Goal: Task Accomplishment & Management: Complete application form

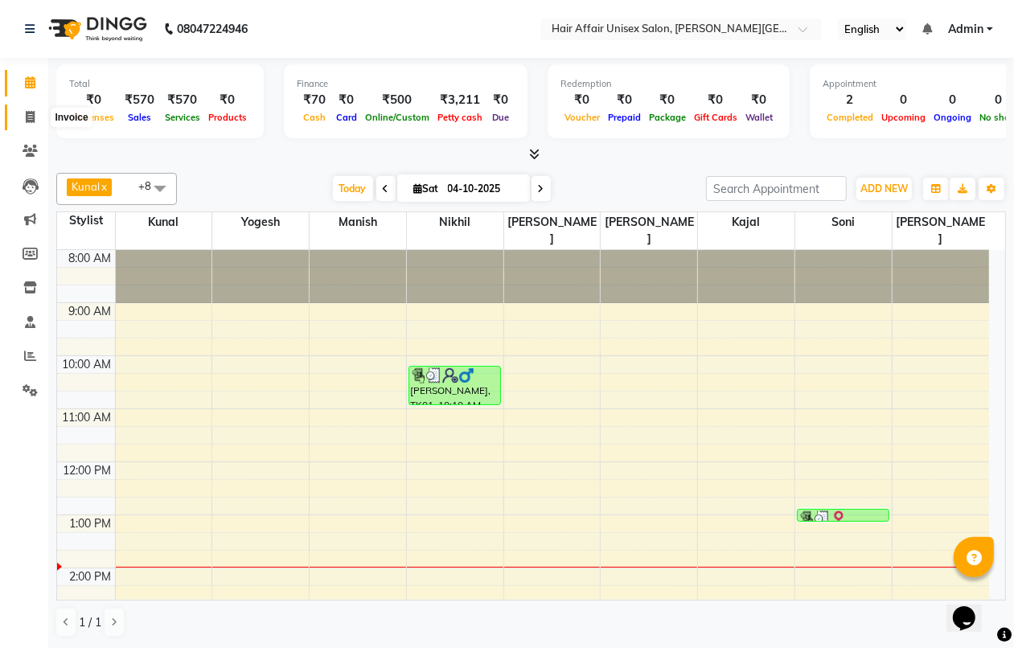
click at [32, 121] on icon at bounding box center [30, 117] width 9 height 12
select select "6225"
select select "service"
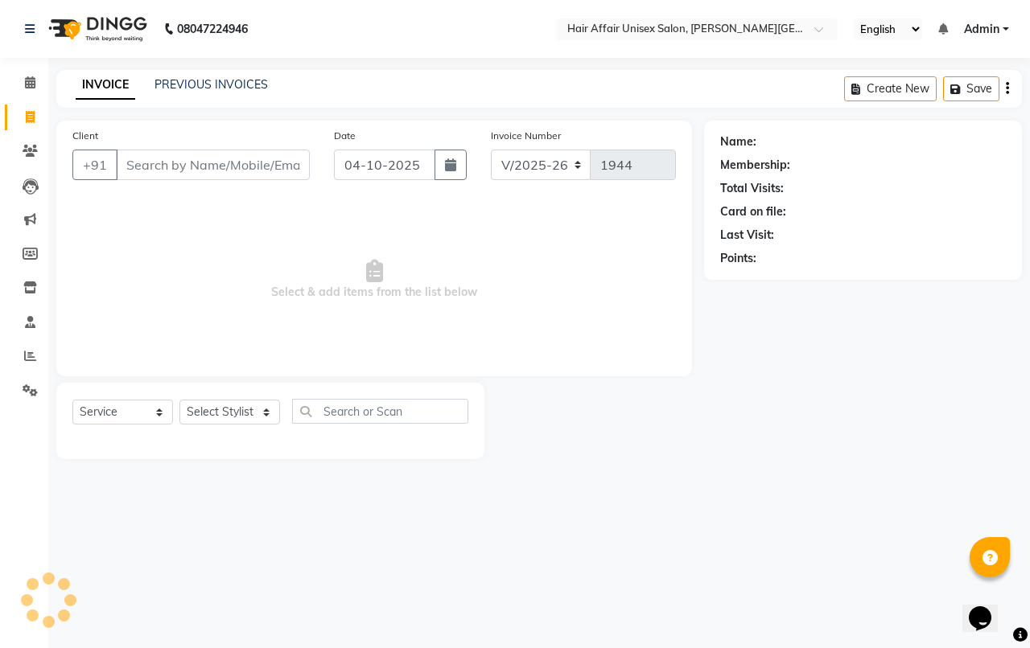
click at [134, 167] on input "Client" at bounding box center [213, 165] width 194 height 31
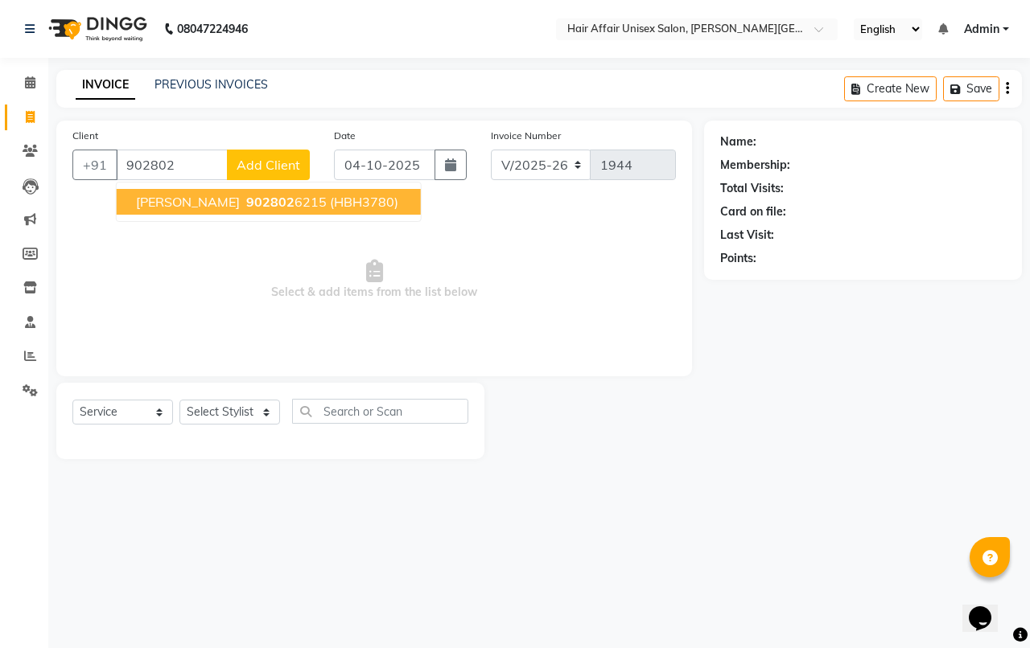
click at [246, 195] on span "902802" at bounding box center [270, 202] width 48 height 16
type input "9028026215"
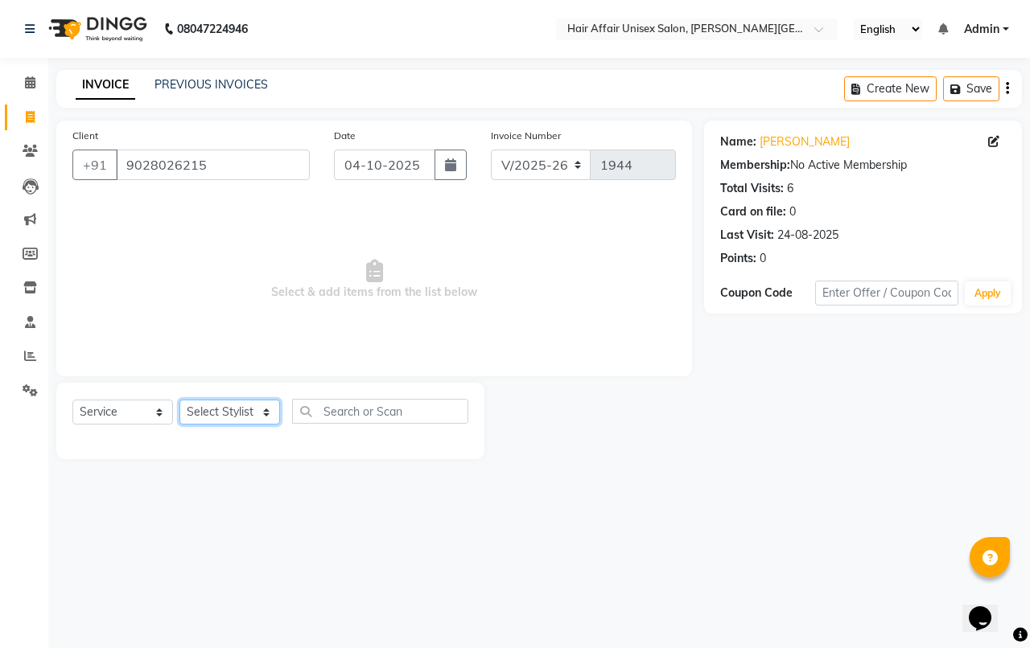
click at [236, 407] on select "Select Stylist [PERSON_NAME] kajal Kunal [PERSON_NAME] [PERSON_NAME] [PERSON_NA…" at bounding box center [229, 412] width 101 height 25
select select "51190"
click at [179, 400] on select "Select Stylist [PERSON_NAME] kajal Kunal [PERSON_NAME] [PERSON_NAME] [PERSON_NA…" at bounding box center [229, 412] width 101 height 25
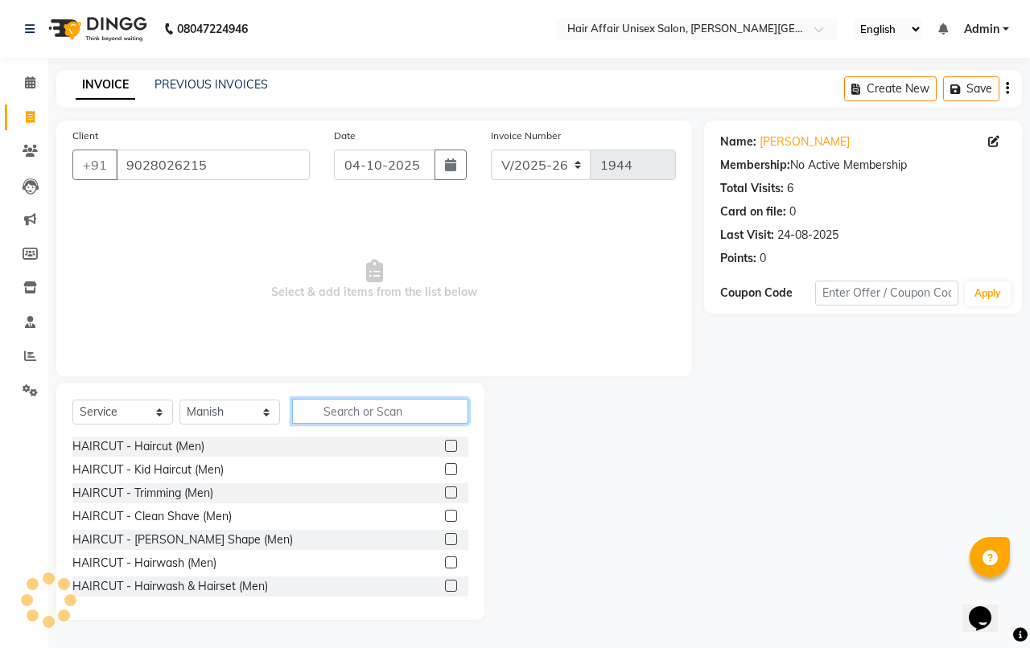
click at [330, 409] on input "text" at bounding box center [380, 411] width 176 height 25
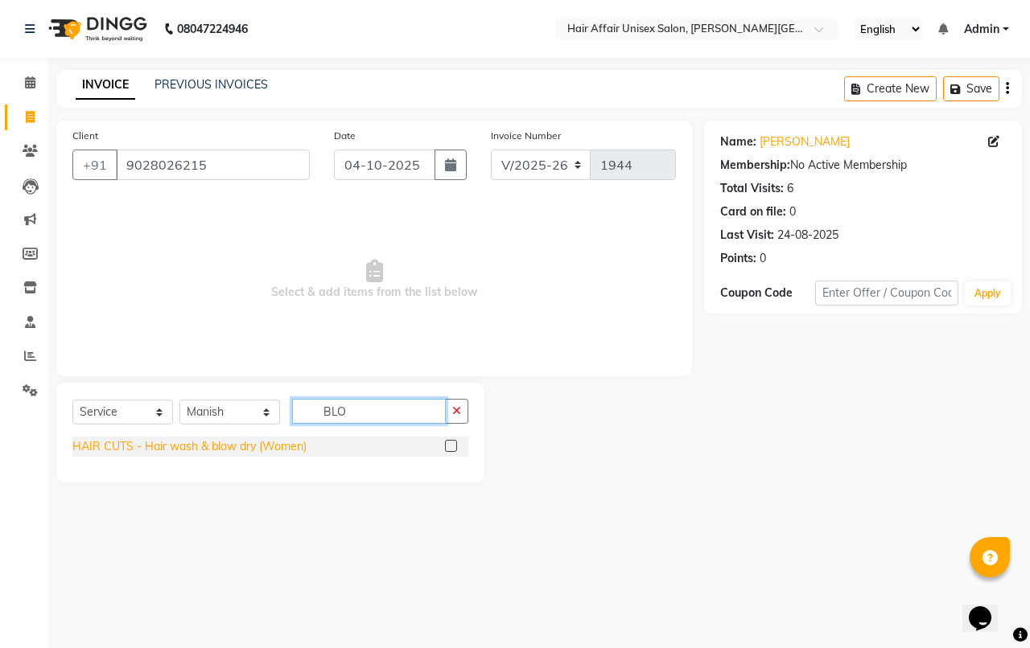
type input "BLO"
click at [273, 441] on div "HAIR CUTS - Hair wash & blow dry (Women)" at bounding box center [189, 446] width 234 height 17
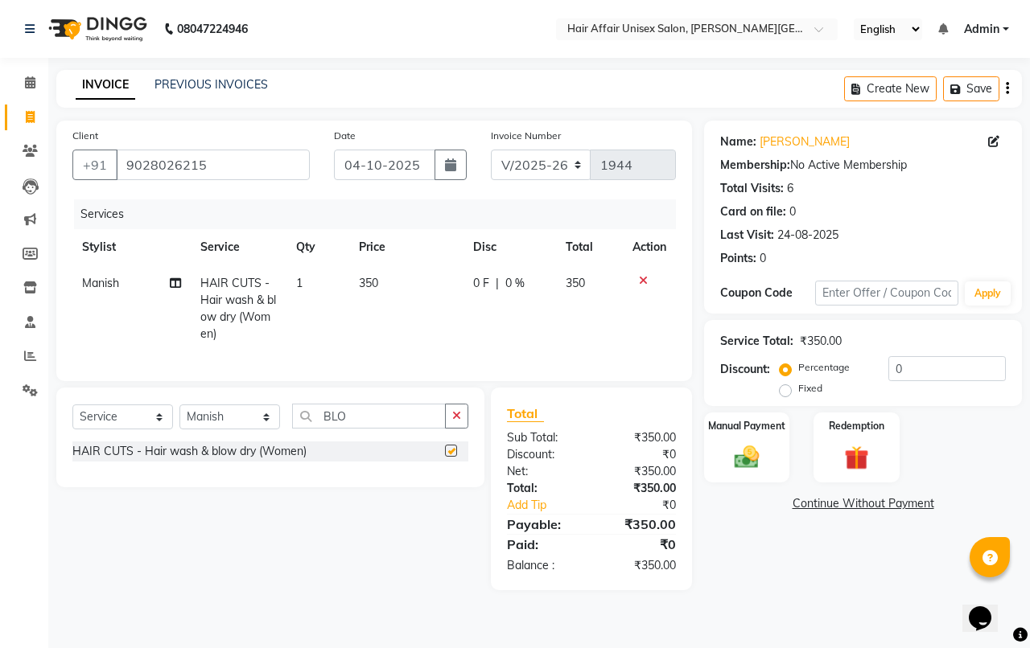
checkbox input "false"
click at [734, 438] on div "Manual Payment" at bounding box center [746, 448] width 89 height 74
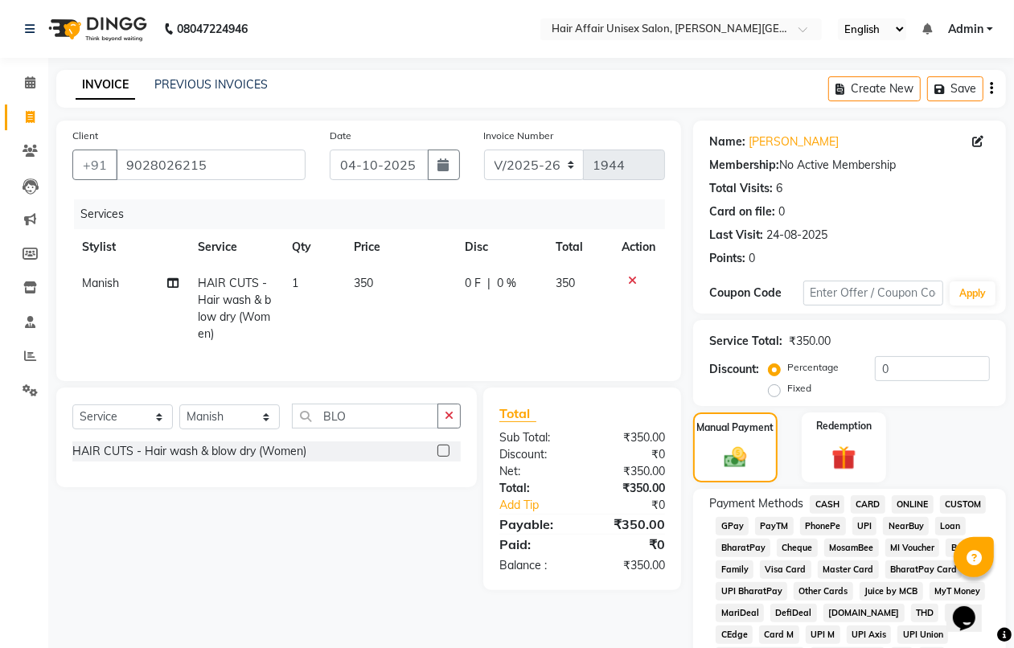
click at [825, 507] on span "CASH" at bounding box center [827, 504] width 35 height 19
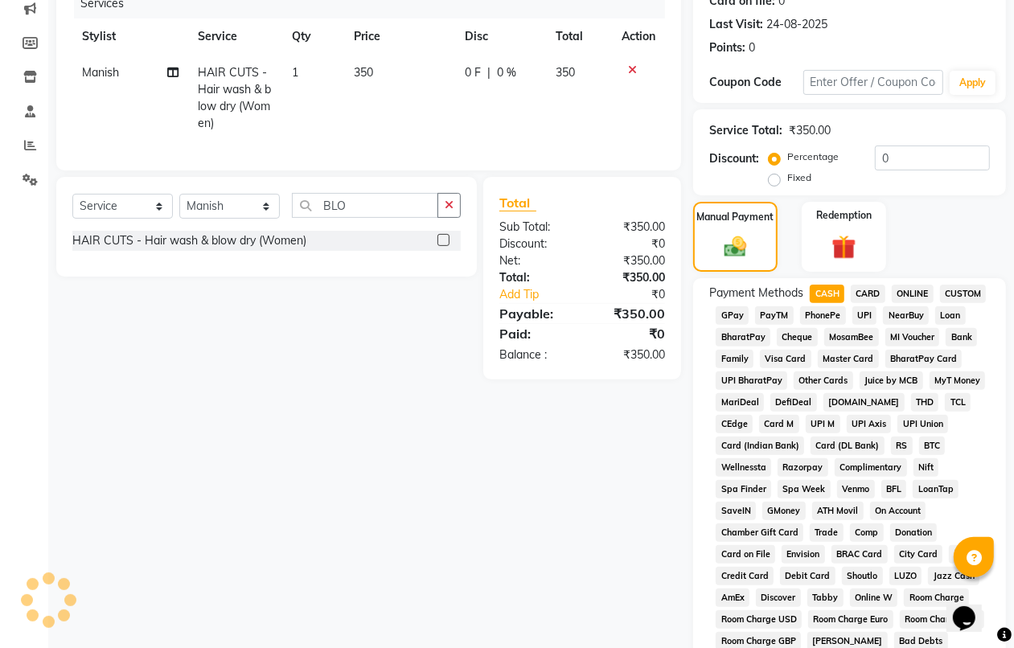
scroll to position [619, 0]
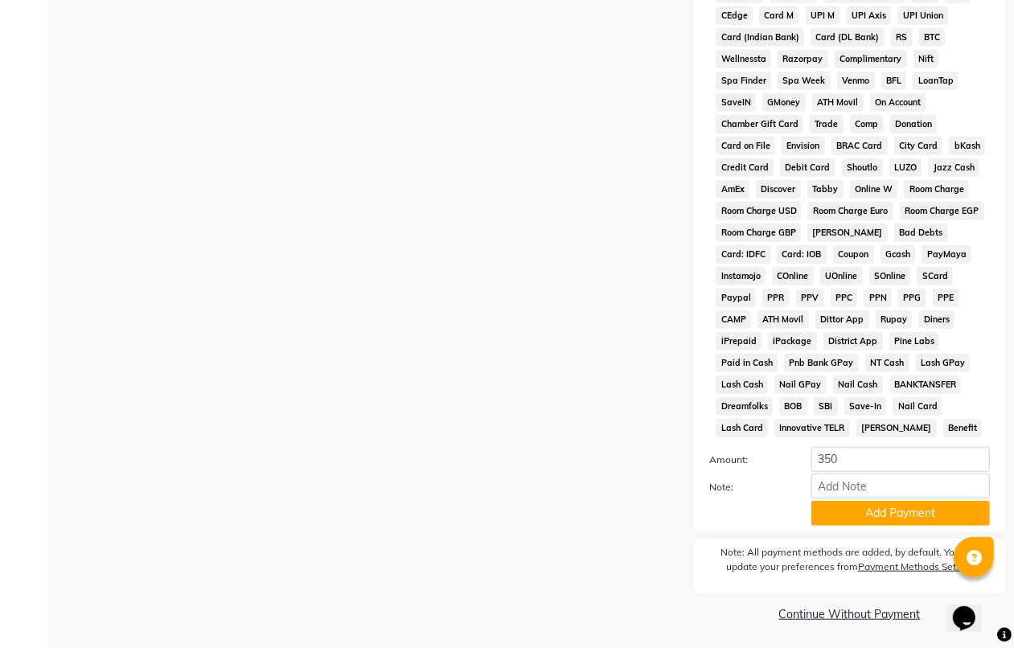
click at [822, 504] on button "Add Payment" at bounding box center [901, 513] width 179 height 25
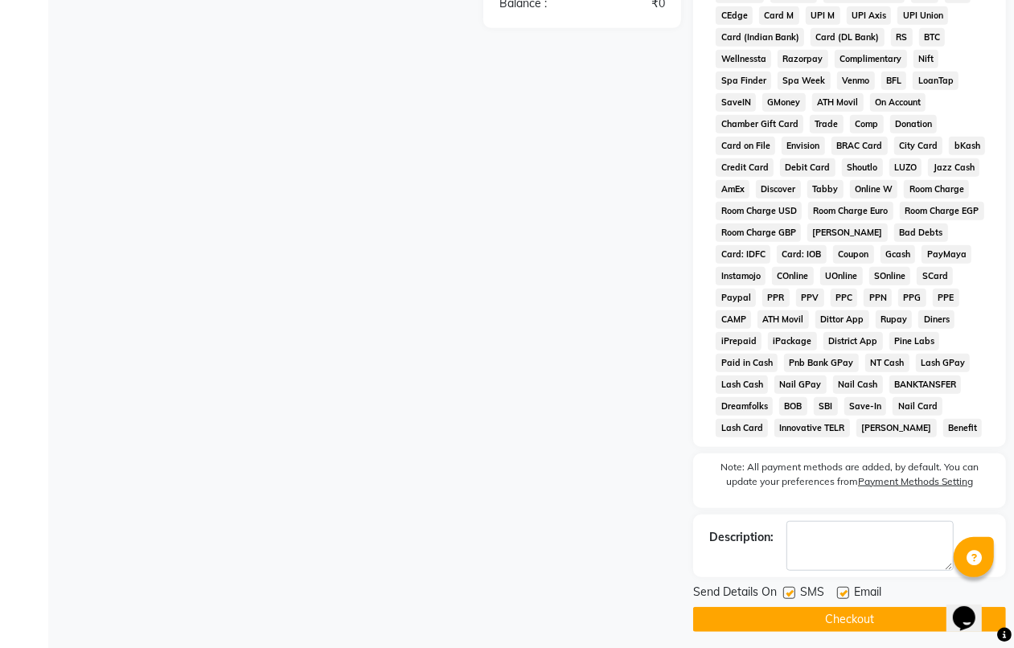
scroll to position [627, 0]
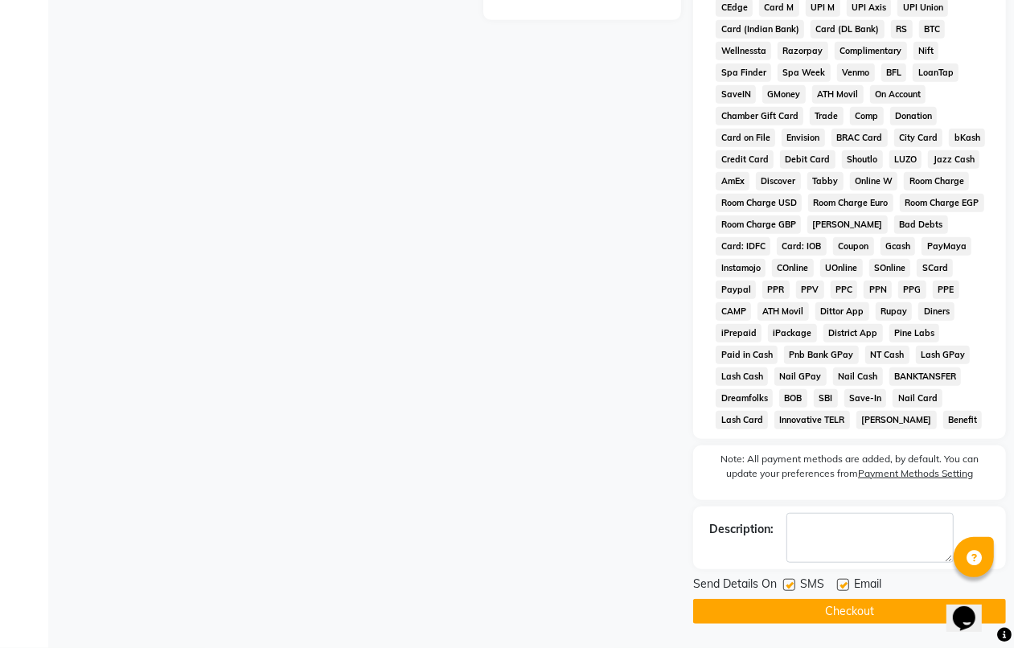
click at [827, 614] on button "Checkout" at bounding box center [849, 611] width 313 height 25
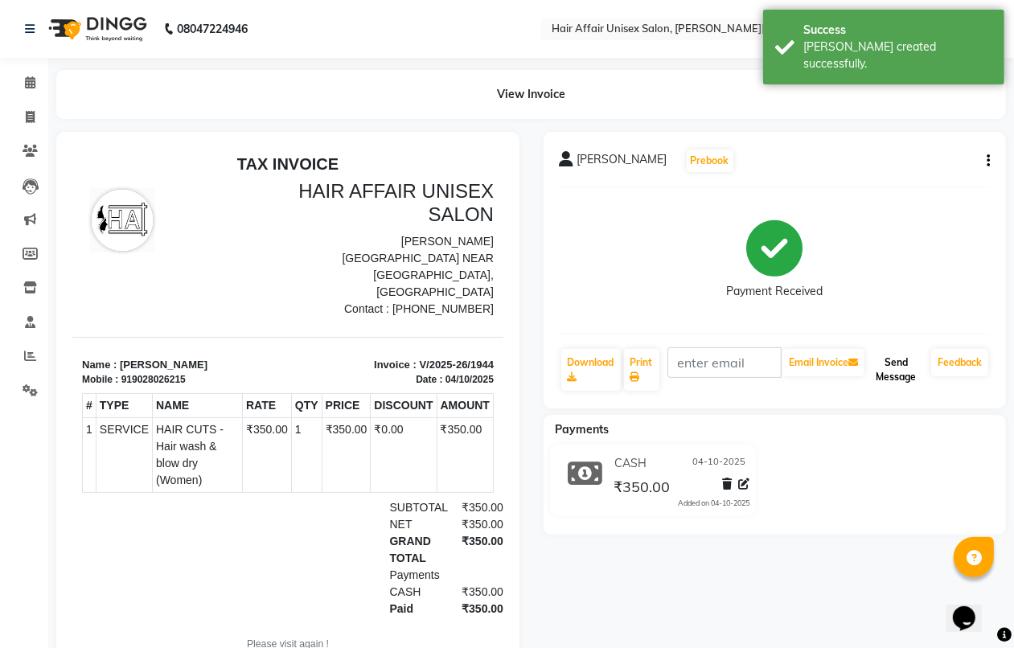
click at [895, 356] on button "Send Message" at bounding box center [896, 370] width 57 height 42
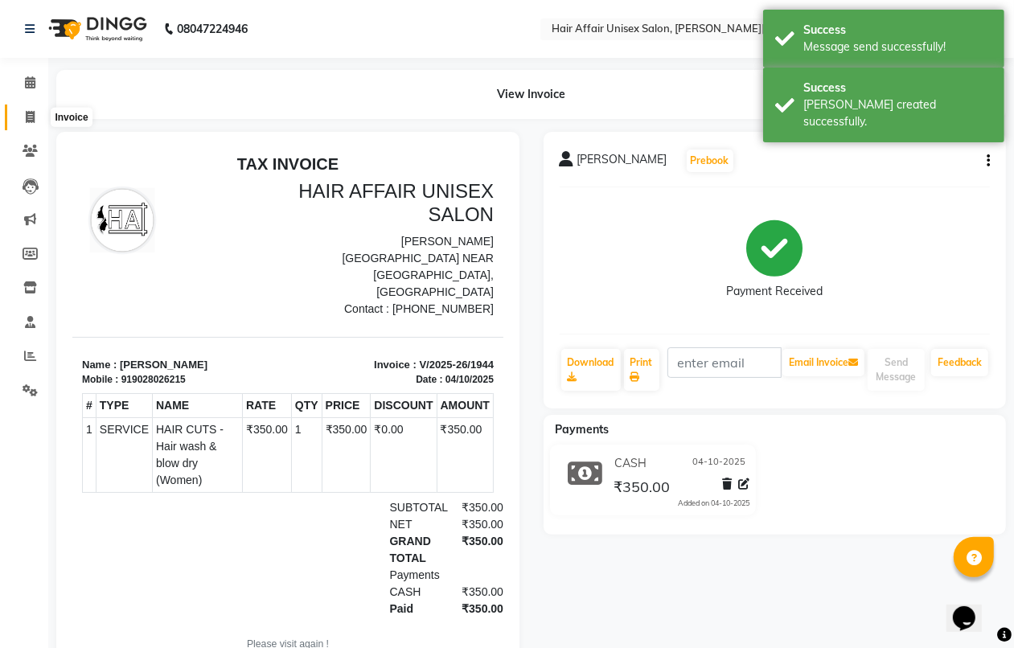
click at [29, 121] on icon at bounding box center [30, 117] width 9 height 12
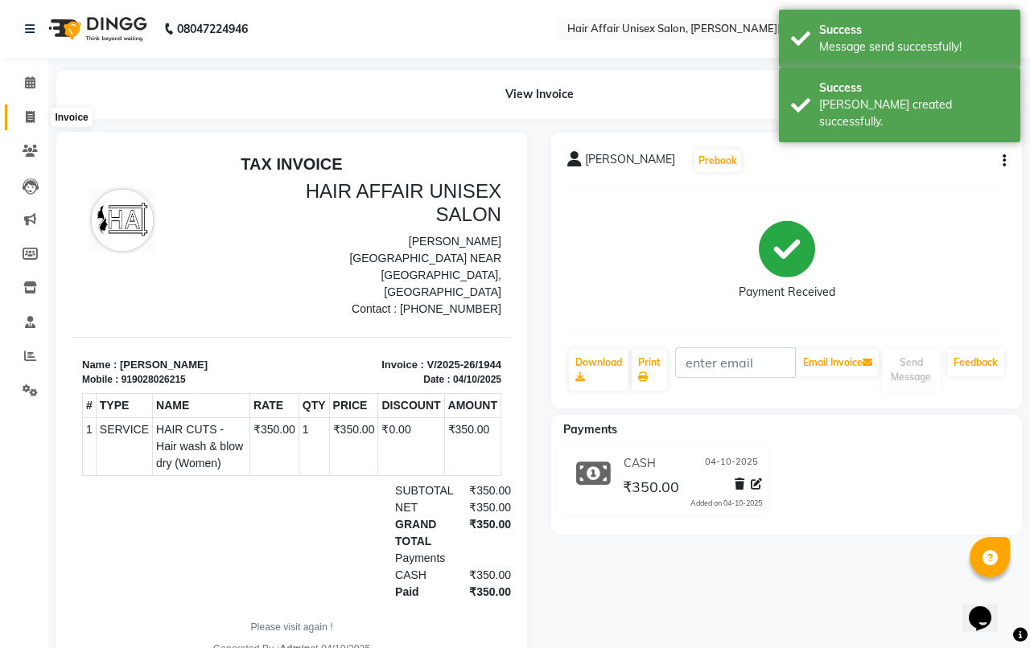
select select "6225"
select select "service"
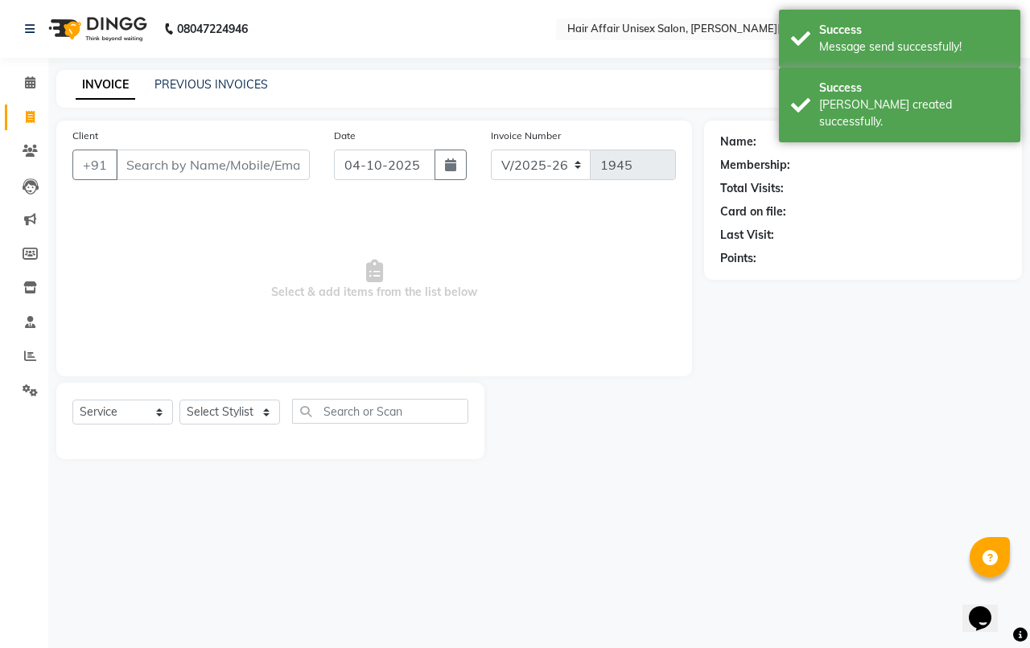
click at [139, 166] on input "Client" at bounding box center [213, 165] width 194 height 31
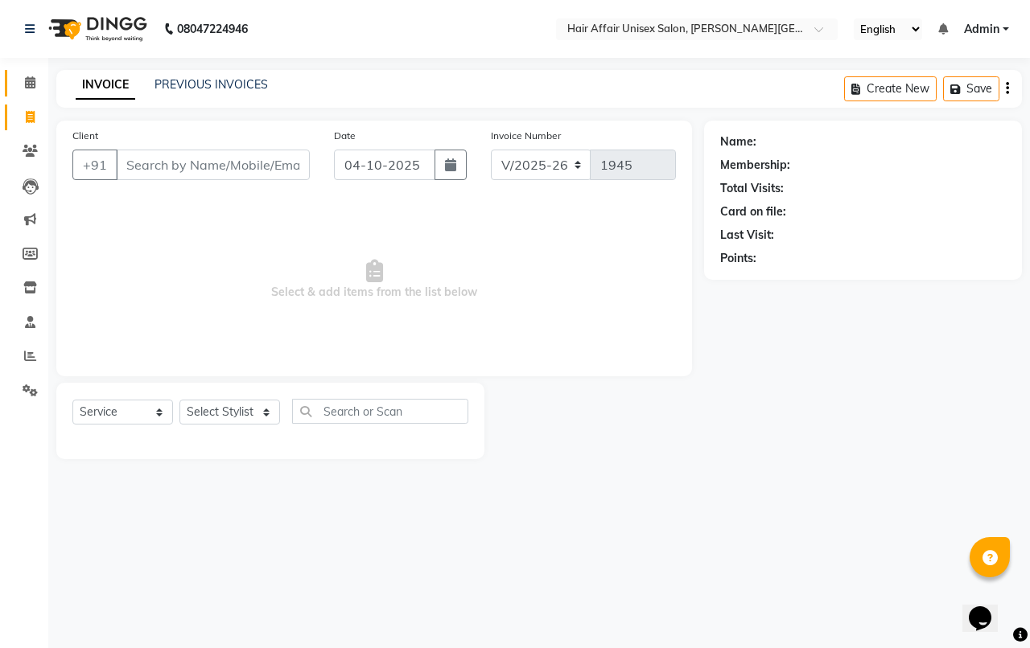
click at [26, 93] on link "Calendar" at bounding box center [24, 83] width 39 height 27
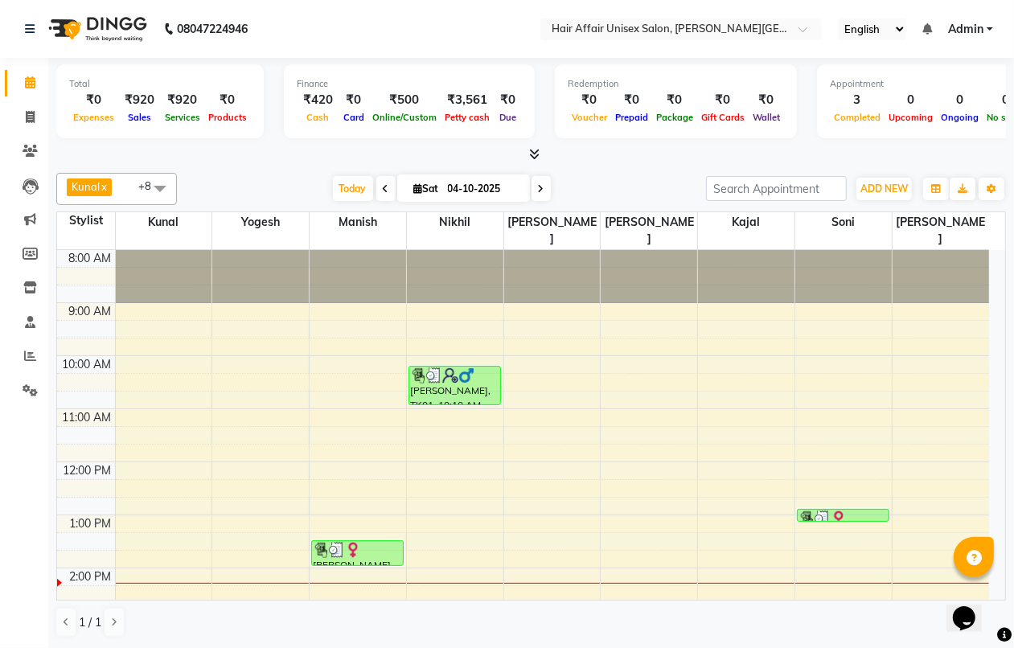
scroll to position [1, 0]
click at [39, 118] on span at bounding box center [30, 118] width 28 height 19
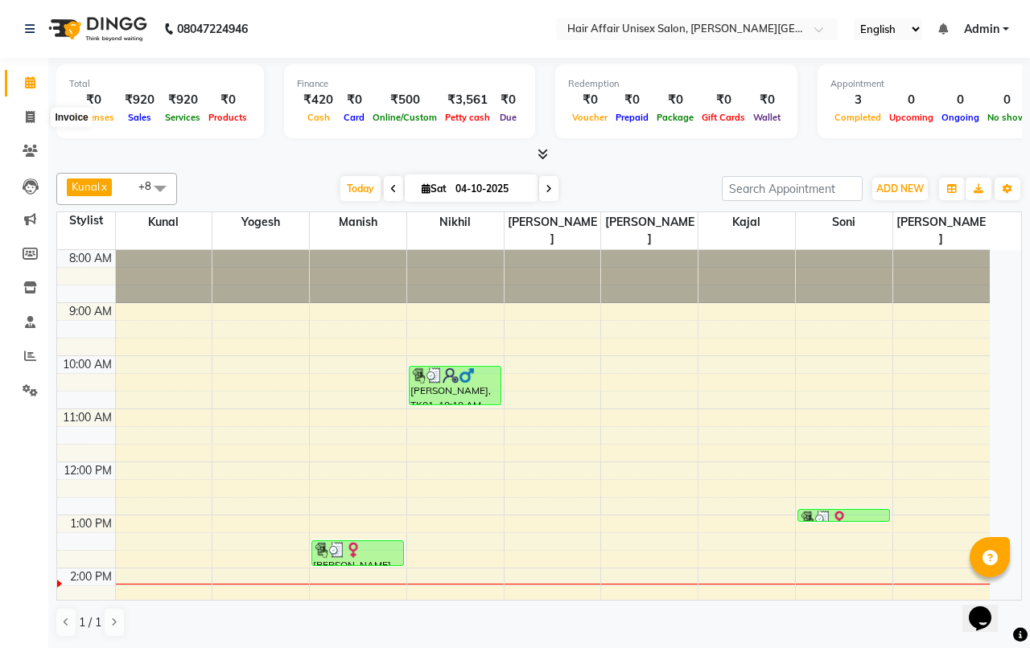
select select "6225"
select select "service"
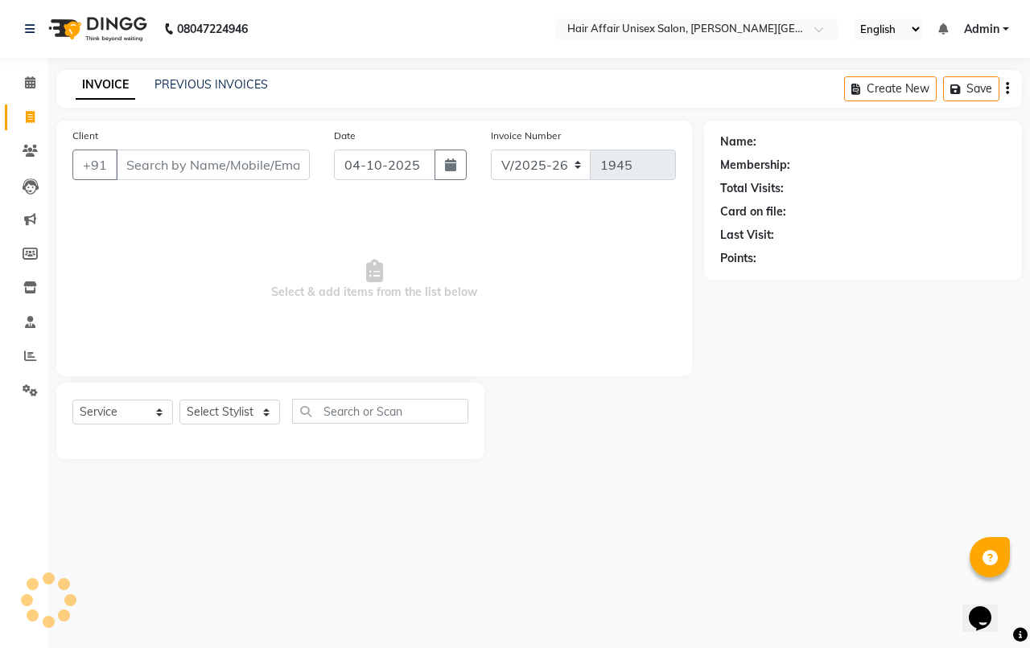
click at [142, 158] on input "Client" at bounding box center [213, 165] width 194 height 31
click at [153, 165] on input "Client" at bounding box center [213, 165] width 194 height 31
click at [155, 167] on input "Client" at bounding box center [213, 165] width 194 height 31
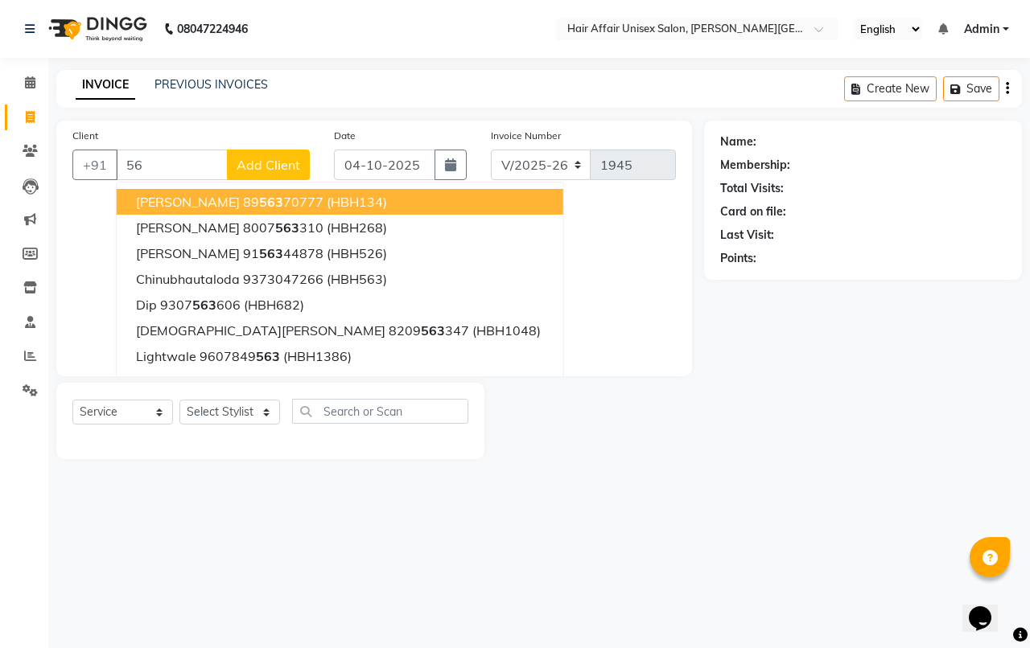
type input "5"
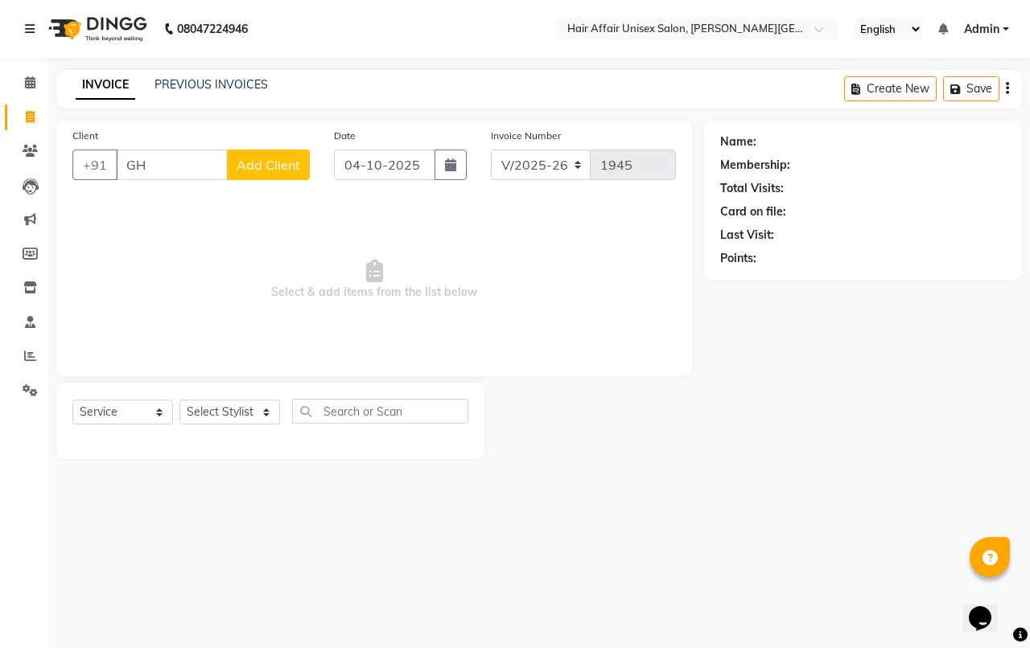
type input "G"
click at [195, 87] on link "PREVIOUS INVOICES" at bounding box center [210, 84] width 113 height 14
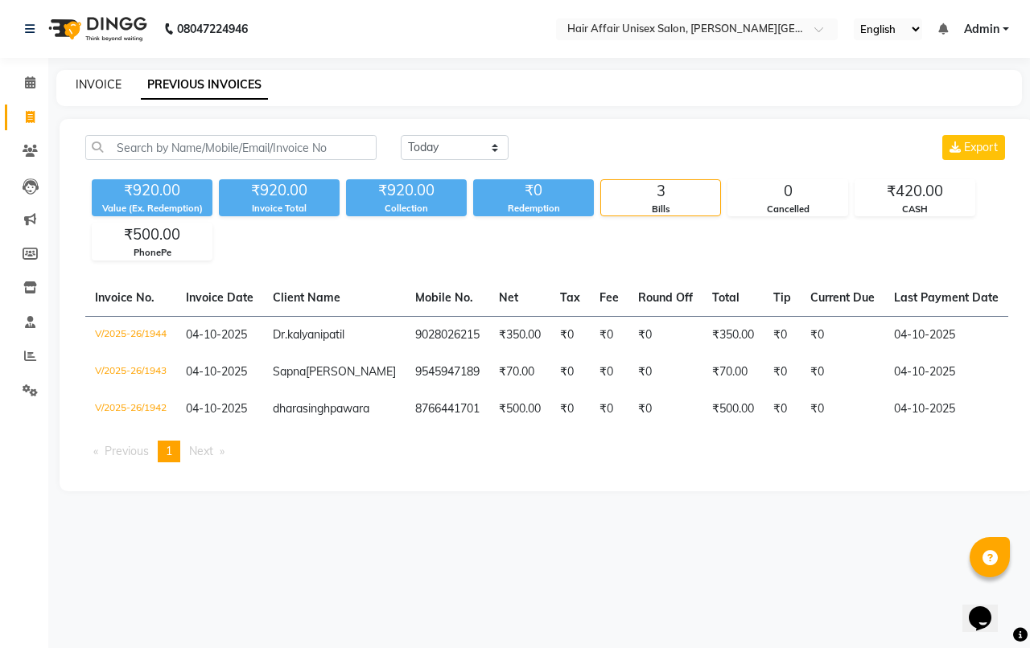
click at [107, 88] on link "INVOICE" at bounding box center [99, 84] width 46 height 14
select select "service"
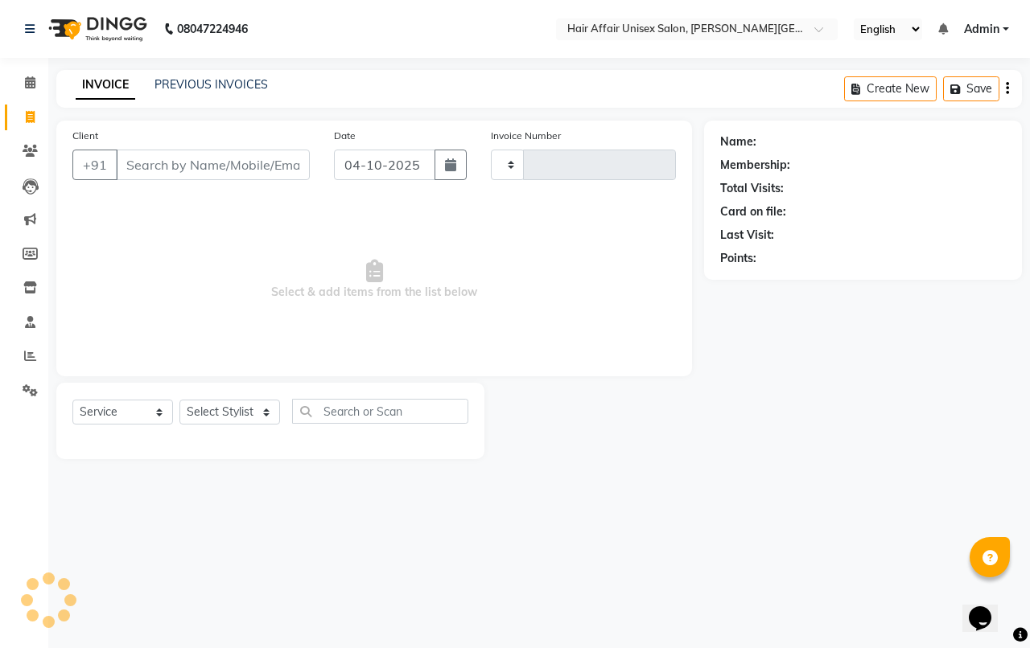
type input "1945"
select select "6225"
click at [32, 82] on icon at bounding box center [30, 82] width 10 height 12
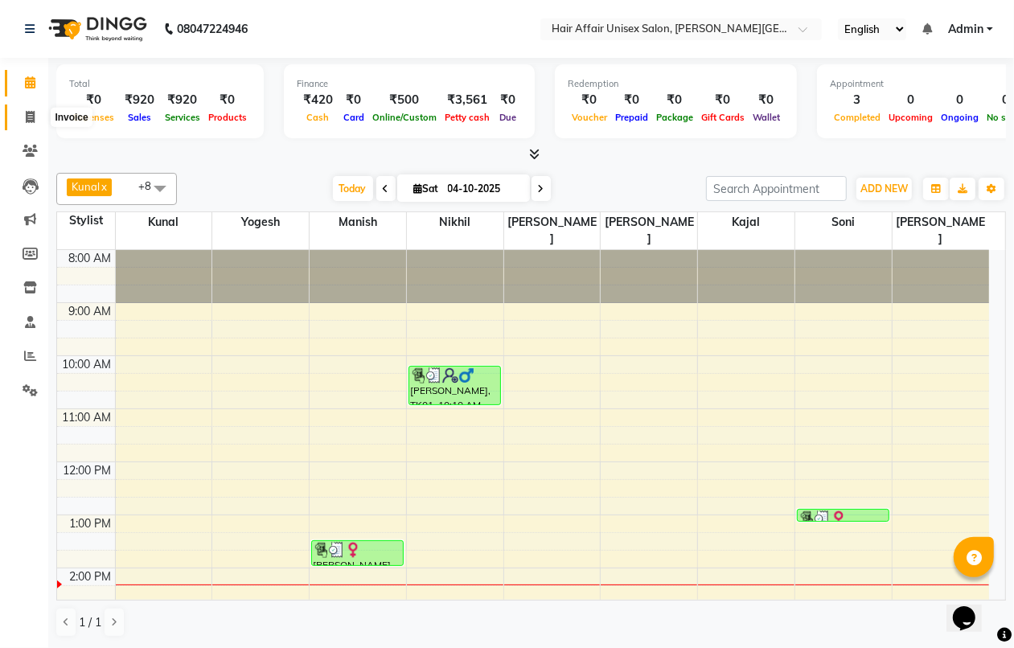
click at [30, 125] on span at bounding box center [30, 118] width 28 height 19
select select "6225"
select select "service"
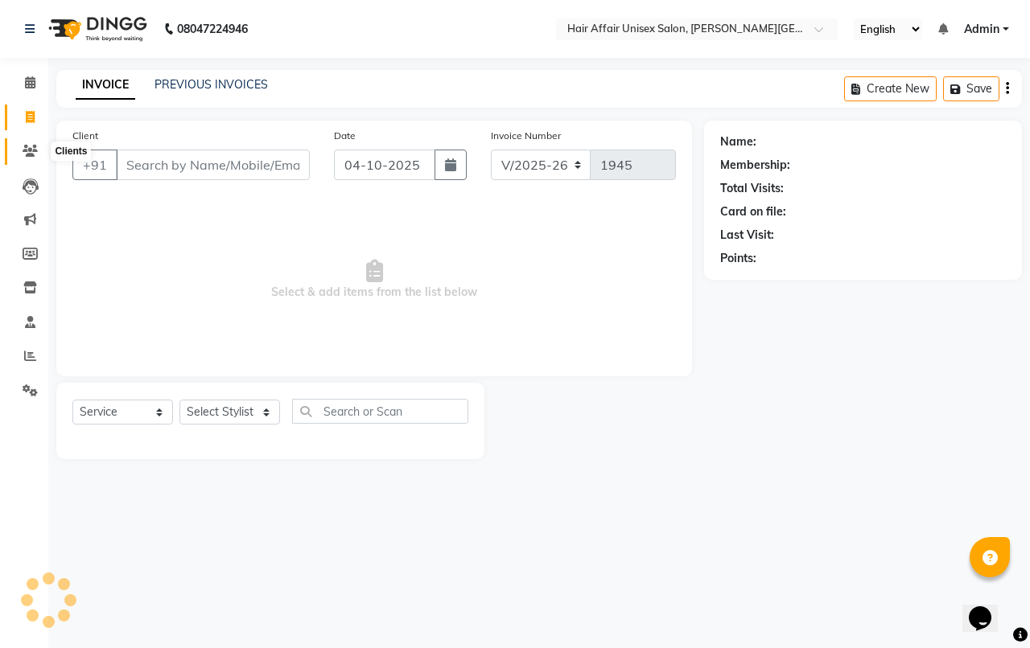
click at [27, 146] on icon at bounding box center [30, 151] width 15 height 12
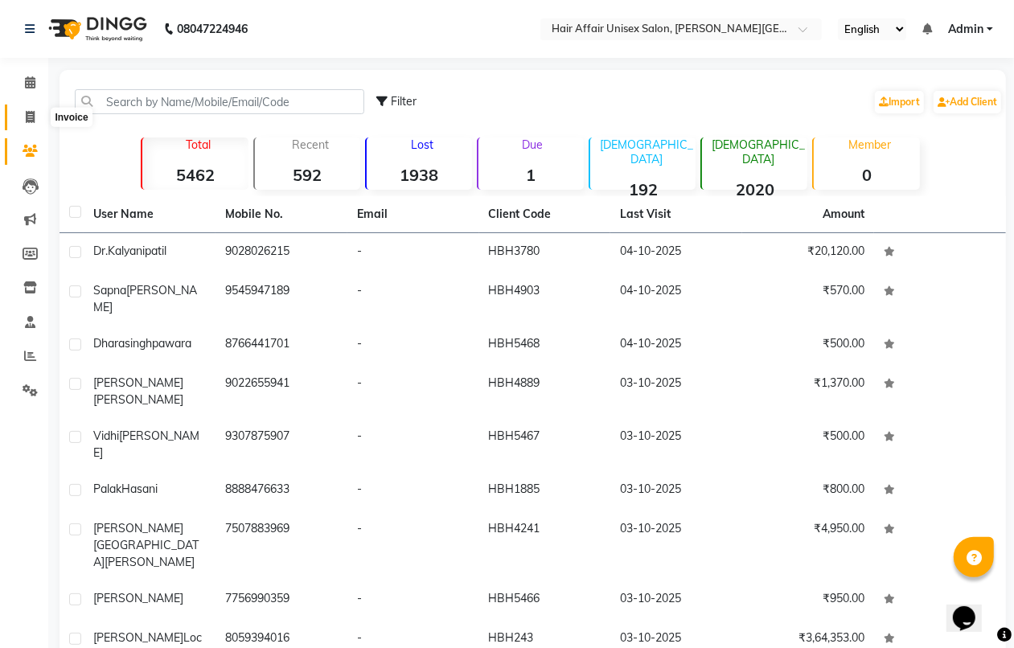
click at [22, 110] on span at bounding box center [30, 118] width 28 height 19
select select "service"
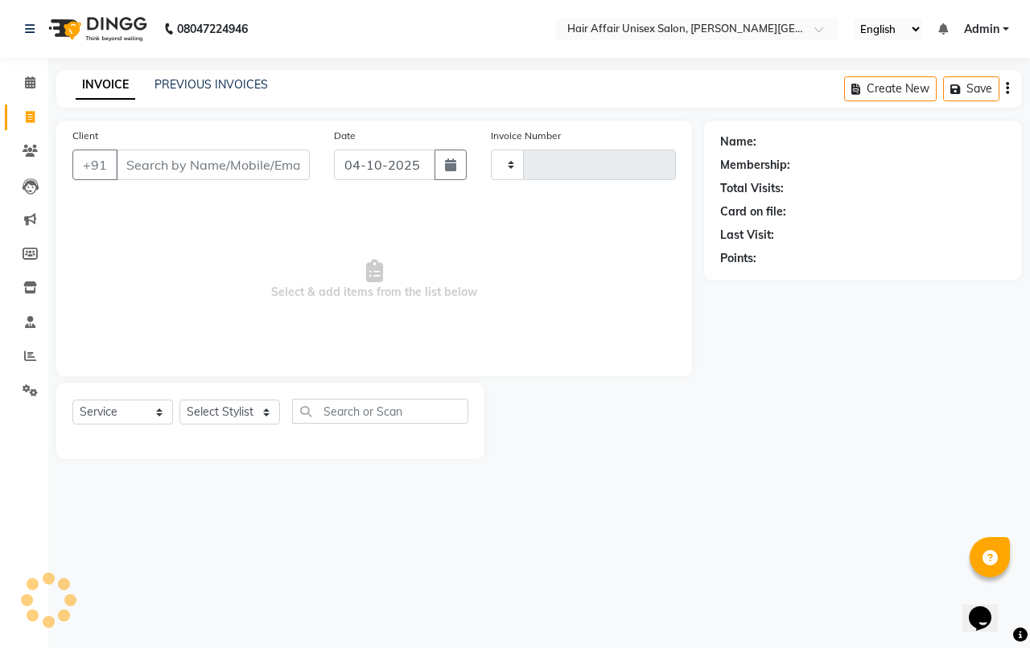
type input "1945"
select select "6225"
click at [302, 167] on input "Client" at bounding box center [213, 165] width 194 height 31
click at [334, 162] on input "04-10-2025" at bounding box center [384, 165] width 101 height 31
select select "10"
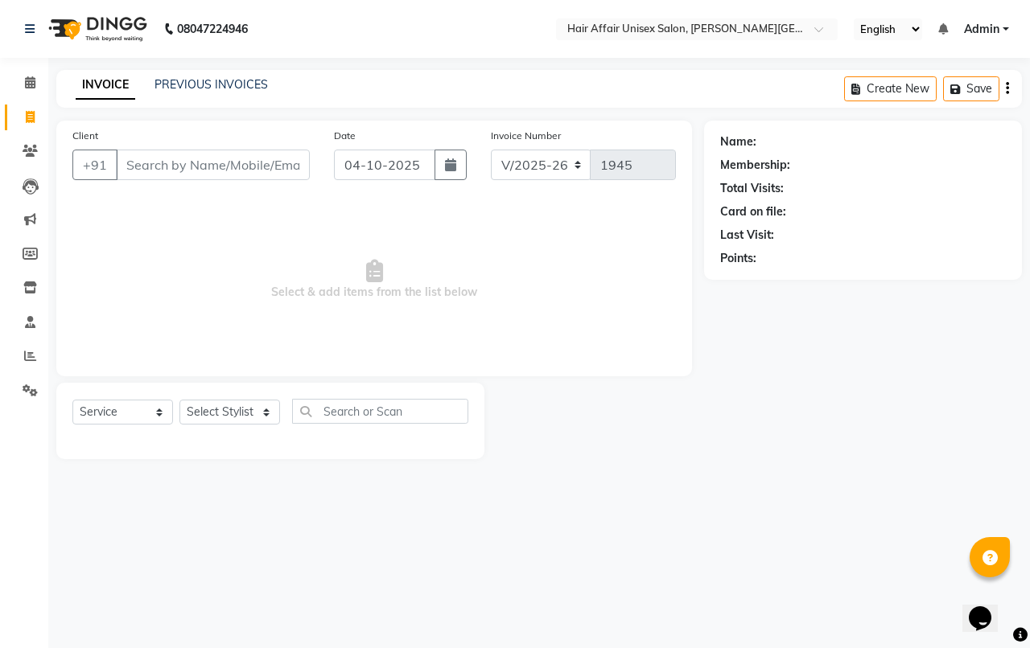
select select "2025"
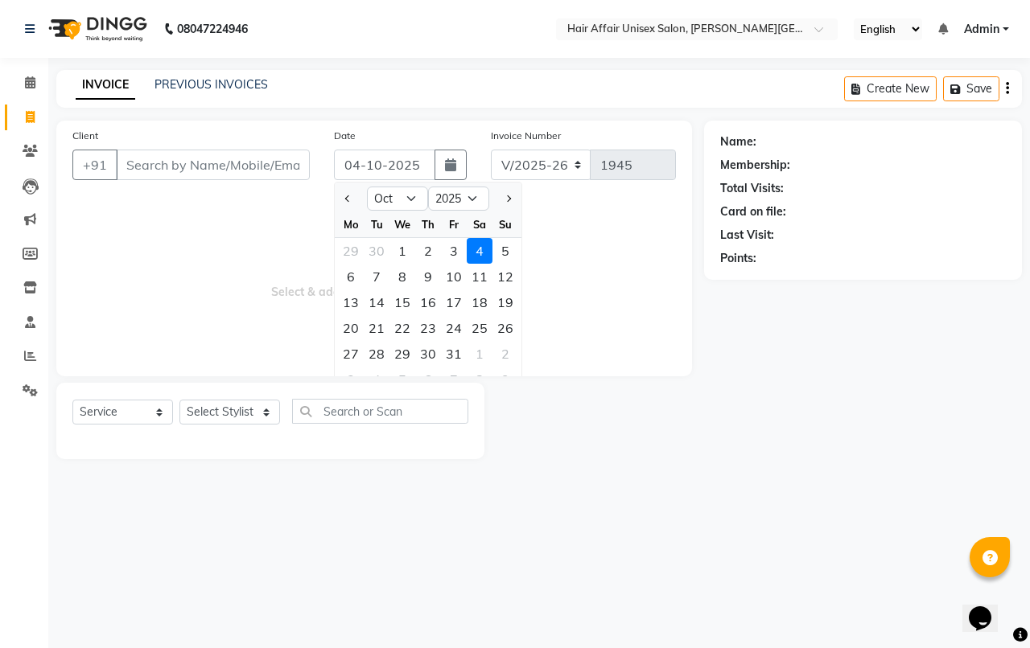
click at [219, 68] on div "08047224946 Select Location × Hair Affair Unisex Salon, [PERSON_NAME] Hotel, En…" at bounding box center [515, 324] width 1030 height 648
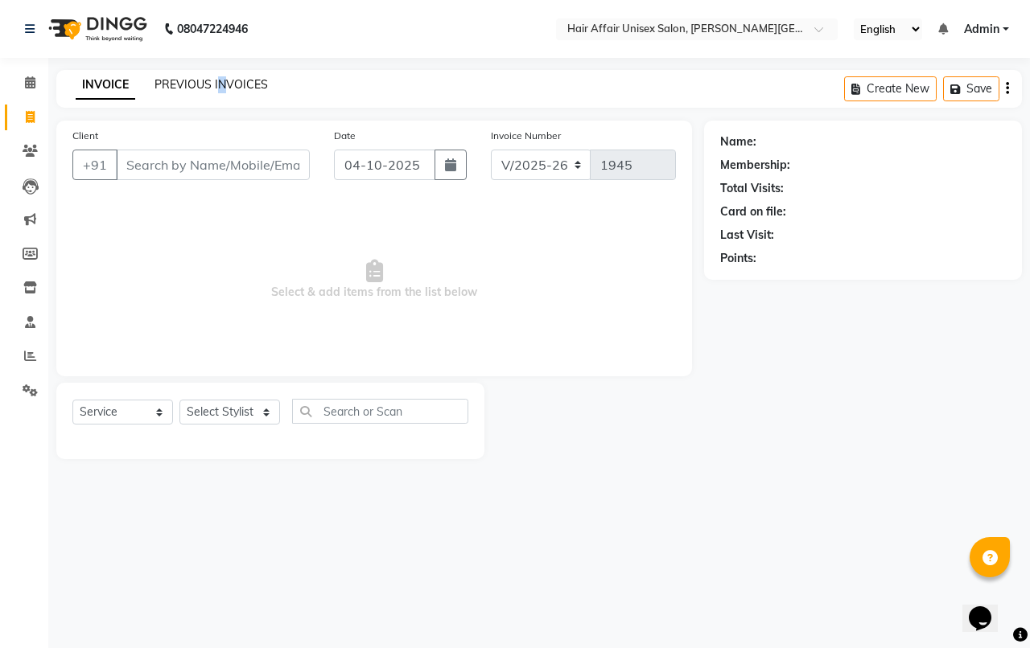
drag, startPoint x: 221, startPoint y: 72, endPoint x: 227, endPoint y: 79, distance: 8.6
click at [222, 73] on div "INVOICE PREVIOUS INVOICES Create New Save" at bounding box center [538, 89] width 965 height 38
click at [228, 80] on link "PREVIOUS INVOICES" at bounding box center [210, 84] width 113 height 14
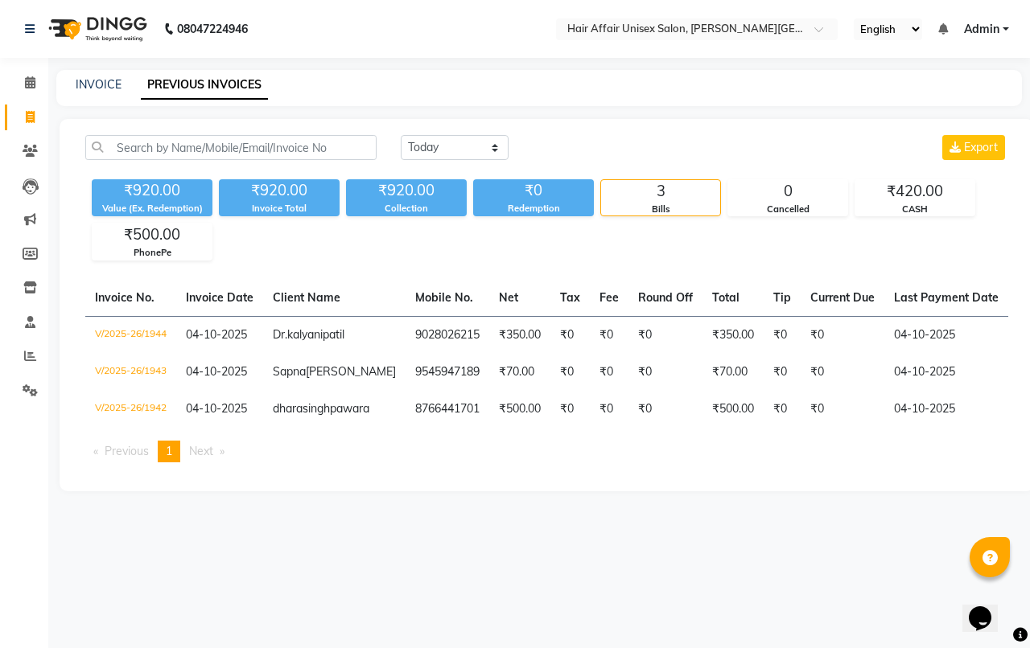
click at [31, 109] on span at bounding box center [30, 118] width 28 height 19
select select "service"
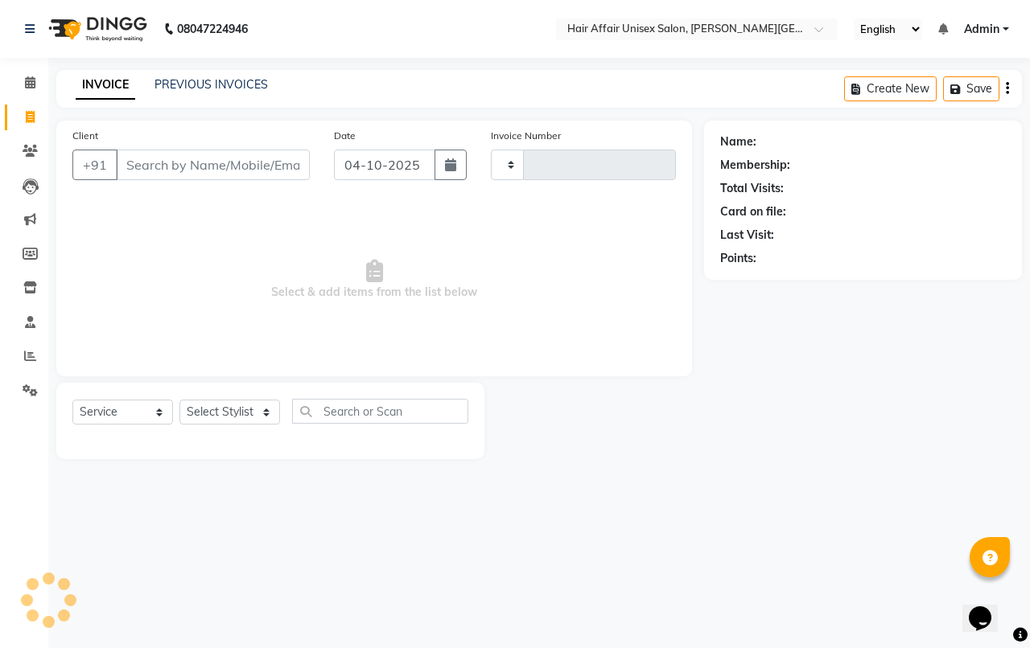
type input "1945"
select select "6225"
click at [230, 419] on select "Select Stylist [PERSON_NAME] kajal Kunal [PERSON_NAME] [PERSON_NAME] [PERSON_NA…" at bounding box center [229, 412] width 101 height 25
select select "66024"
click at [179, 400] on select "Select Stylist [PERSON_NAME] kajal Kunal [PERSON_NAME] [PERSON_NAME] [PERSON_NA…" at bounding box center [229, 412] width 101 height 25
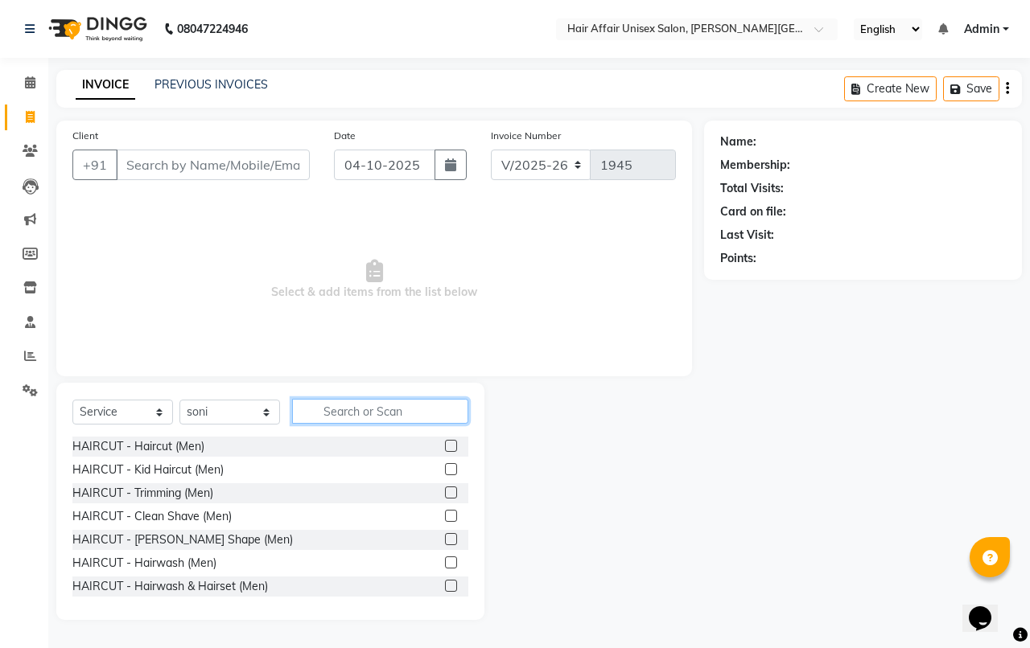
click at [391, 423] on input "text" at bounding box center [380, 411] width 176 height 25
type input "THR"
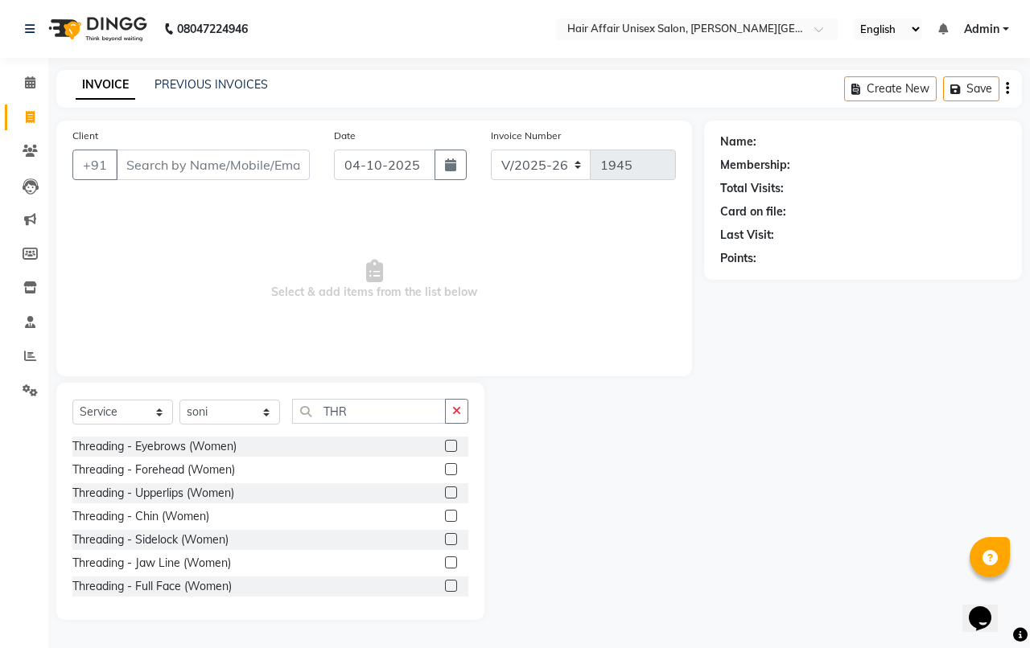
click at [445, 449] on label at bounding box center [451, 446] width 12 height 12
click at [445, 449] on input "checkbox" at bounding box center [450, 447] width 10 height 10
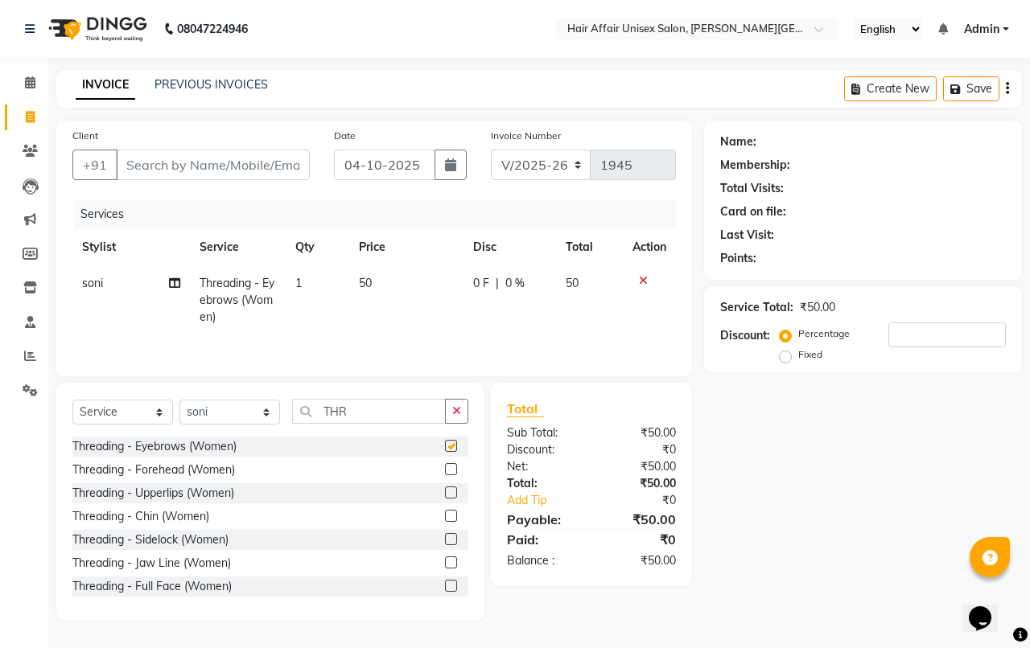
checkbox input "false"
click at [259, 158] on input "Client" at bounding box center [213, 165] width 194 height 31
type input "9"
type input "0"
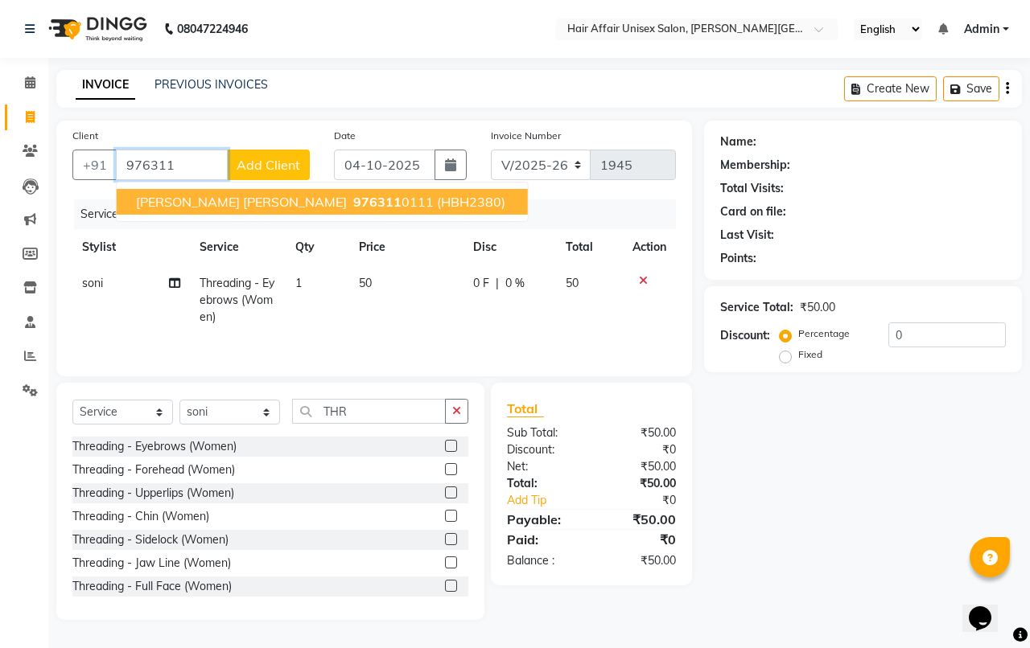
click at [350, 195] on ngb-highlight "976311 0111" at bounding box center [392, 202] width 84 height 16
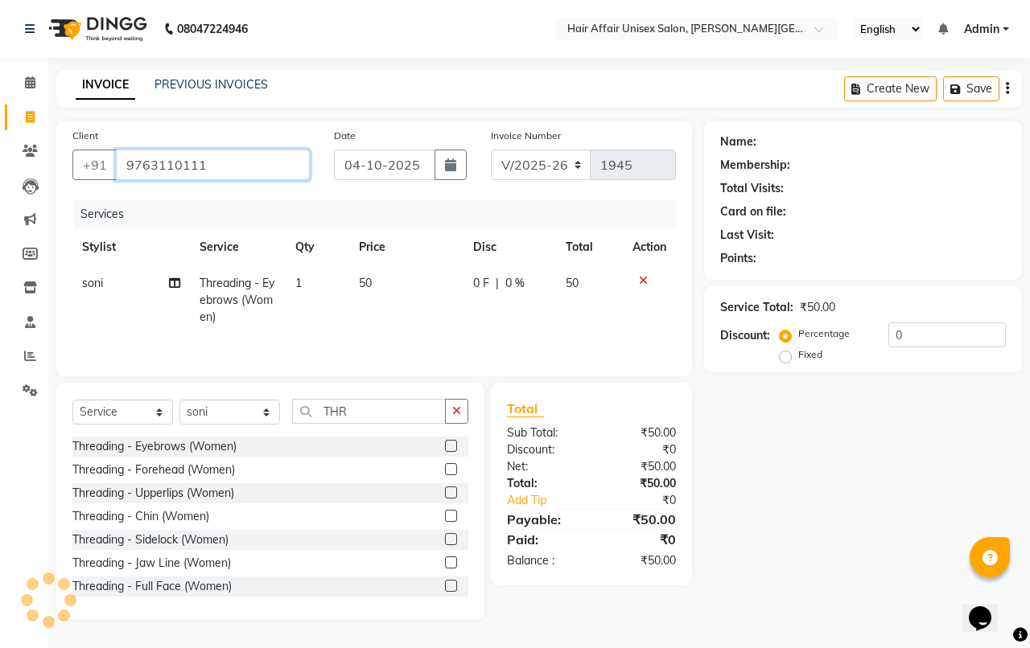
type input "9763110111"
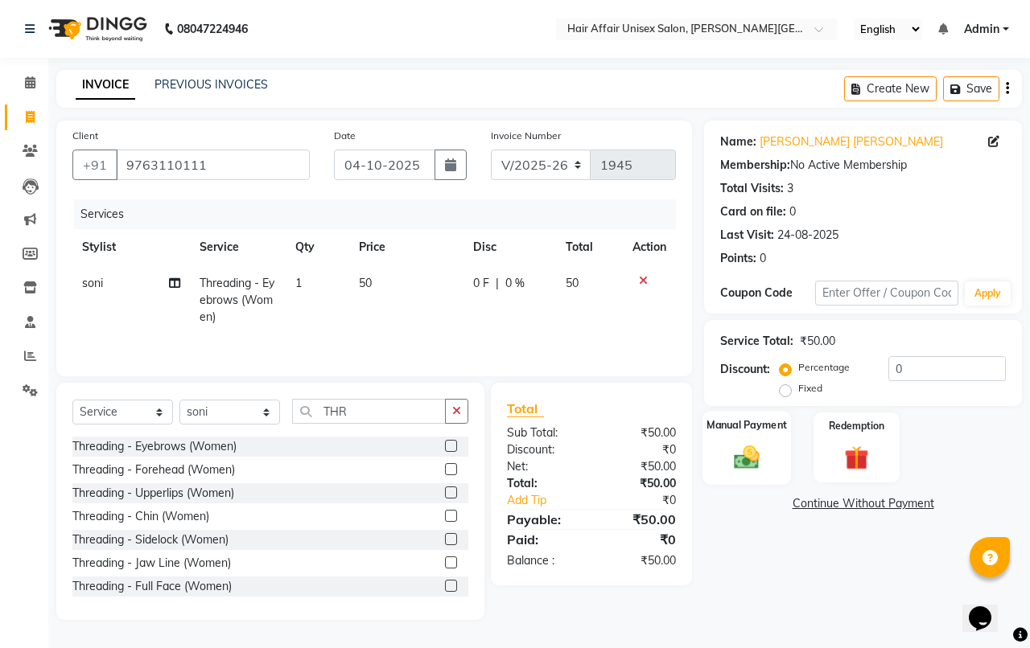
click at [759, 455] on img at bounding box center [747, 457] width 42 height 30
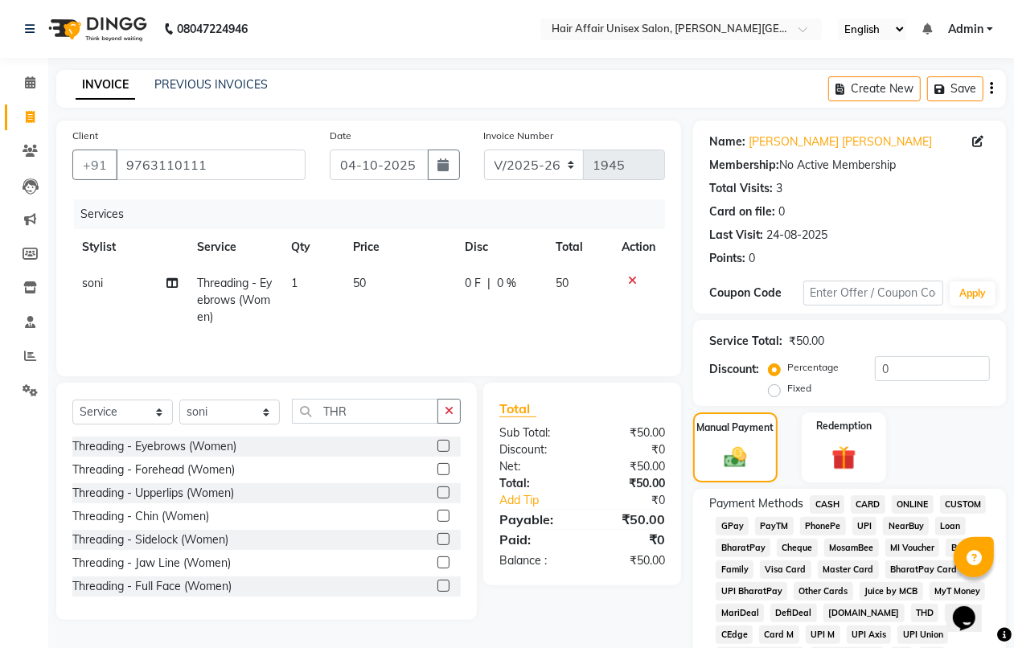
click at [438, 497] on label at bounding box center [444, 493] width 12 height 12
click at [438, 497] on input "checkbox" at bounding box center [443, 493] width 10 height 10
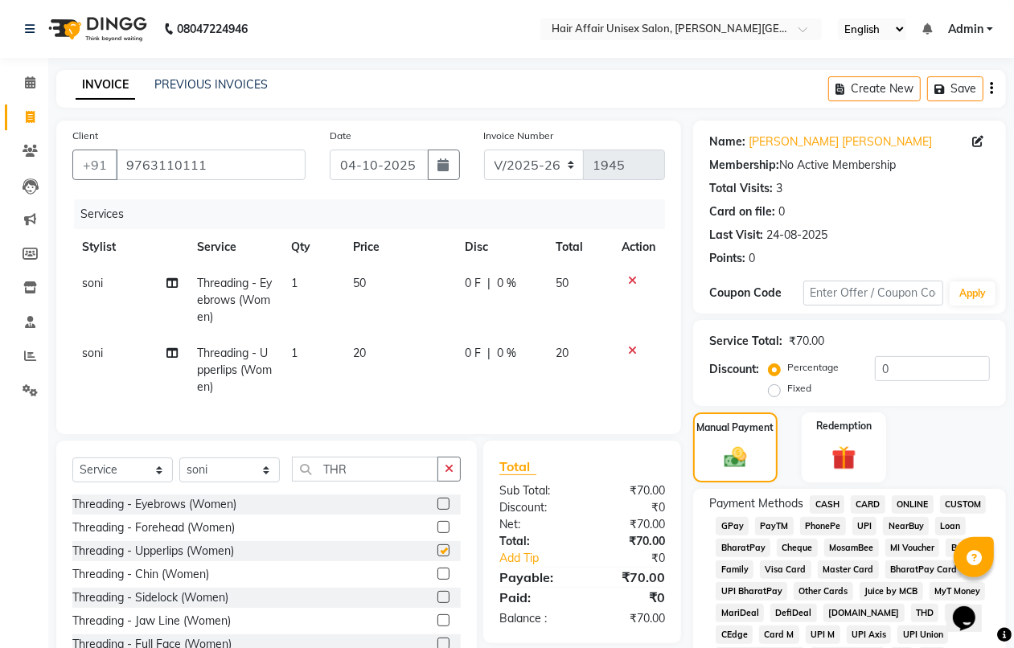
checkbox input "false"
click at [815, 503] on span "CASH" at bounding box center [827, 504] width 35 height 19
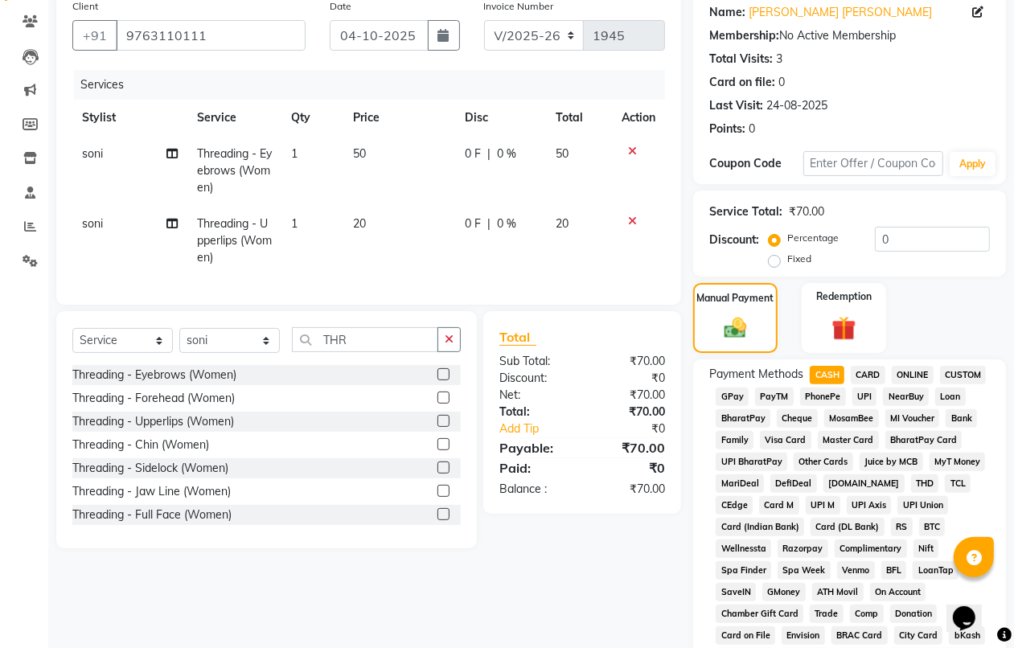
scroll to position [603, 0]
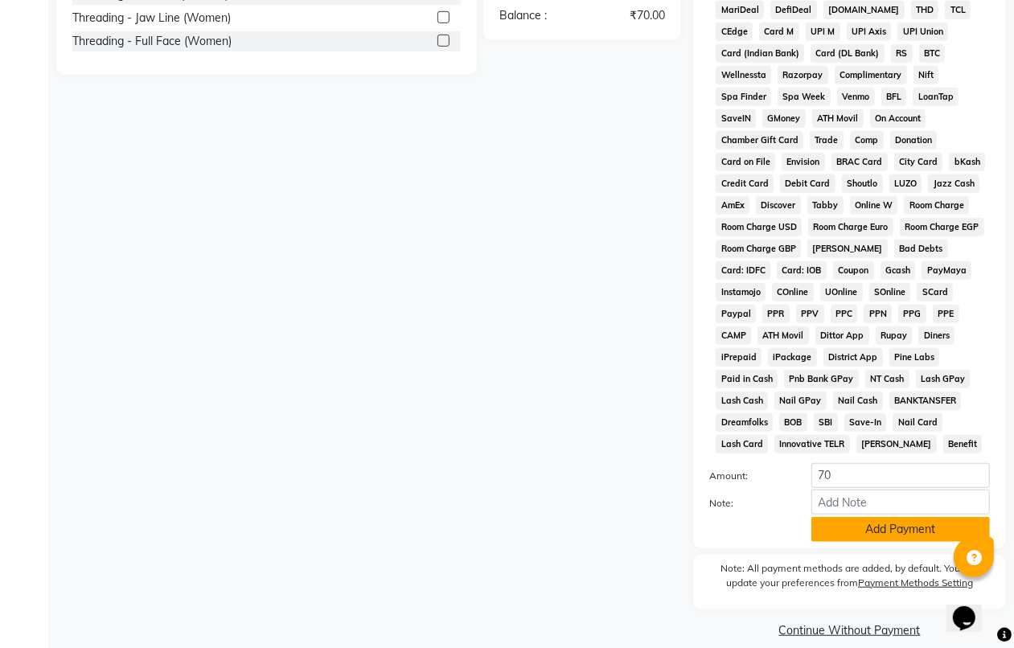
click at [853, 520] on button "Add Payment" at bounding box center [901, 529] width 179 height 25
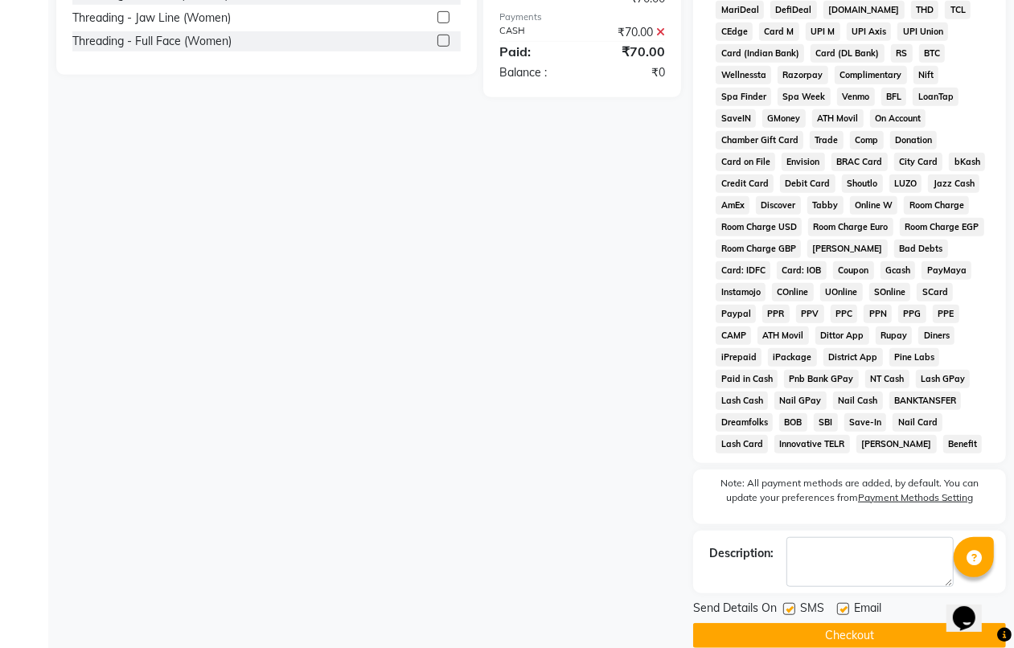
click at [849, 627] on button "Checkout" at bounding box center [849, 635] width 313 height 25
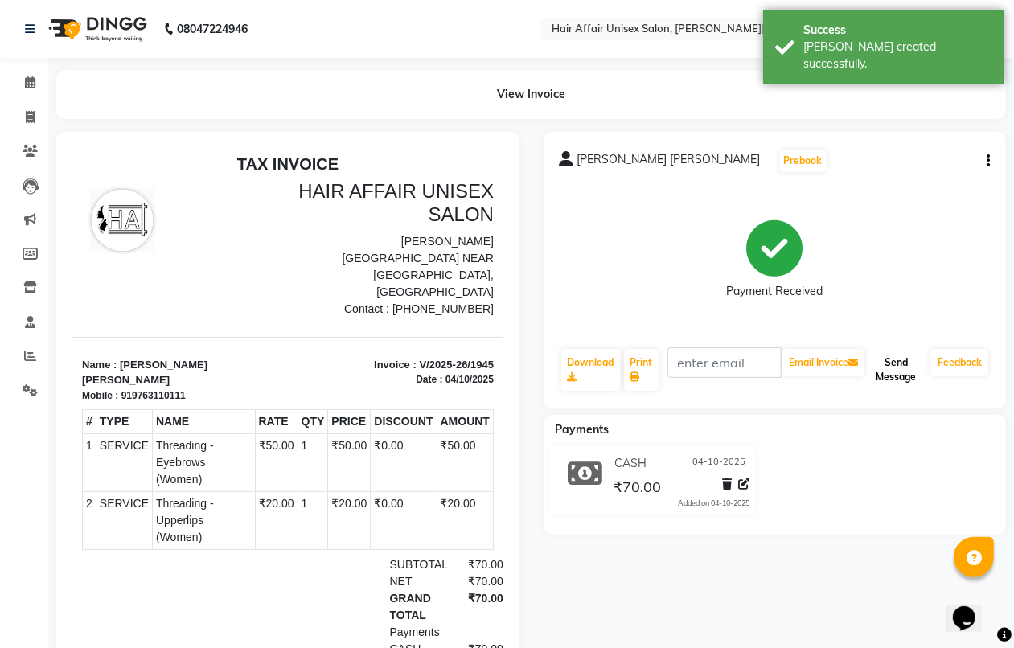
click at [889, 371] on button "Send Message" at bounding box center [896, 370] width 57 height 42
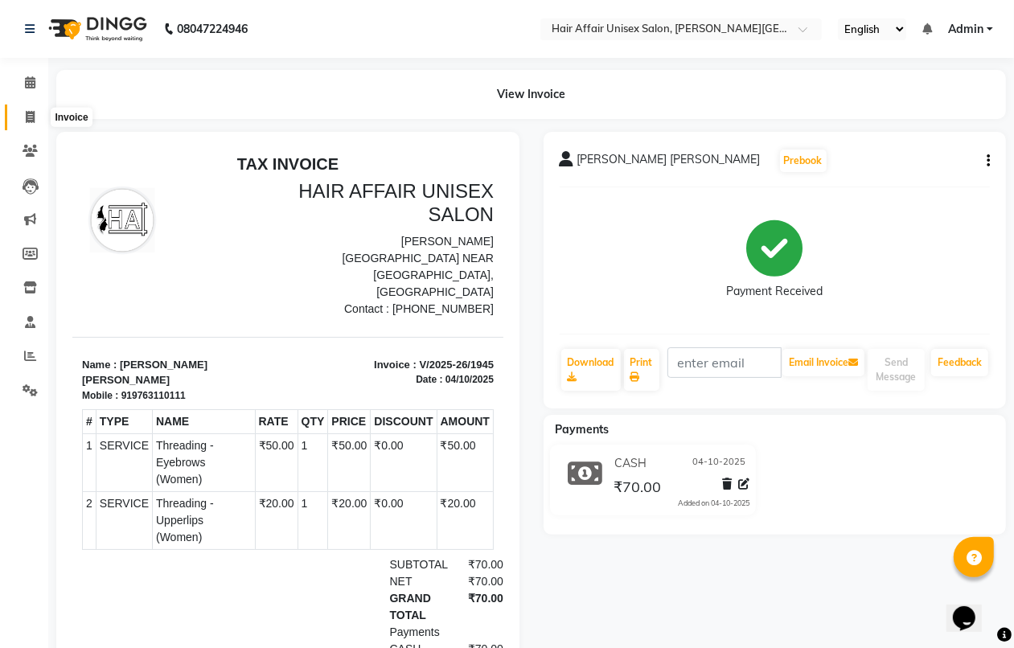
click at [31, 117] on icon at bounding box center [30, 117] width 9 height 12
select select "6225"
select select "service"
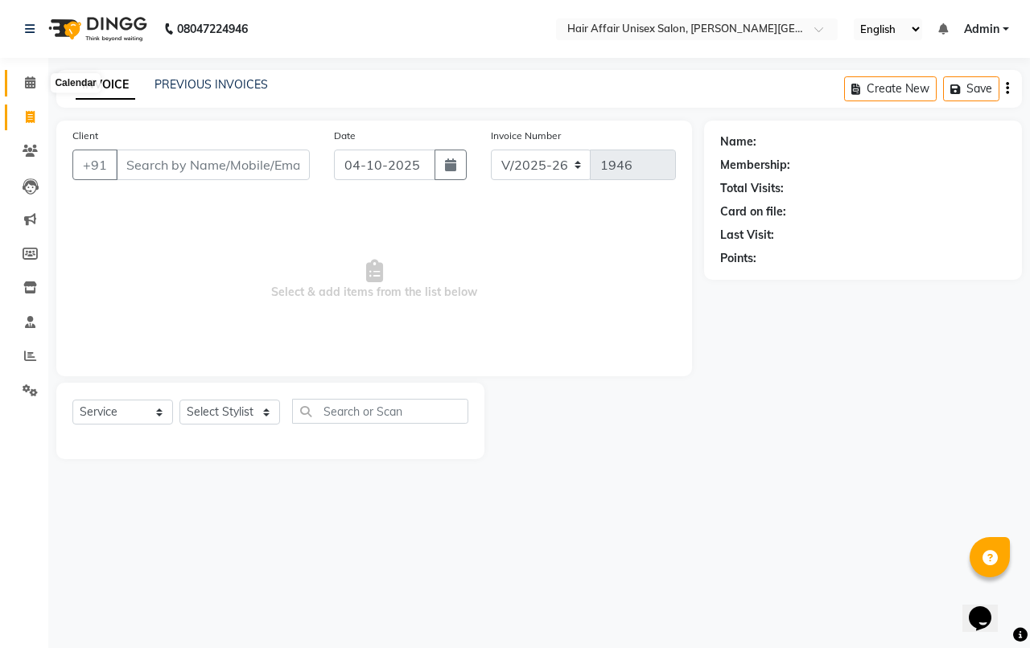
click at [41, 84] on span at bounding box center [30, 83] width 28 height 19
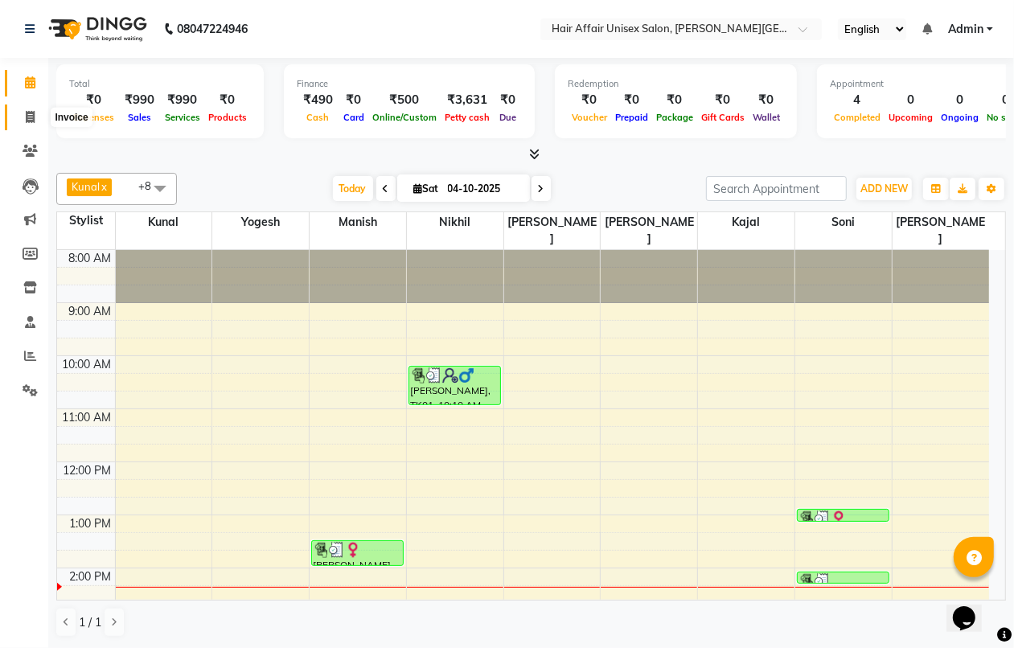
click at [42, 114] on span at bounding box center [30, 118] width 28 height 19
select select "service"
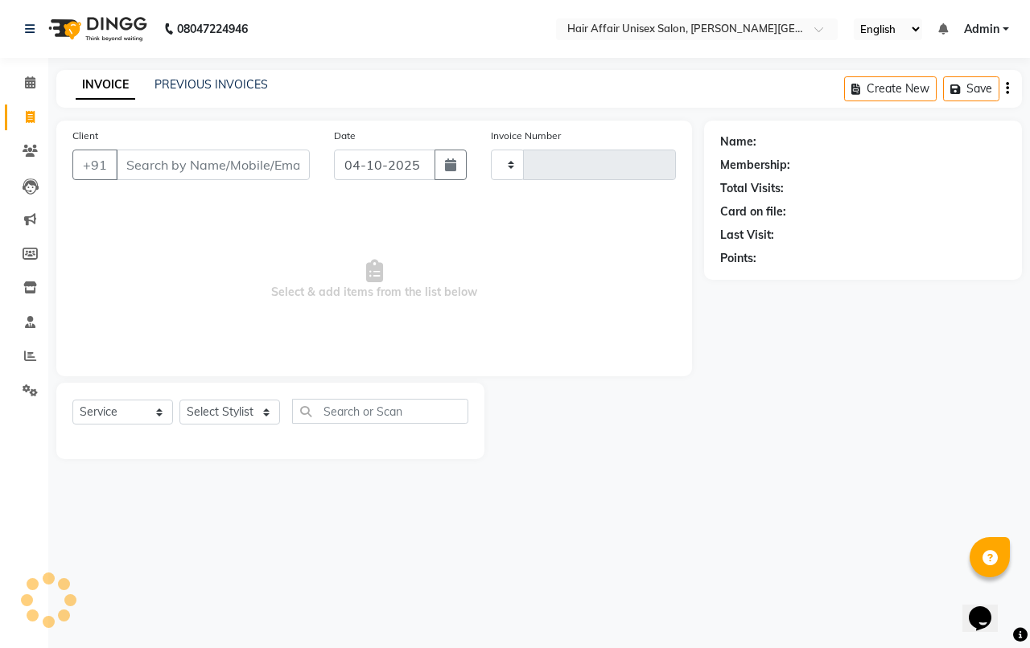
type input "1946"
select select "6225"
click at [221, 82] on link "PREVIOUS INVOICES" at bounding box center [210, 84] width 113 height 14
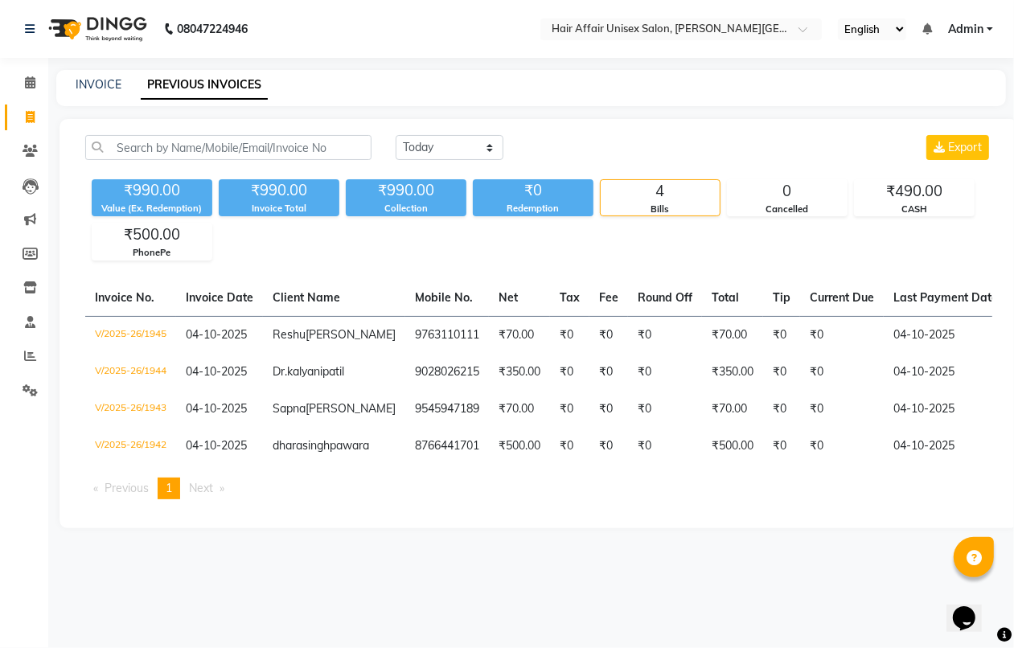
click at [79, 48] on img at bounding box center [96, 28] width 110 height 45
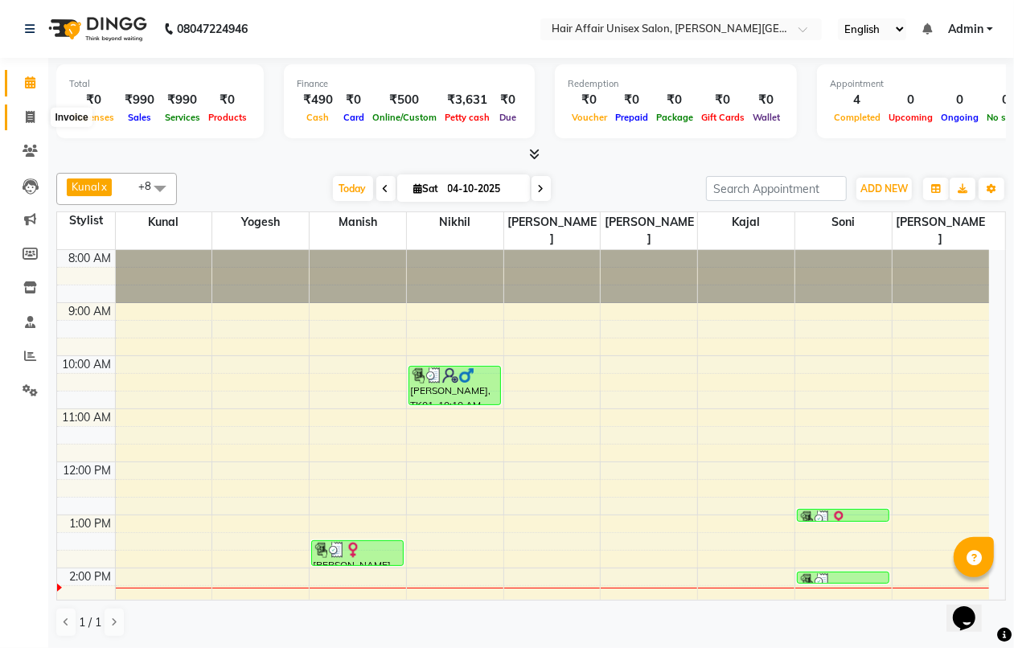
click at [35, 121] on span at bounding box center [30, 118] width 28 height 19
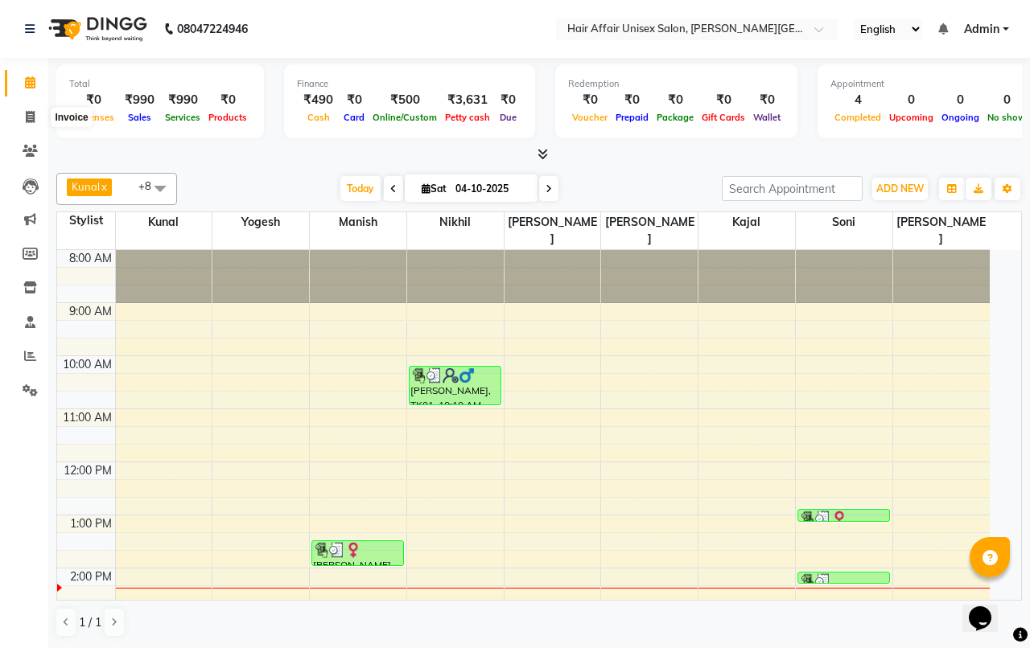
select select "6225"
select select "service"
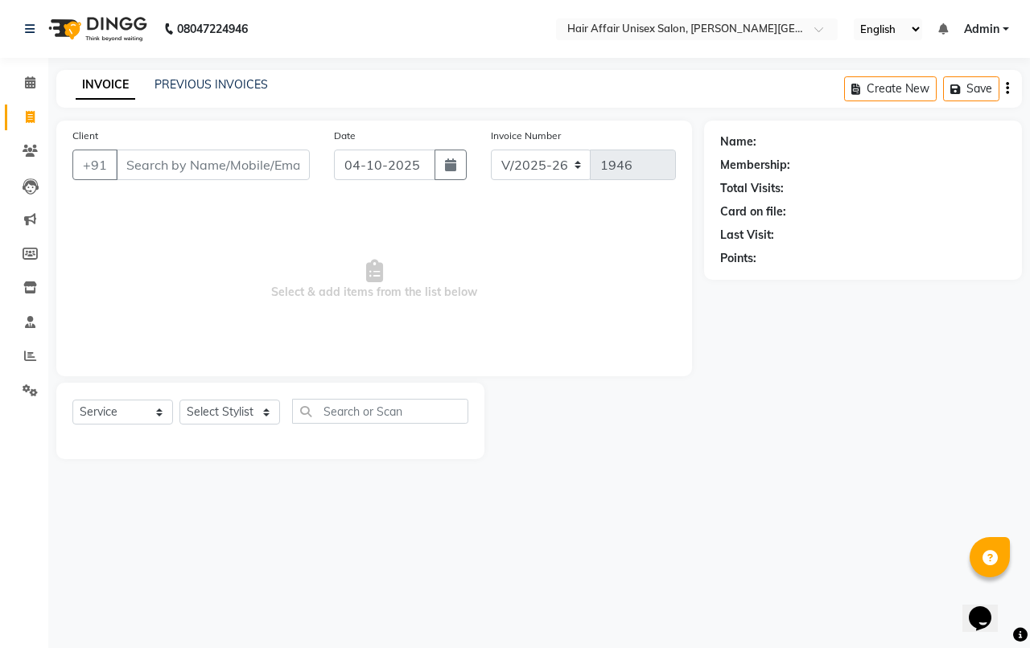
click at [175, 138] on div "Client +91" at bounding box center [190, 160] width 261 height 66
click at [199, 170] on input "Client" at bounding box center [213, 165] width 194 height 31
click at [209, 90] on link "PREVIOUS INVOICES" at bounding box center [210, 84] width 113 height 14
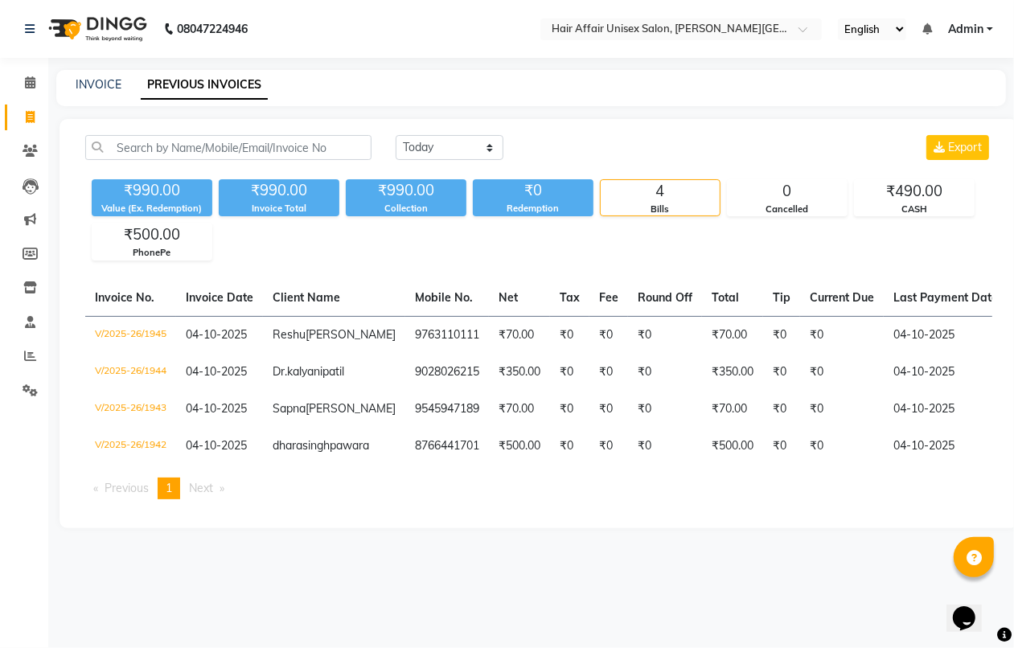
click at [36, 130] on li "Invoice" at bounding box center [24, 118] width 48 height 35
click at [36, 121] on span at bounding box center [30, 118] width 28 height 19
select select "6225"
select select "service"
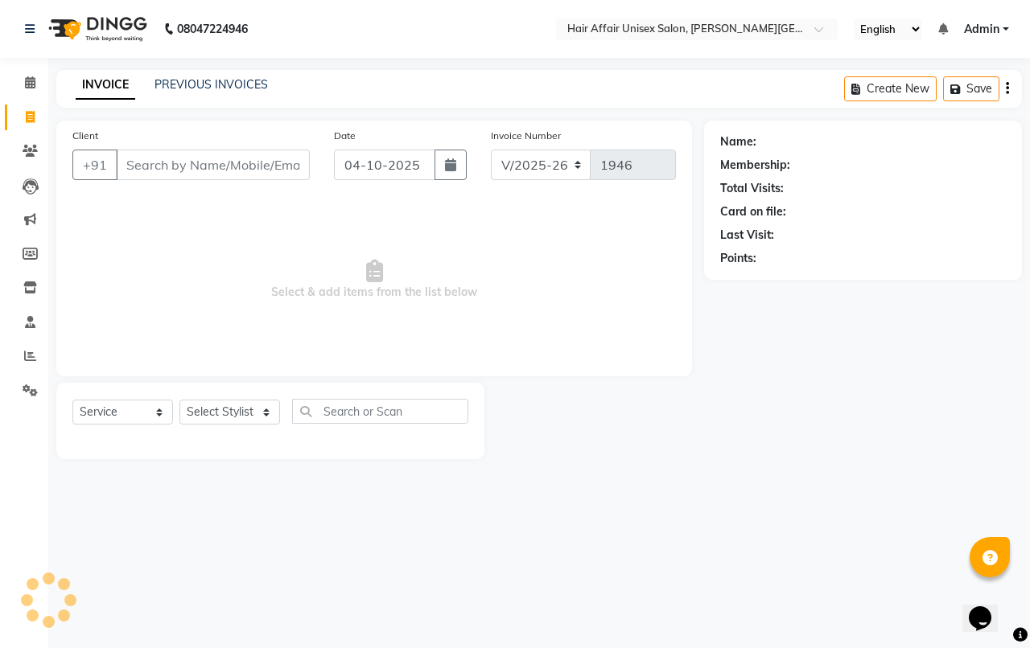
click at [171, 171] on input "Client" at bounding box center [213, 165] width 194 height 31
click at [209, 417] on select "Select Stylist [PERSON_NAME] kajal Kunal [PERSON_NAME] [PERSON_NAME] [PERSON_NA…" at bounding box center [229, 412] width 101 height 25
select select "66024"
click at [179, 400] on select "Select Stylist [PERSON_NAME] kajal Kunal [PERSON_NAME] [PERSON_NAME] [PERSON_NA…" at bounding box center [229, 412] width 101 height 25
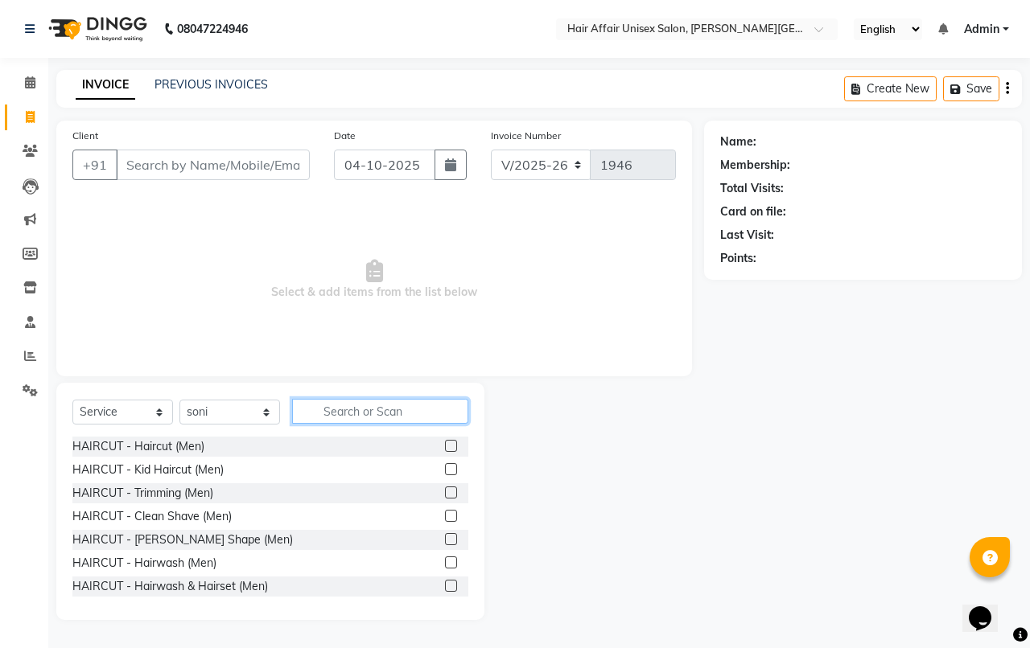
click at [367, 402] on input "text" at bounding box center [380, 411] width 176 height 25
click at [241, 151] on input "Client" at bounding box center [213, 165] width 194 height 31
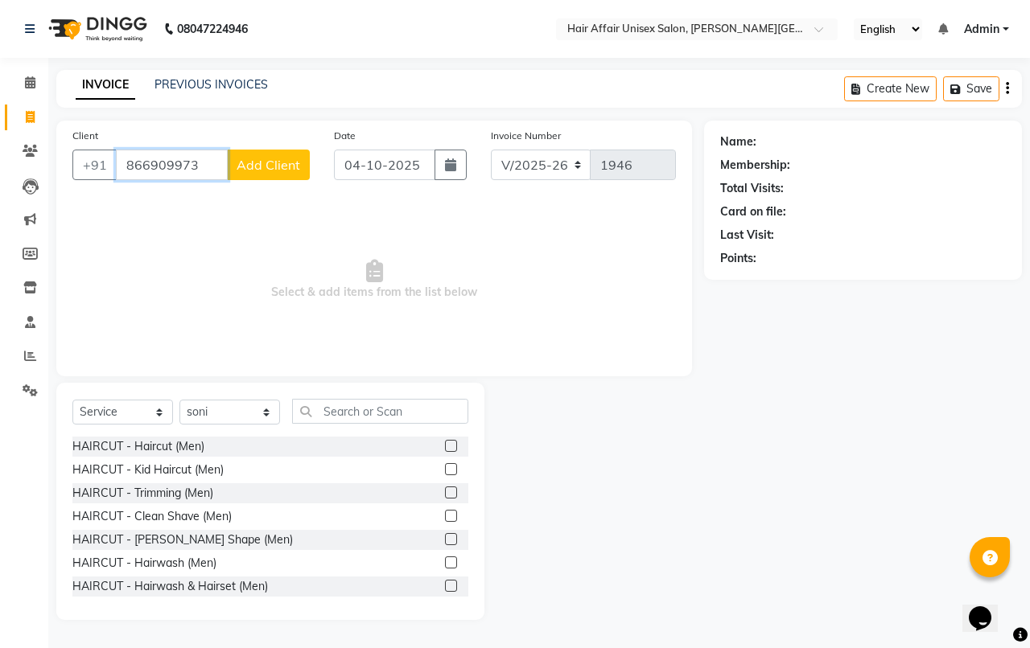
type input "866909973"
click at [276, 166] on span "Add Client" at bounding box center [268, 165] width 64 height 16
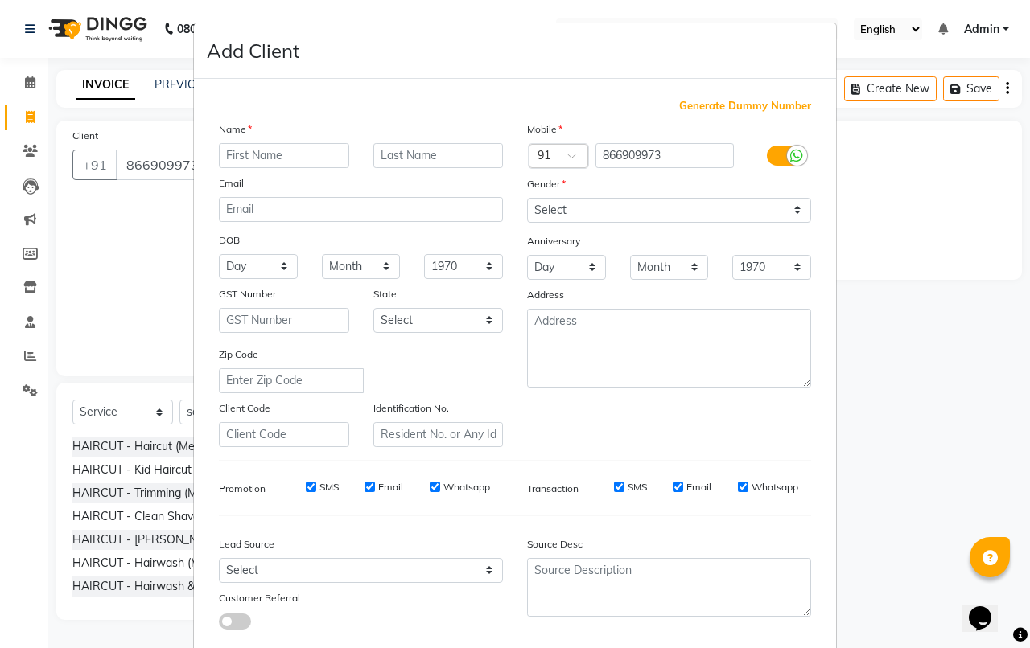
click at [282, 159] on input "text" at bounding box center [284, 155] width 130 height 25
type input "N"
type input "NARAYAN"
type input "[PERSON_NAME]"
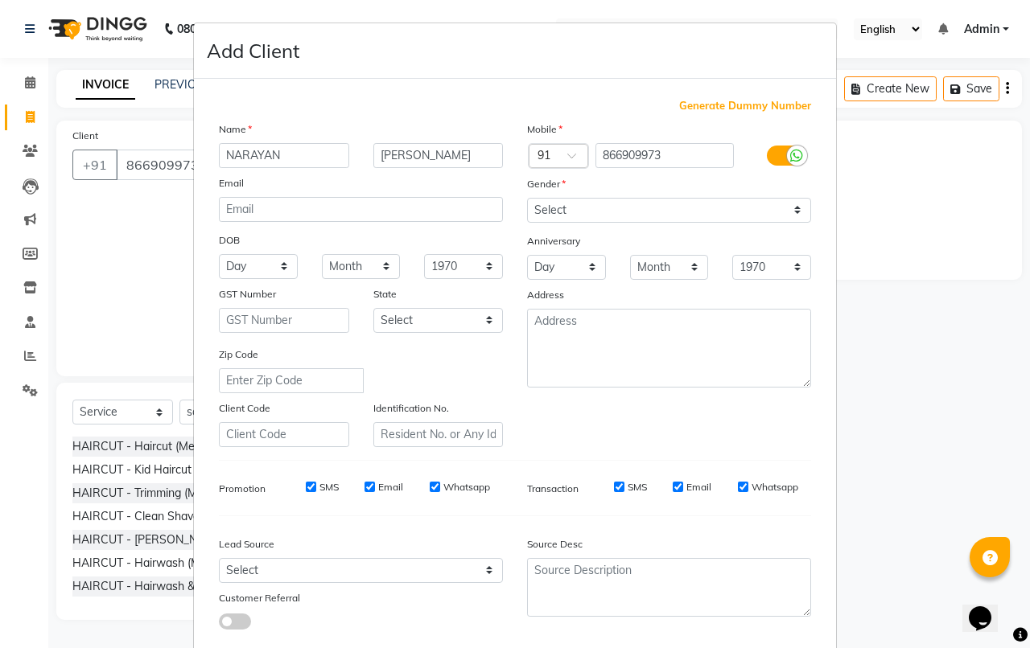
click at [597, 193] on div "Gender" at bounding box center [669, 186] width 308 height 23
click at [597, 206] on select "Select [DEMOGRAPHIC_DATA] [DEMOGRAPHIC_DATA] Other Prefer Not To Say" at bounding box center [669, 210] width 284 height 25
select select "[DEMOGRAPHIC_DATA]"
click at [527, 198] on select "Select [DEMOGRAPHIC_DATA] [DEMOGRAPHIC_DATA] Other Prefer Not To Say" at bounding box center [669, 210] width 284 height 25
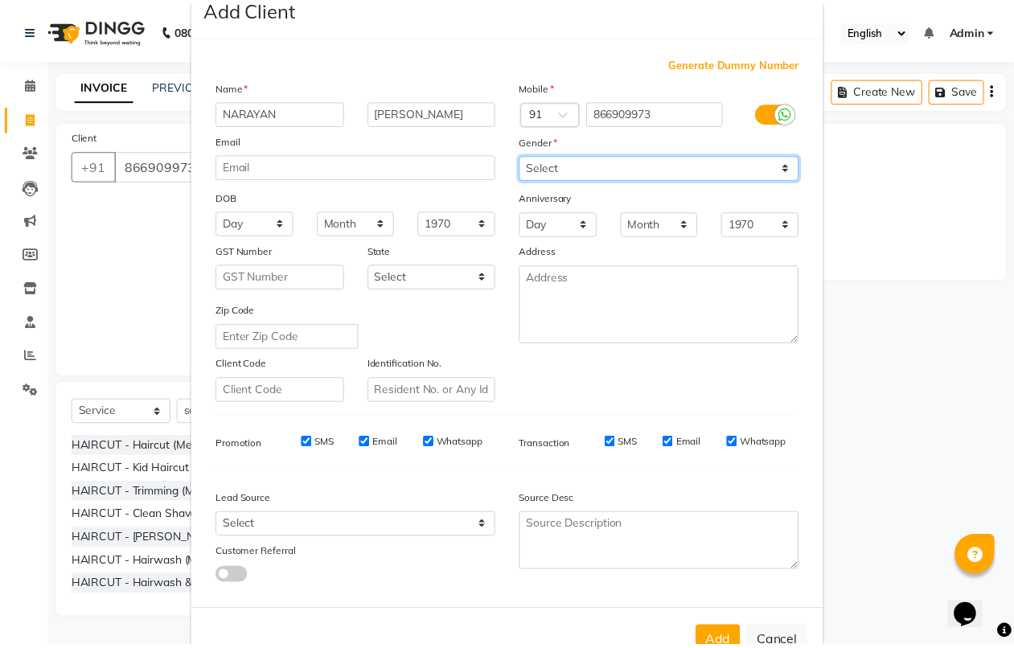
scroll to position [88, 0]
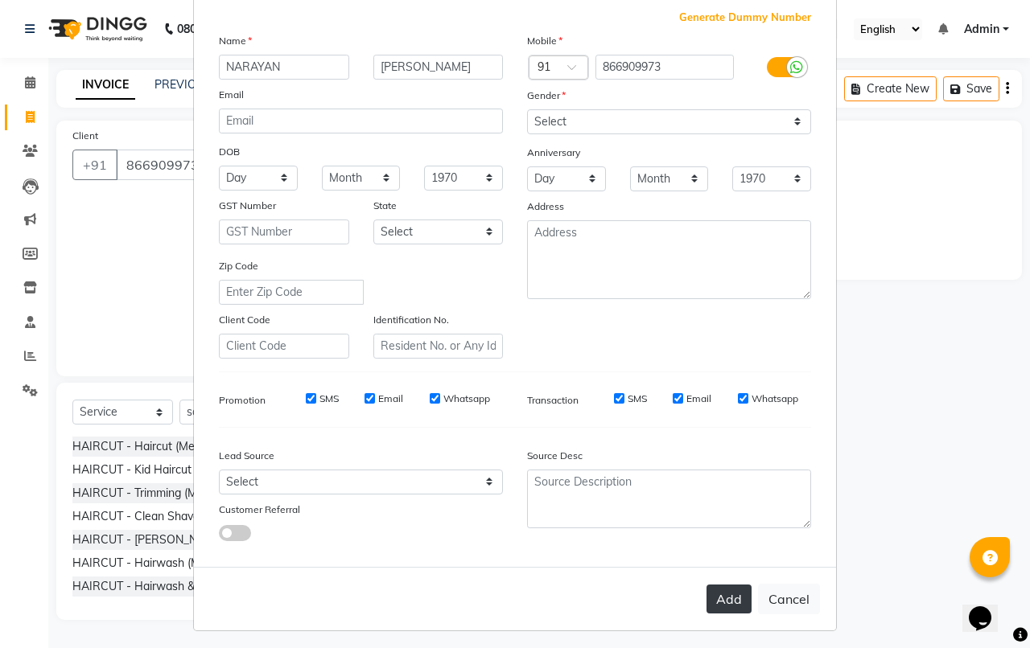
click at [717, 591] on button "Add" at bounding box center [728, 599] width 45 height 29
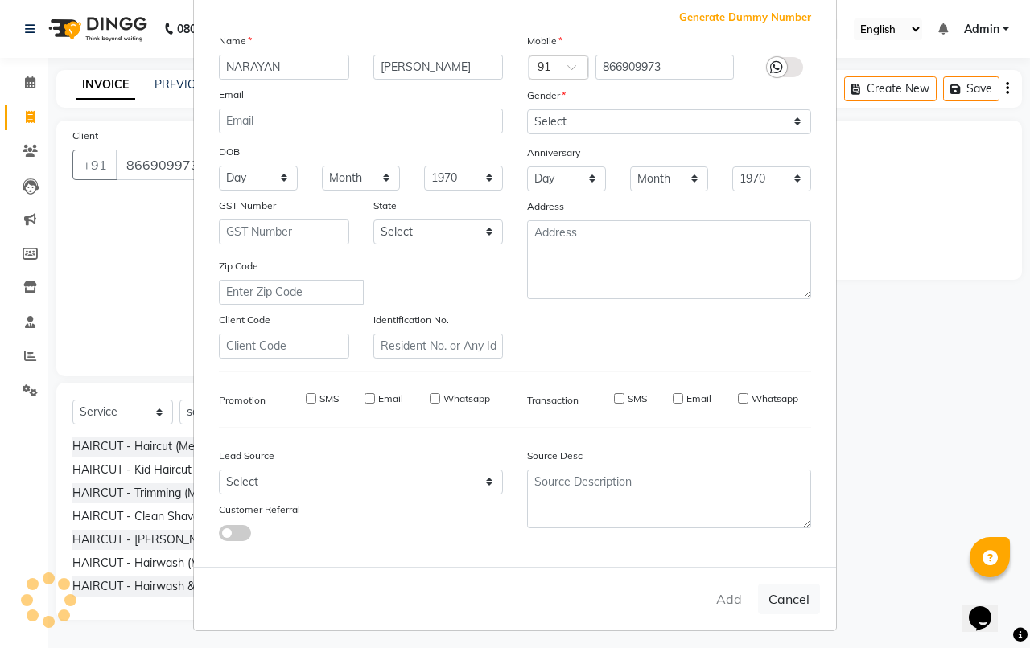
select select
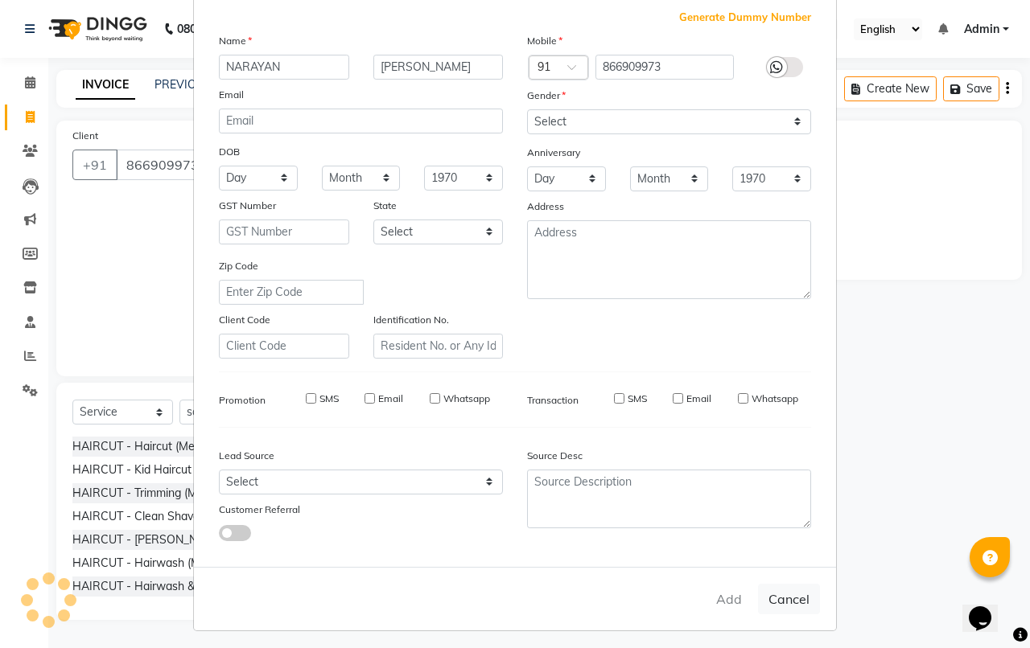
select select
checkbox input "false"
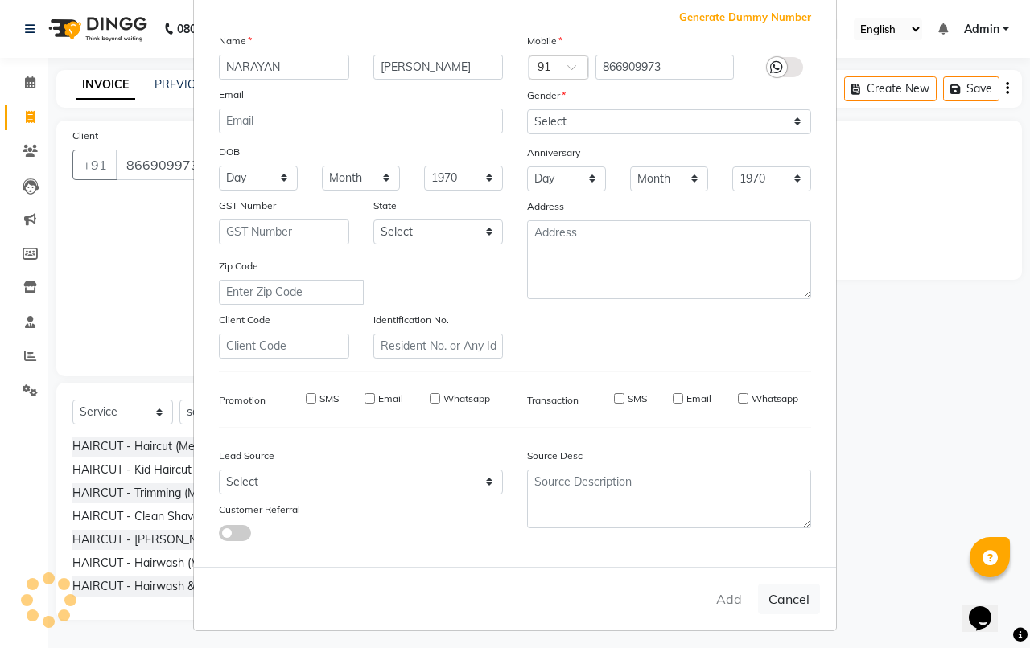
checkbox input "false"
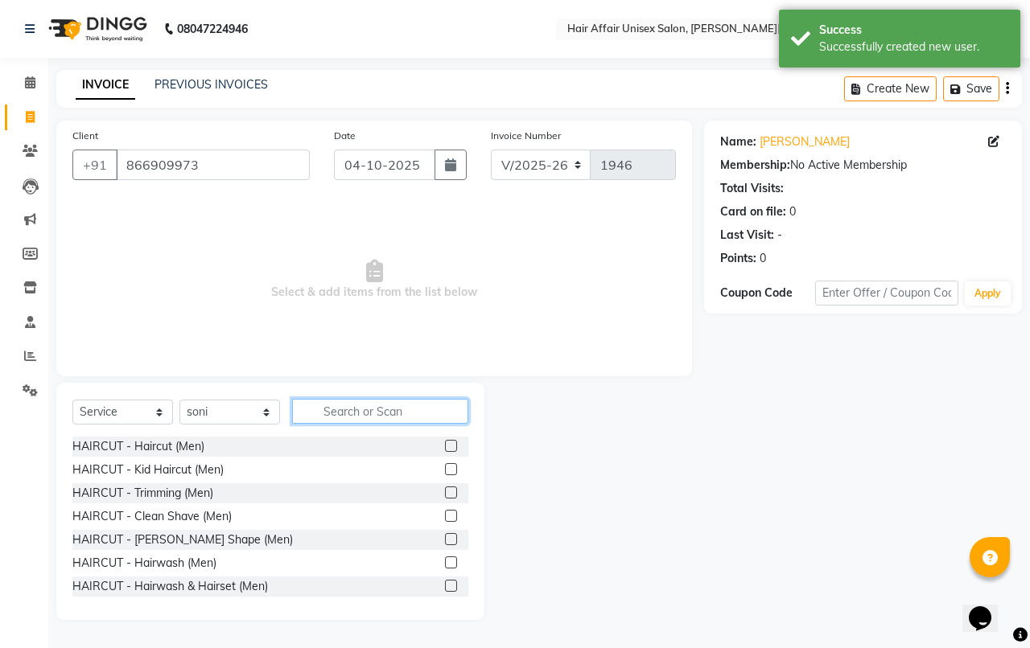
click at [331, 413] on input "text" at bounding box center [380, 411] width 176 height 25
type input "THR"
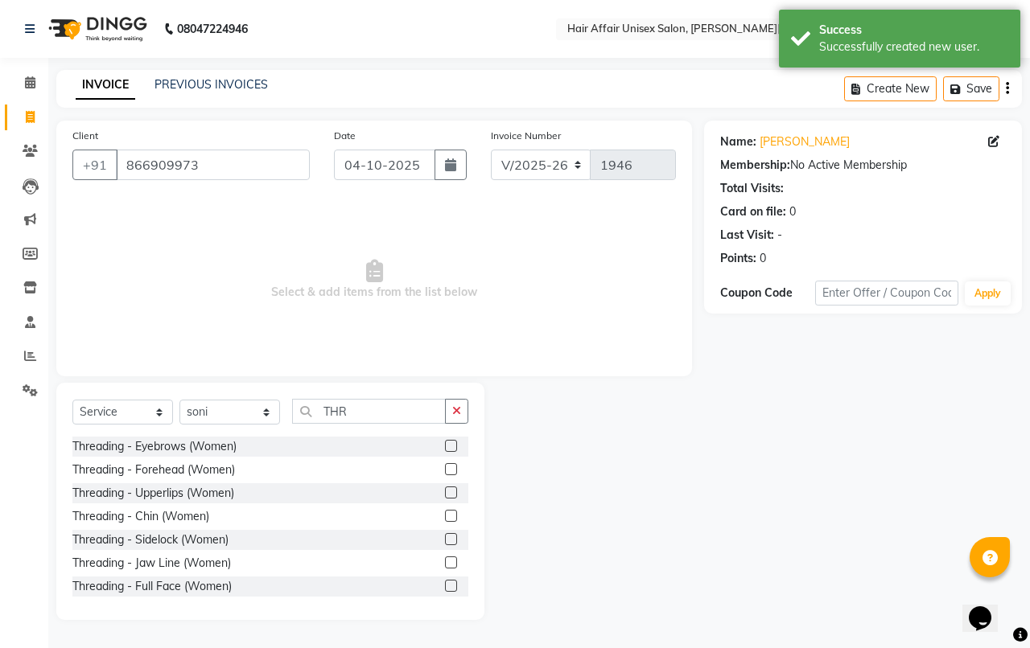
click at [445, 444] on label at bounding box center [451, 446] width 12 height 12
click at [445, 444] on input "checkbox" at bounding box center [450, 447] width 10 height 10
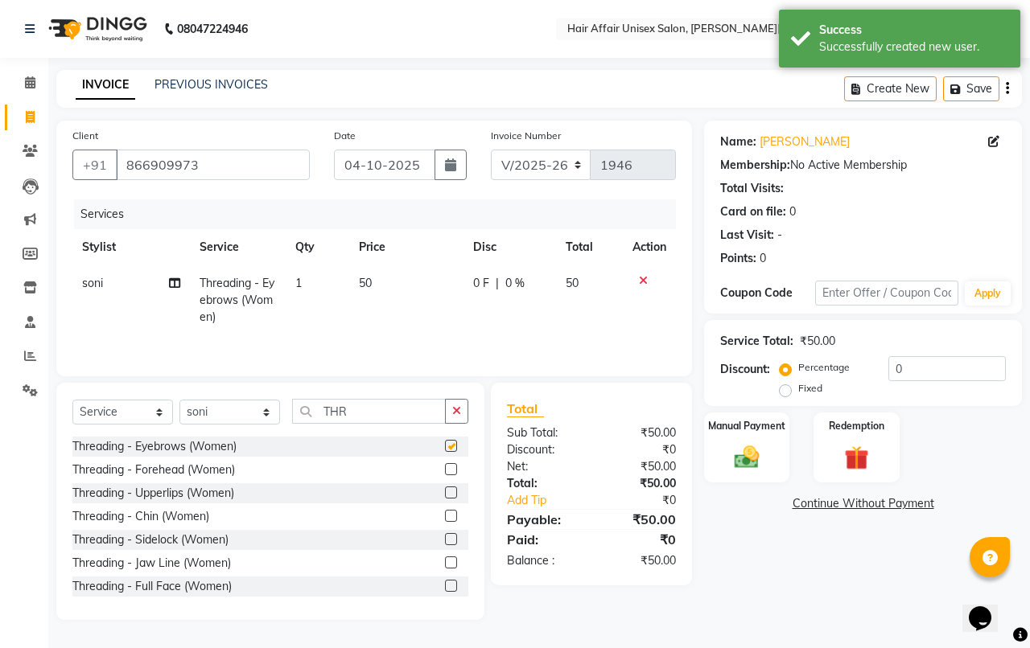
checkbox input "false"
click at [445, 491] on label at bounding box center [451, 493] width 12 height 12
click at [445, 491] on input "checkbox" at bounding box center [450, 493] width 10 height 10
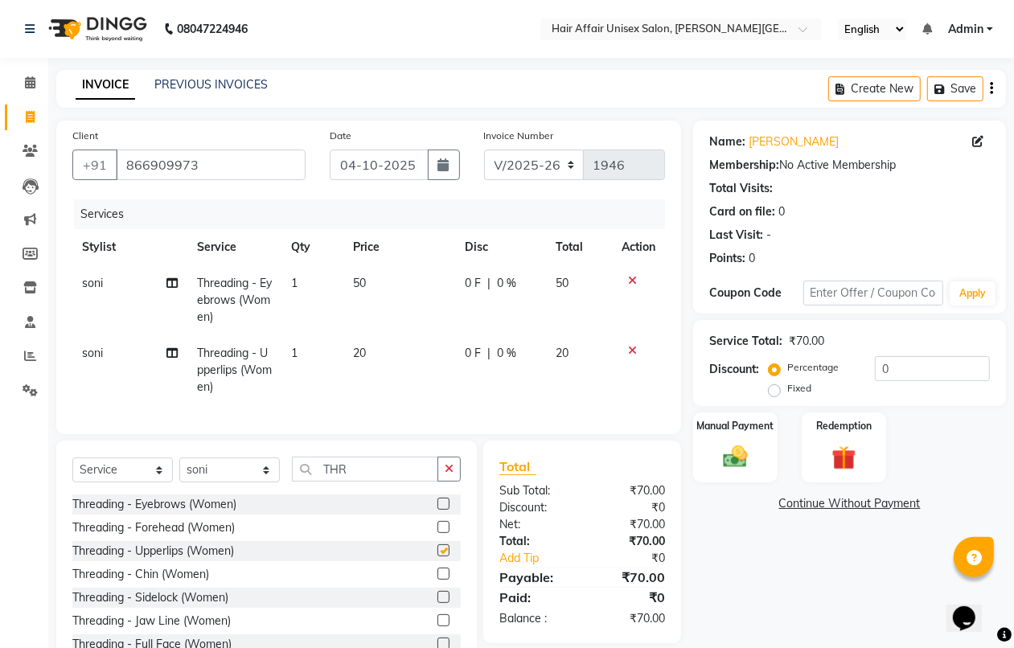
checkbox input "false"
drag, startPoint x: 252, startPoint y: 472, endPoint x: 249, endPoint y: 481, distance: 9.2
click at [251, 479] on select "Select Stylist [PERSON_NAME] kajal Kunal [PERSON_NAME] [PERSON_NAME] [PERSON_NA…" at bounding box center [229, 470] width 101 height 25
select select "60041"
click at [179, 472] on select "Select Stylist [PERSON_NAME] kajal Kunal [PERSON_NAME] [PERSON_NAME] [PERSON_NA…" at bounding box center [229, 470] width 101 height 25
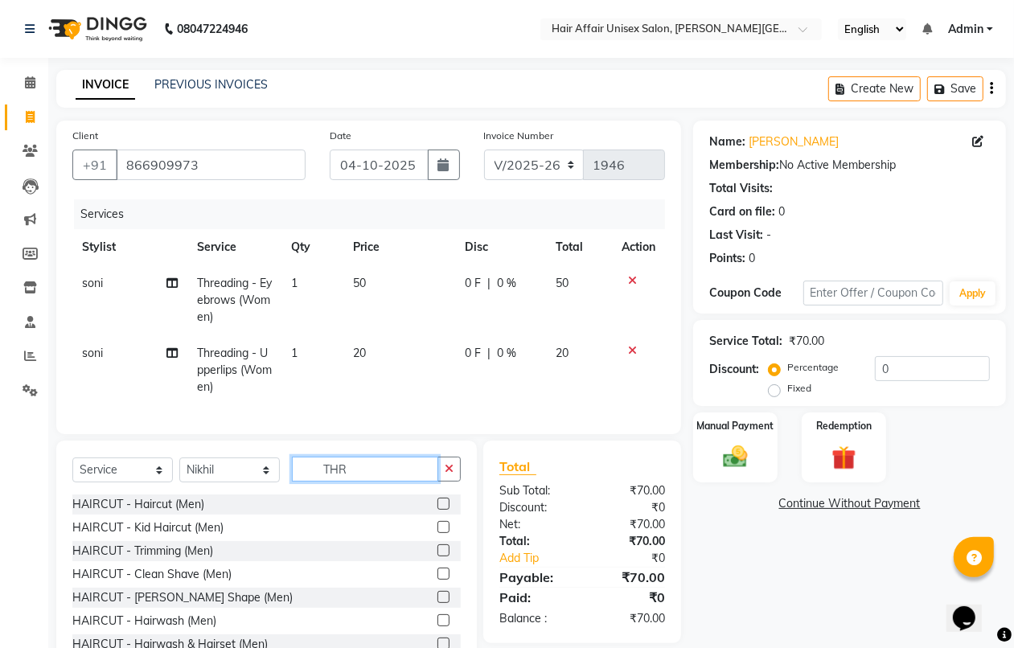
click at [375, 482] on input "THR" at bounding box center [365, 469] width 146 height 25
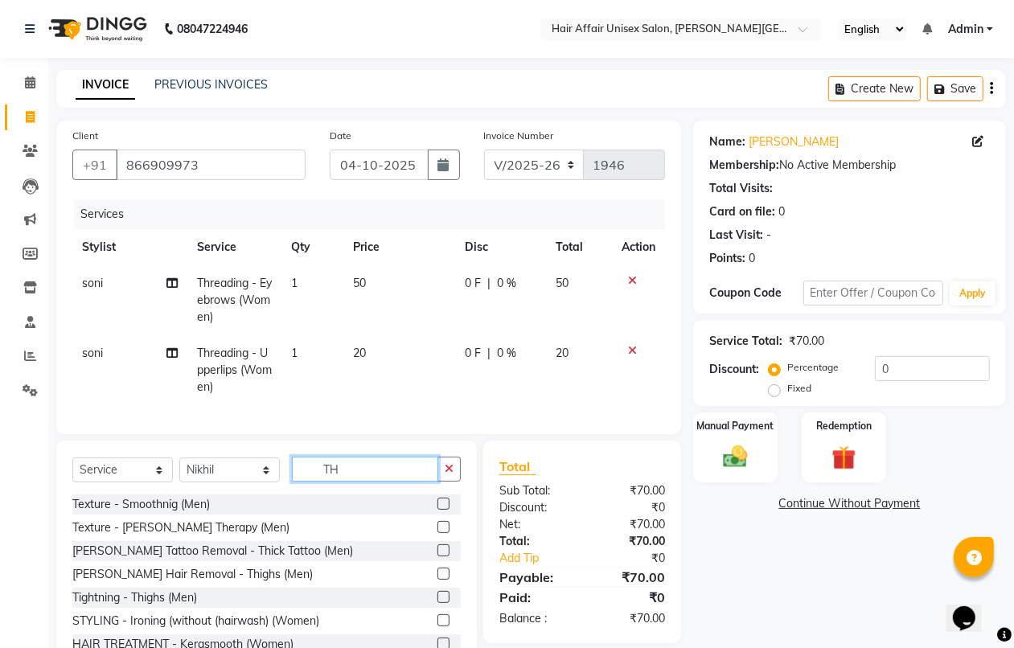
type input "T"
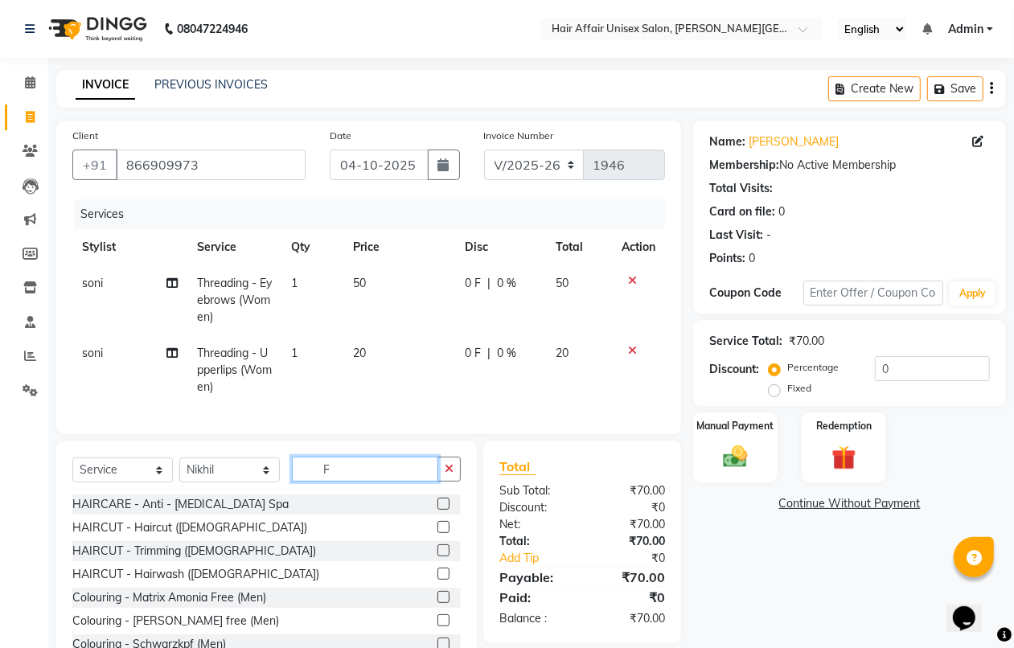
type input "F"
click at [438, 533] on label at bounding box center [444, 527] width 12 height 12
click at [438, 533] on input "checkbox" at bounding box center [443, 528] width 10 height 10
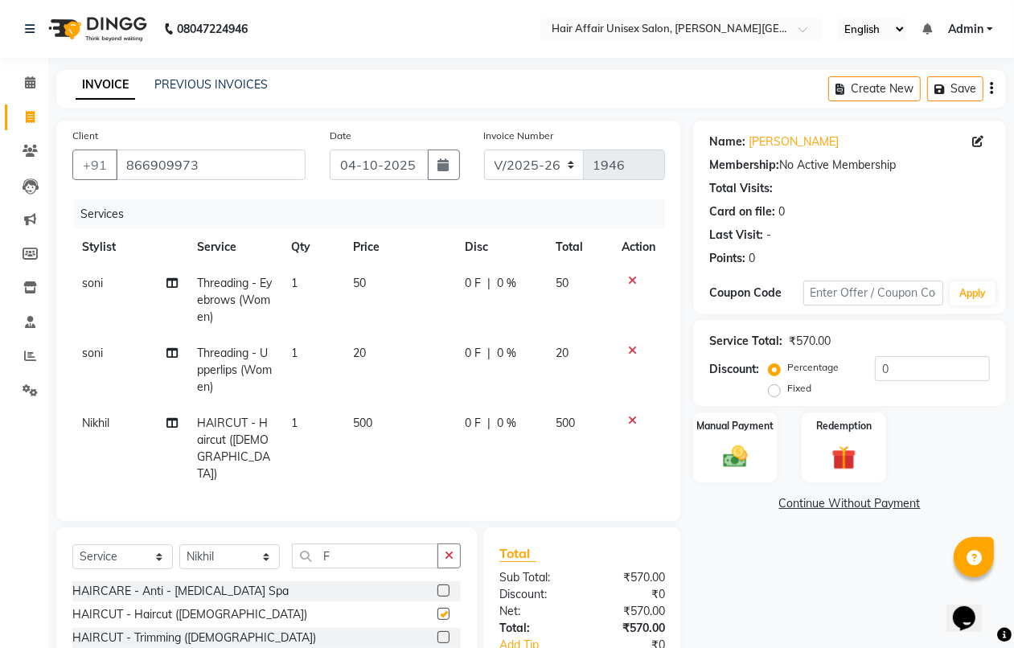
checkbox input "false"
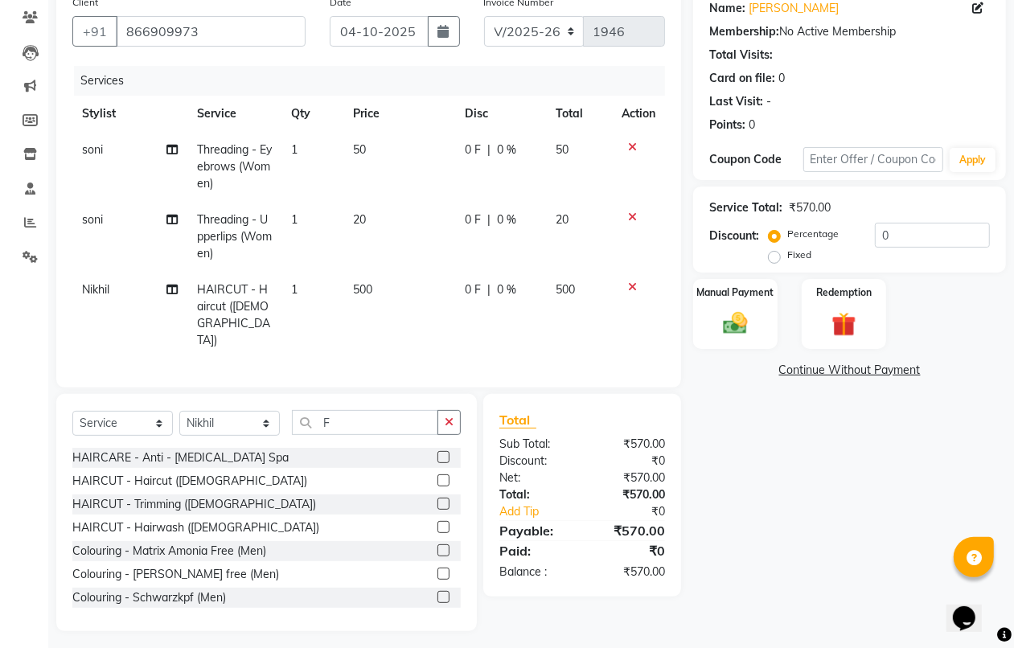
scroll to position [138, 0]
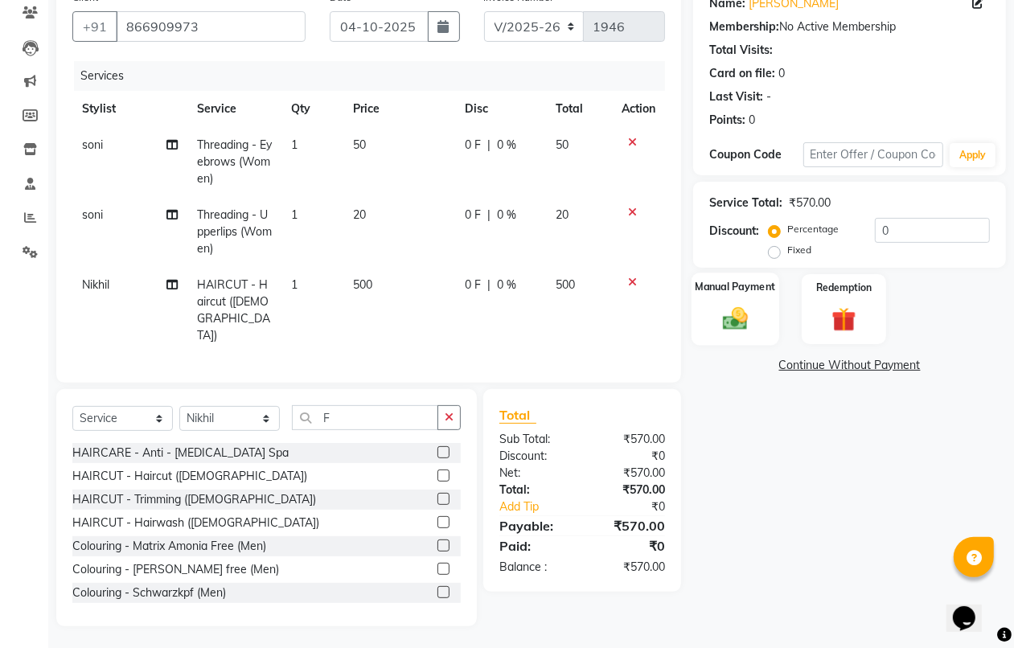
click at [722, 311] on img at bounding box center [735, 318] width 40 height 29
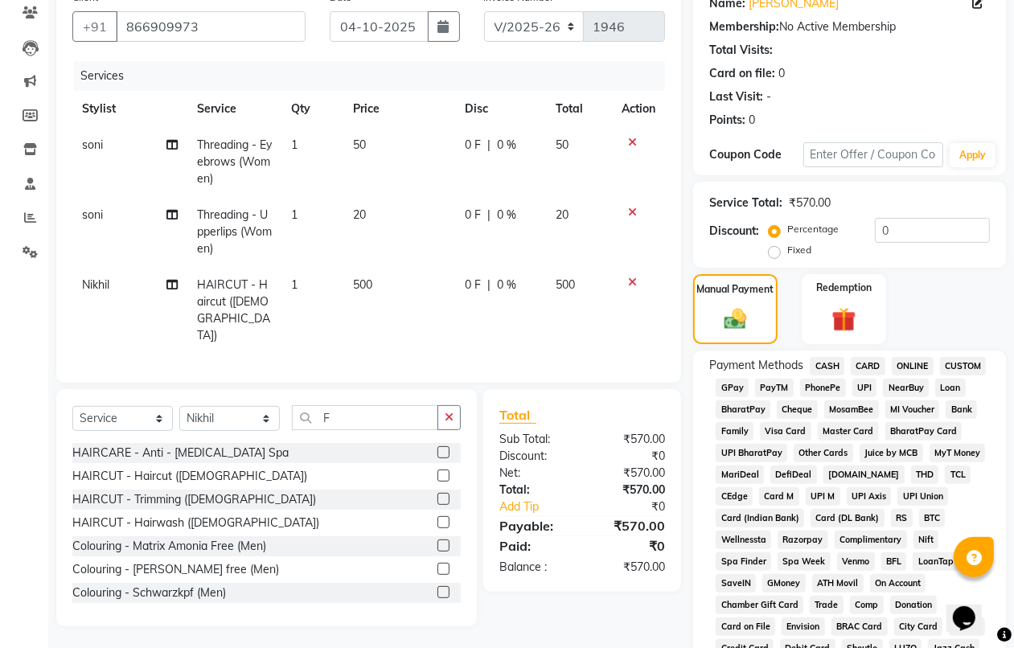
click at [833, 363] on span "CASH" at bounding box center [827, 366] width 35 height 19
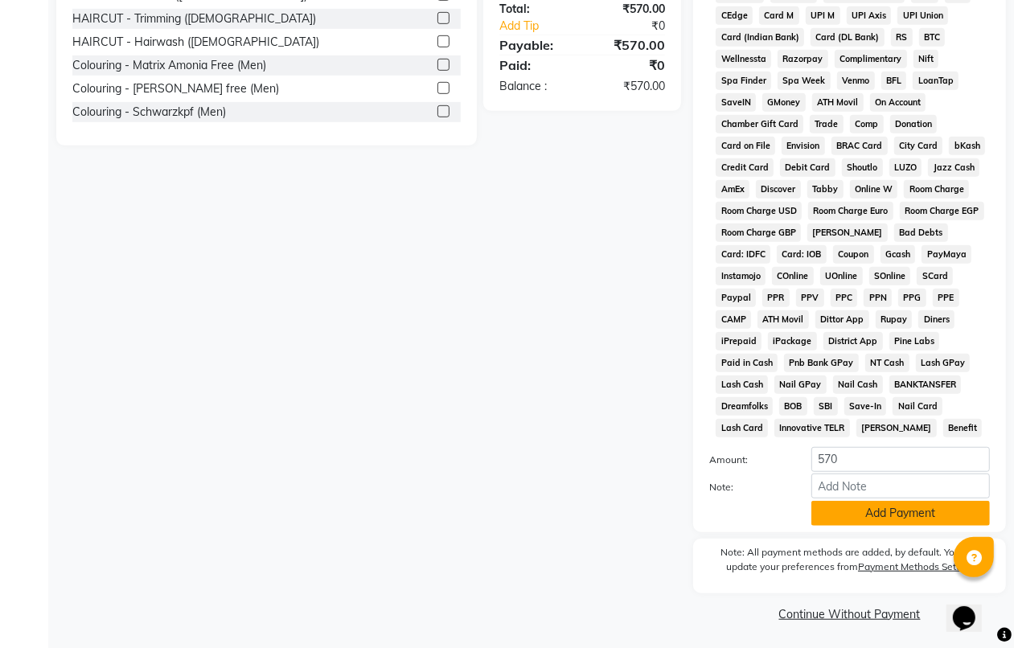
click at [845, 511] on button "Add Payment" at bounding box center [901, 513] width 179 height 25
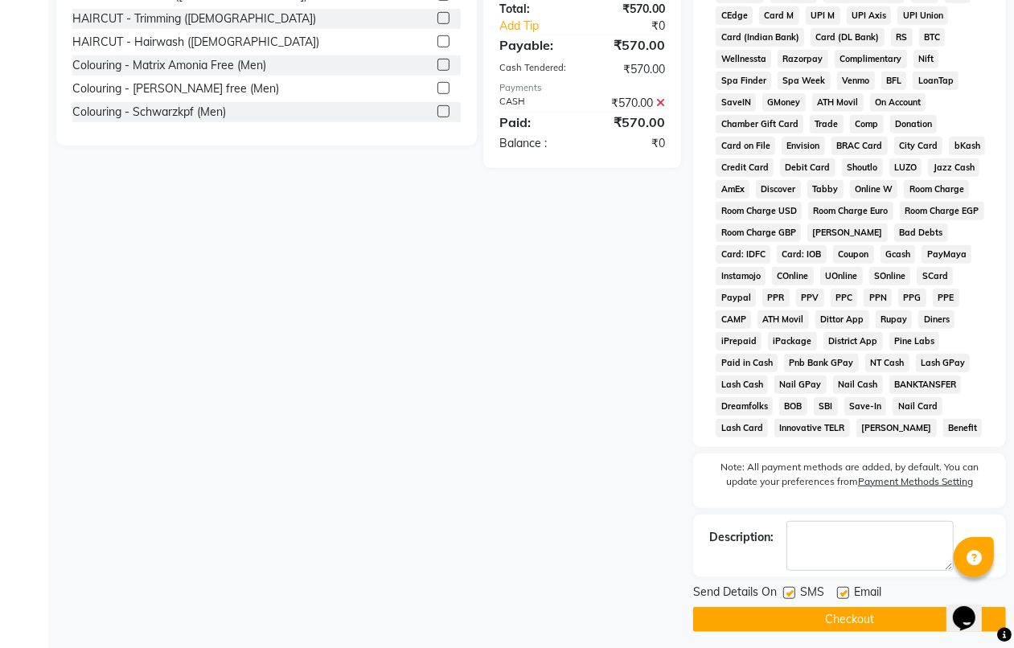
scroll to position [627, 0]
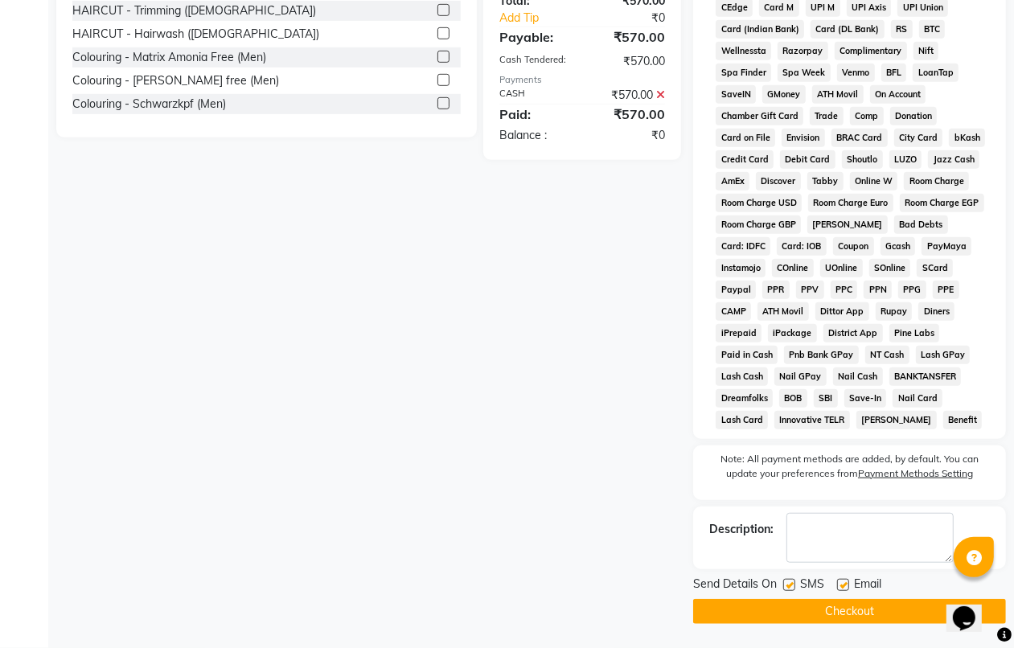
click at [833, 608] on button "Checkout" at bounding box center [849, 611] width 313 height 25
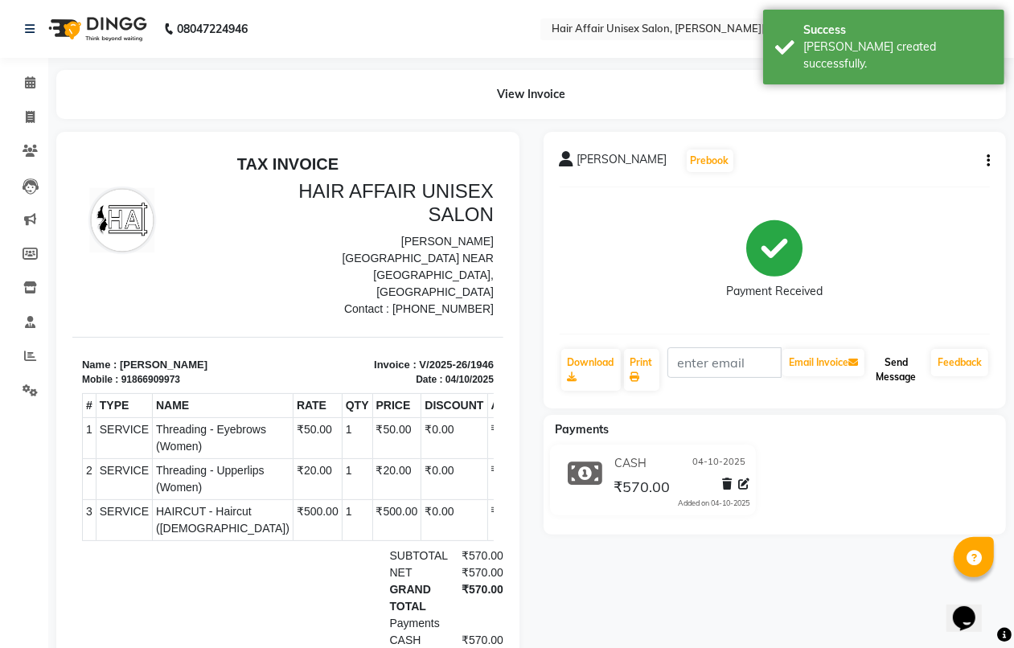
click at [921, 374] on button "Send Message" at bounding box center [896, 370] width 57 height 42
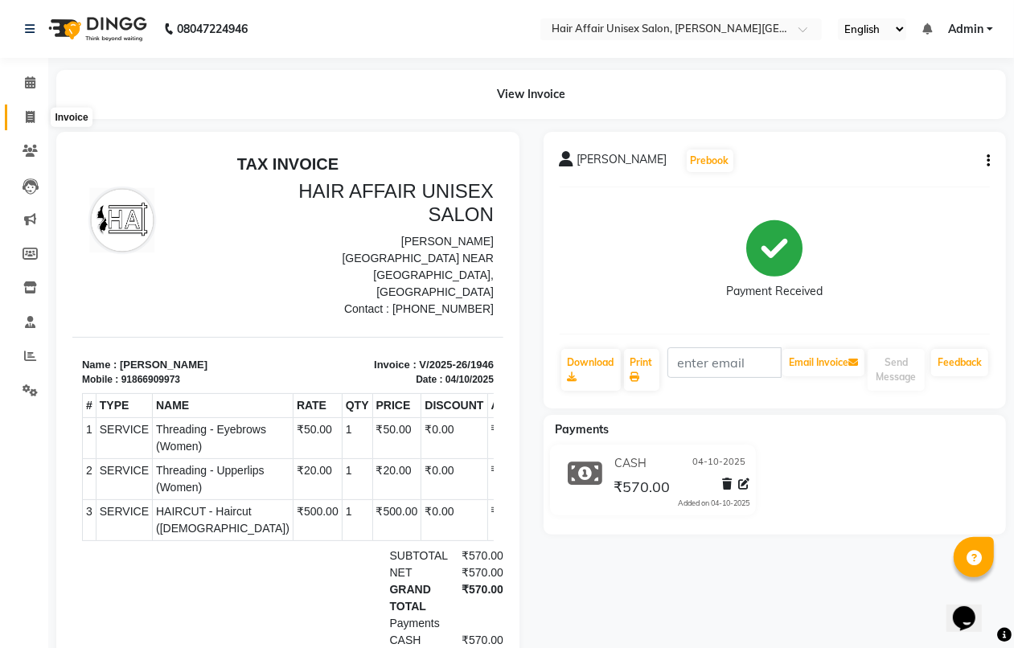
click at [26, 121] on icon at bounding box center [30, 117] width 9 height 12
select select "service"
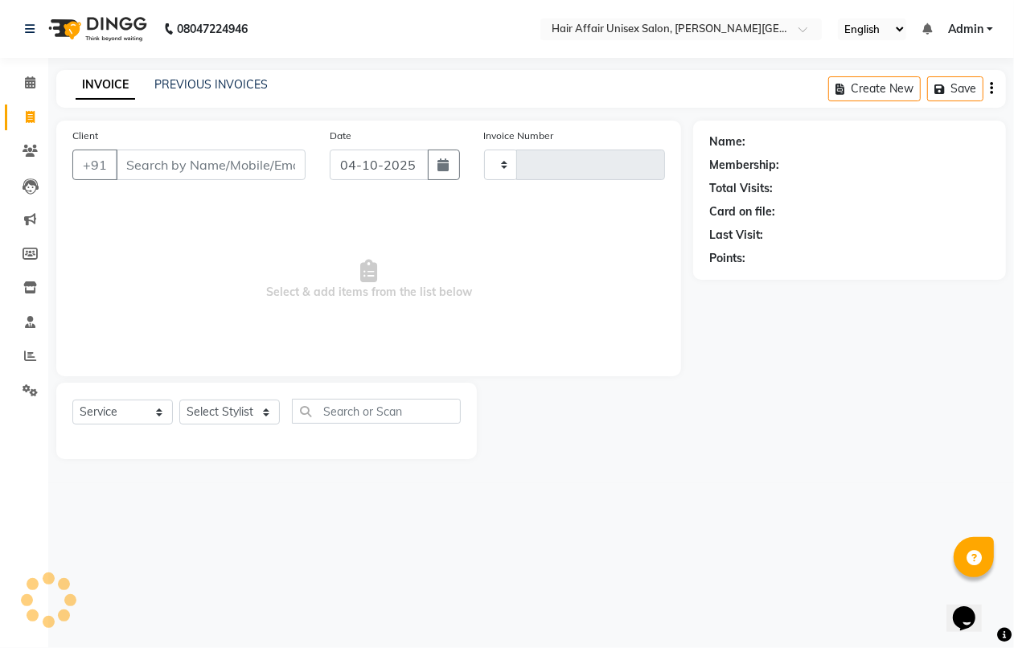
type input "1947"
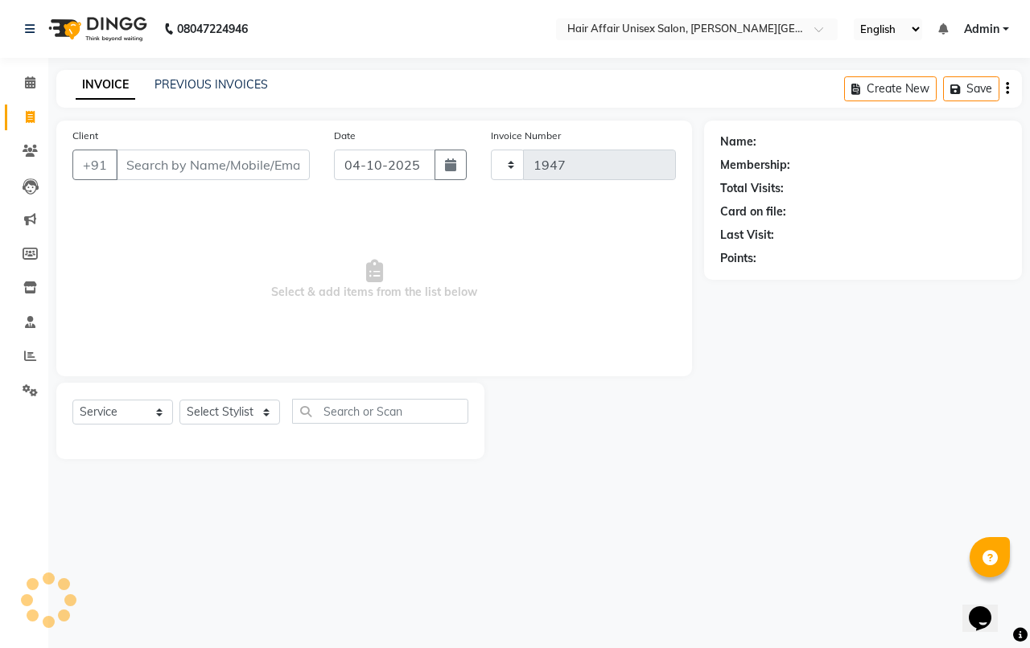
select select "6225"
click at [29, 79] on icon at bounding box center [30, 82] width 10 height 12
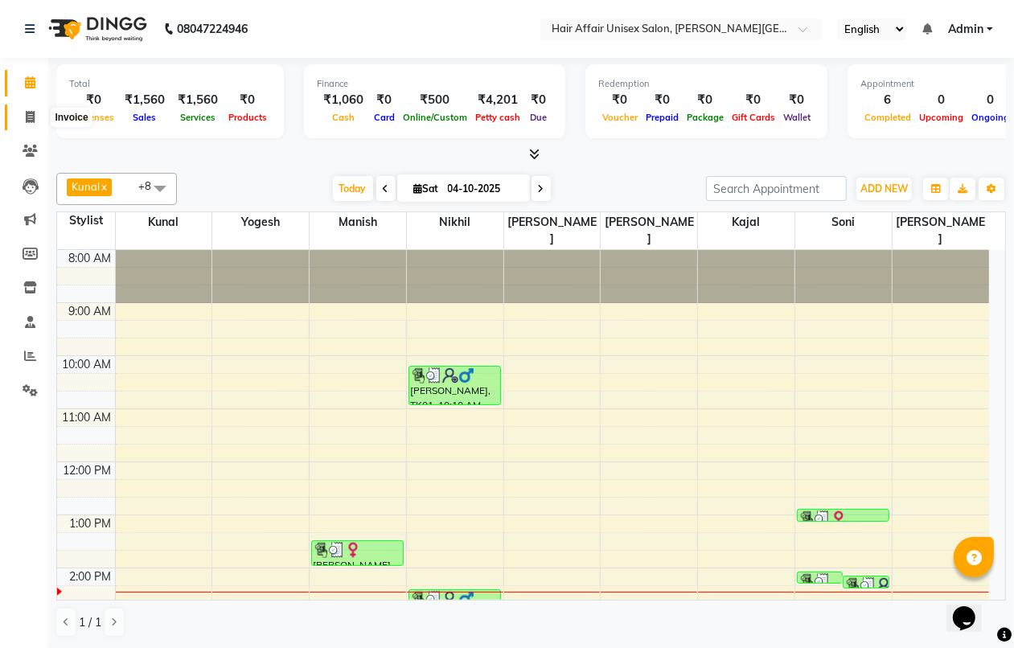
click at [43, 121] on span at bounding box center [30, 118] width 28 height 19
select select "service"
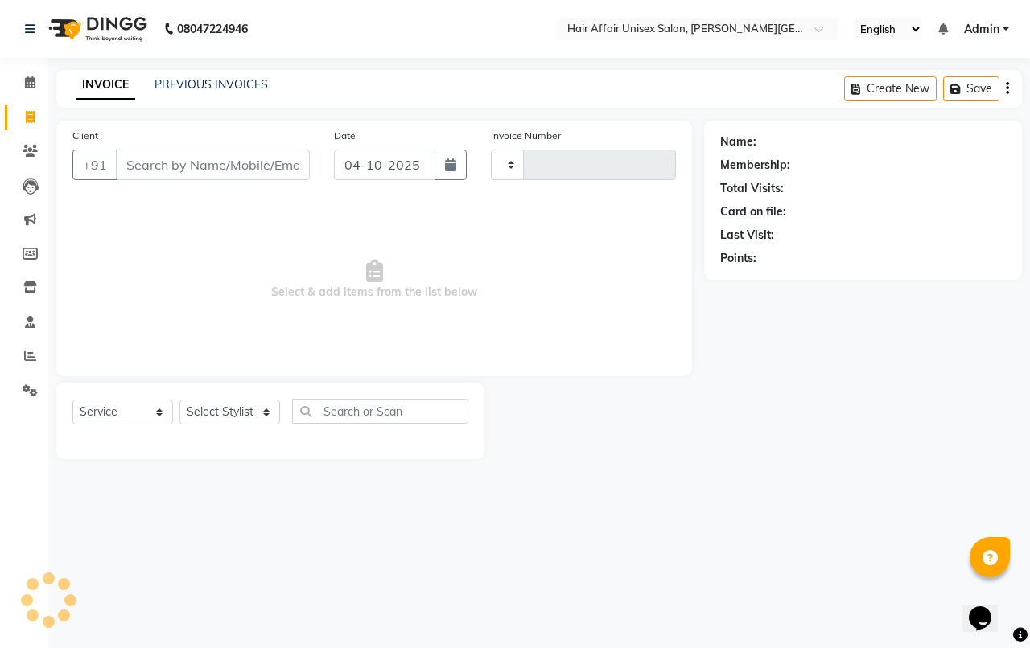
type input "1947"
select select "6225"
click at [323, 195] on div "Client +91 Date [DATE] Invoice Number V/2025 V/[PHONE_NUMBER] Select & add item…" at bounding box center [373, 249] width 635 height 256
click at [304, 171] on input "Client" at bounding box center [213, 165] width 194 height 31
click at [170, 141] on div "Client +91" at bounding box center [190, 160] width 261 height 66
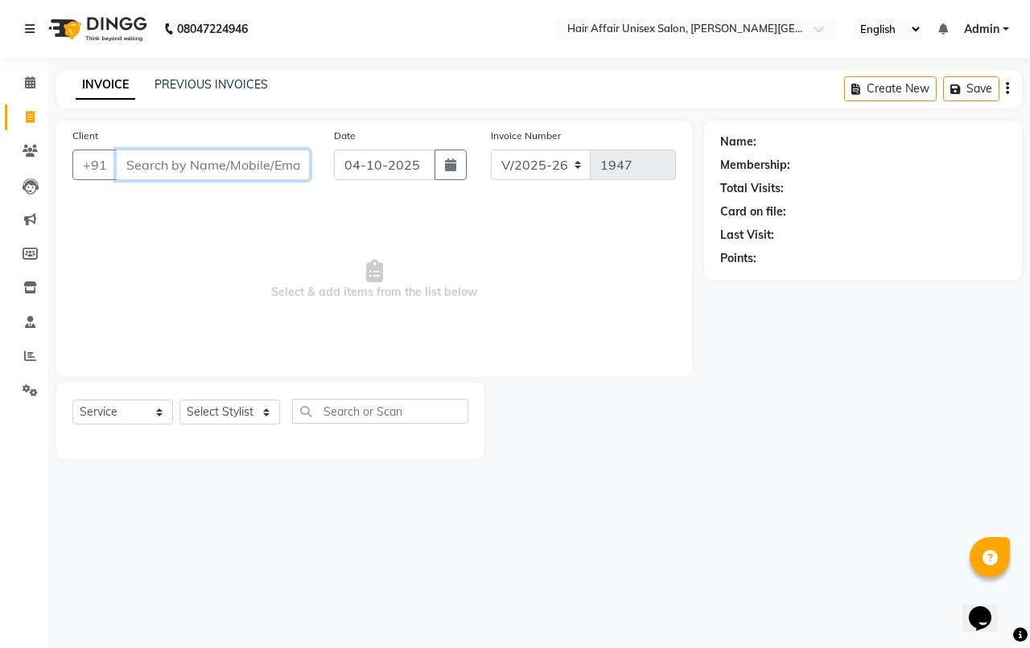
click at [170, 162] on input "Client" at bounding box center [213, 165] width 194 height 31
click at [714, 487] on div "08047224946 Select Location × Hair Affair Unisex Salon, [PERSON_NAME] Hotel, En…" at bounding box center [515, 324] width 1030 height 648
click at [226, 70] on div "INVOICE PREVIOUS INVOICES Create New Save" at bounding box center [538, 89] width 965 height 38
click at [232, 85] on link "PREVIOUS INVOICES" at bounding box center [210, 84] width 113 height 14
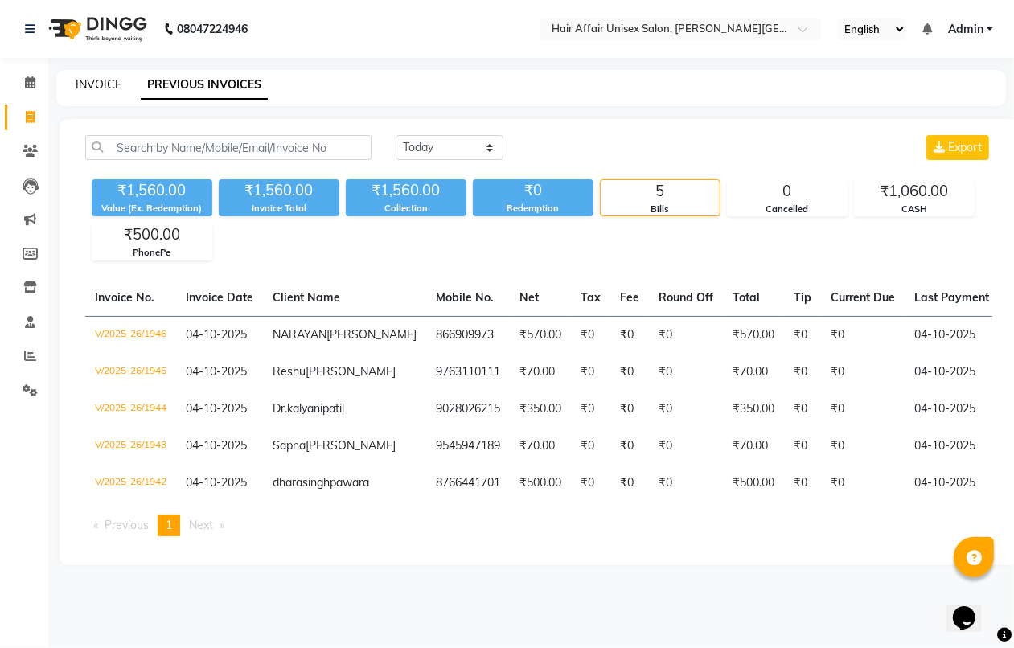
click at [102, 86] on link "INVOICE" at bounding box center [99, 84] width 46 height 14
select select "6225"
select select "service"
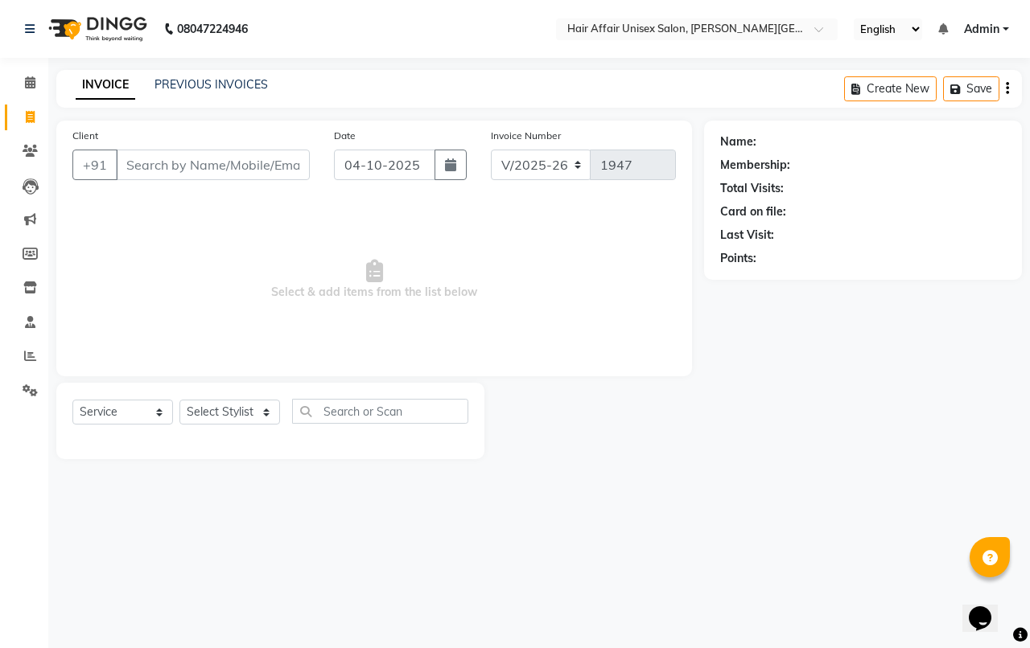
click at [162, 163] on input "Client" at bounding box center [213, 165] width 194 height 31
click at [226, 403] on select "Select Stylist [PERSON_NAME] kajal Kunal [PERSON_NAME] [PERSON_NAME] [PERSON_NA…" at bounding box center [229, 412] width 101 height 25
select select "45995"
click at [179, 400] on select "Select Stylist [PERSON_NAME] kajal Kunal [PERSON_NAME] [PERSON_NAME] [PERSON_NA…" at bounding box center [229, 412] width 101 height 25
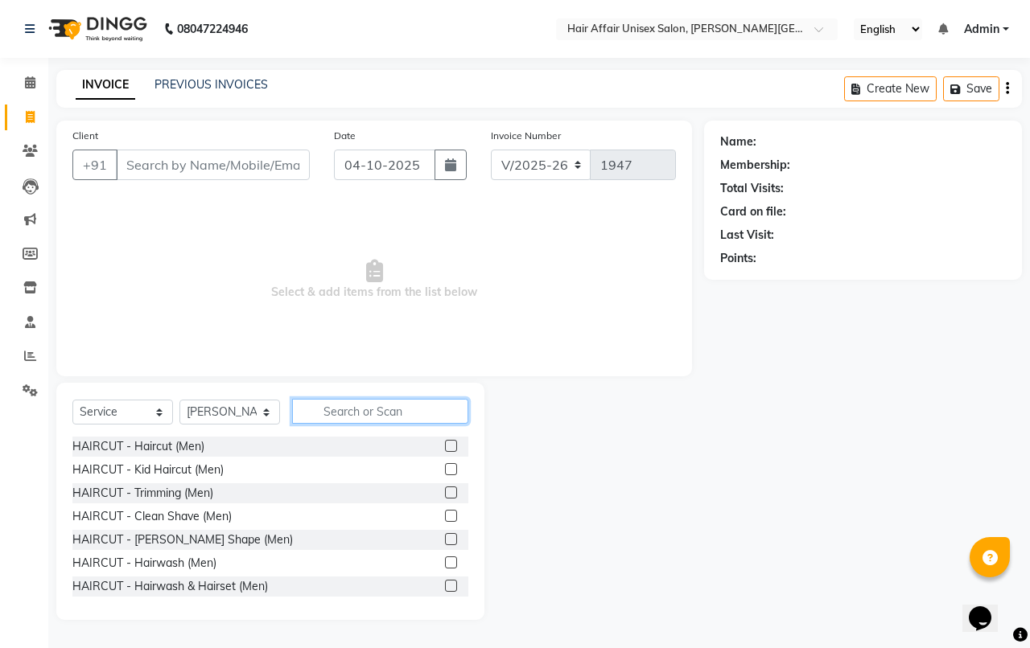
click at [331, 405] on input "text" at bounding box center [380, 411] width 176 height 25
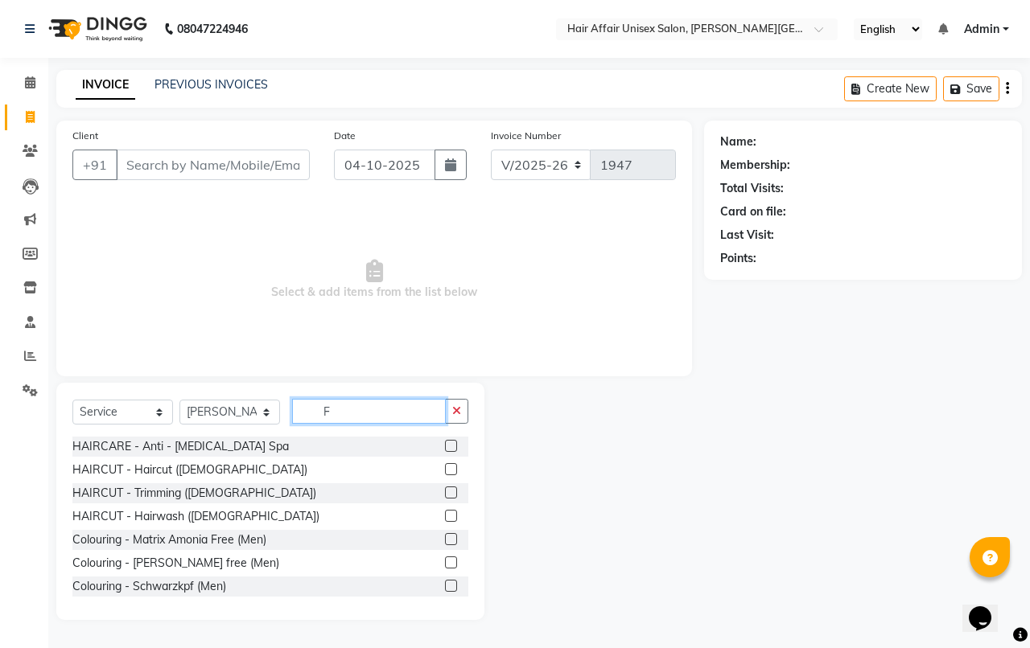
type input "F"
click at [433, 457] on div "HAIRCARE - Anti - [MEDICAL_DATA] Spa HAIRCUT - Haircut ([DEMOGRAPHIC_DATA]) HAI…" at bounding box center [270, 517] width 396 height 161
click at [428, 469] on div "HAIRCUT - Haircut ([DEMOGRAPHIC_DATA])" at bounding box center [270, 470] width 396 height 20
click at [445, 471] on label at bounding box center [451, 469] width 12 height 12
click at [445, 471] on input "checkbox" at bounding box center [450, 470] width 10 height 10
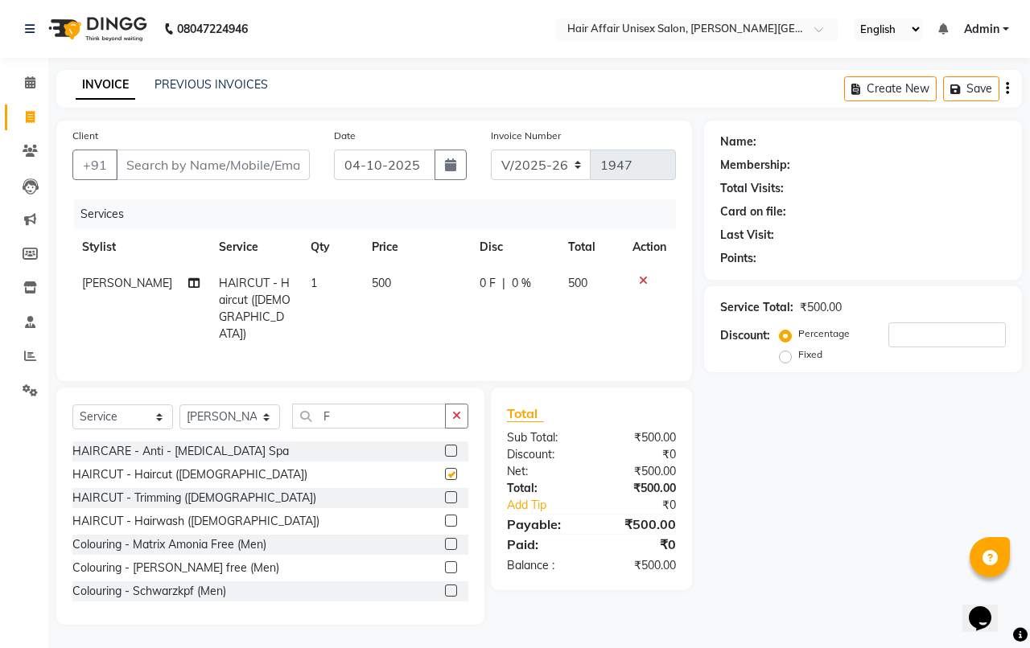
checkbox input "false"
click at [278, 179] on input "Client" at bounding box center [213, 165] width 194 height 31
click at [412, 412] on input "F" at bounding box center [369, 416] width 154 height 25
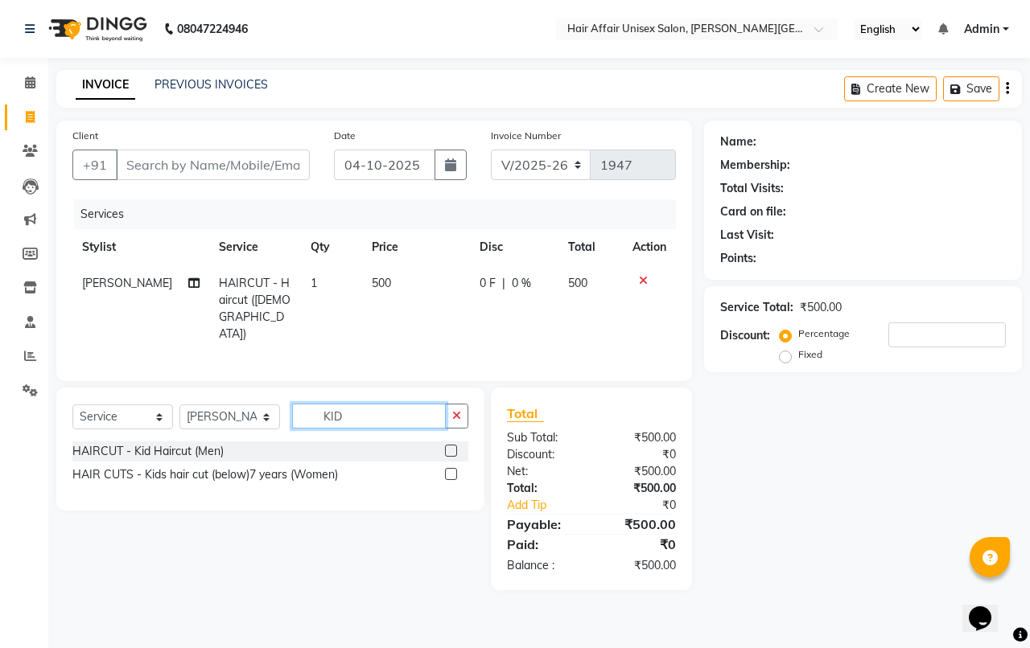
type input "KID"
click at [445, 468] on label at bounding box center [451, 474] width 12 height 12
click at [445, 470] on input "checkbox" at bounding box center [450, 475] width 10 height 10
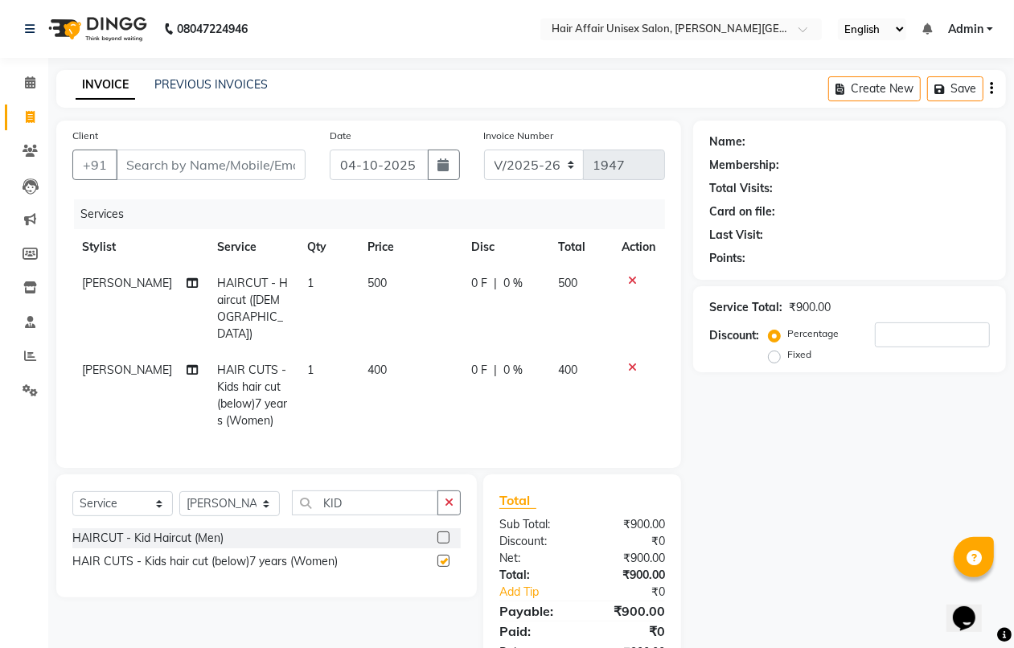
checkbox input "false"
click at [294, 181] on div "Client +91" at bounding box center [188, 160] width 257 height 66
click at [282, 169] on input "Client" at bounding box center [211, 165] width 190 height 31
type input "7"
type input "0"
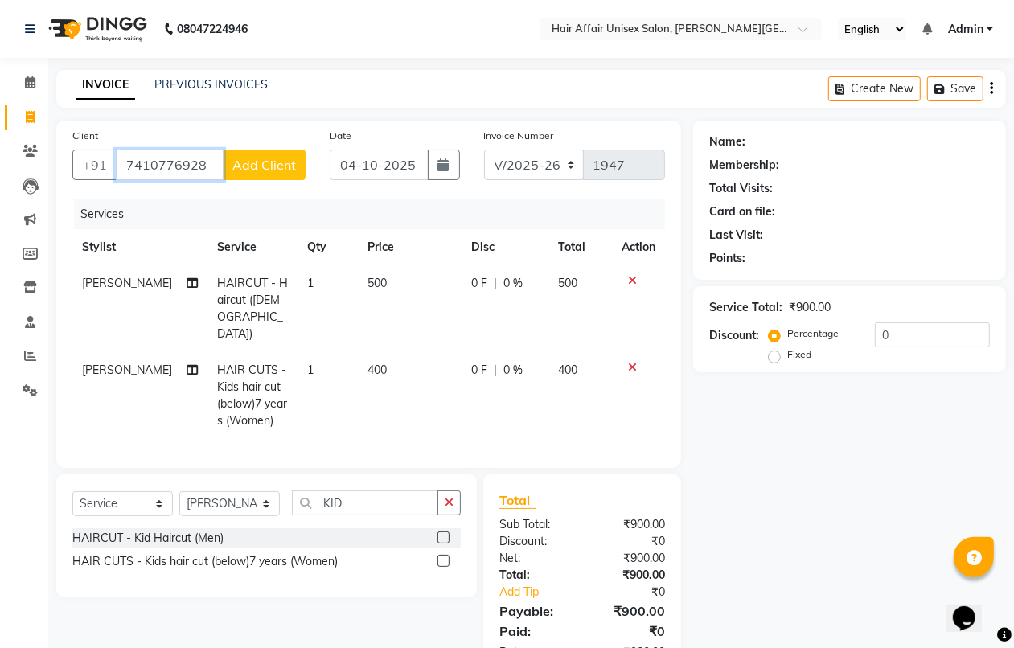
type input "7410776928"
click at [310, 163] on div "Client [PHONE_NUMBER] Add Client" at bounding box center [188, 160] width 257 height 66
click at [286, 162] on span "Add Client" at bounding box center [264, 165] width 64 height 16
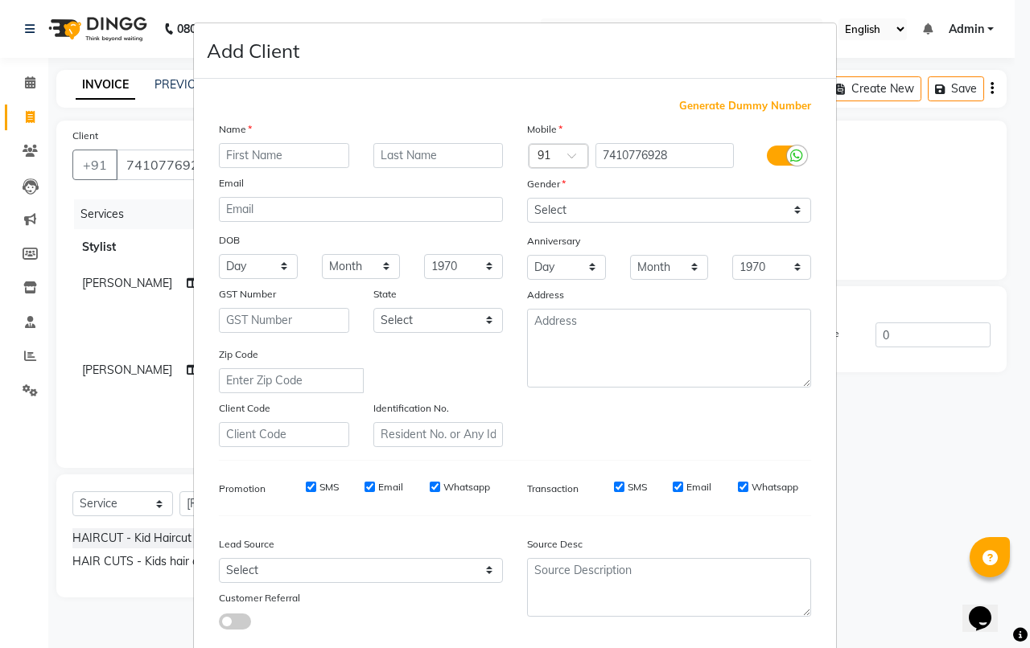
click at [306, 154] on input "text" at bounding box center [284, 155] width 130 height 25
type input "[PERSON_NAME]"
type input "[DEMOGRAPHIC_DATA]"
click at [601, 213] on select "Select [DEMOGRAPHIC_DATA] [DEMOGRAPHIC_DATA] Other Prefer Not To Say" at bounding box center [669, 210] width 284 height 25
select select "[DEMOGRAPHIC_DATA]"
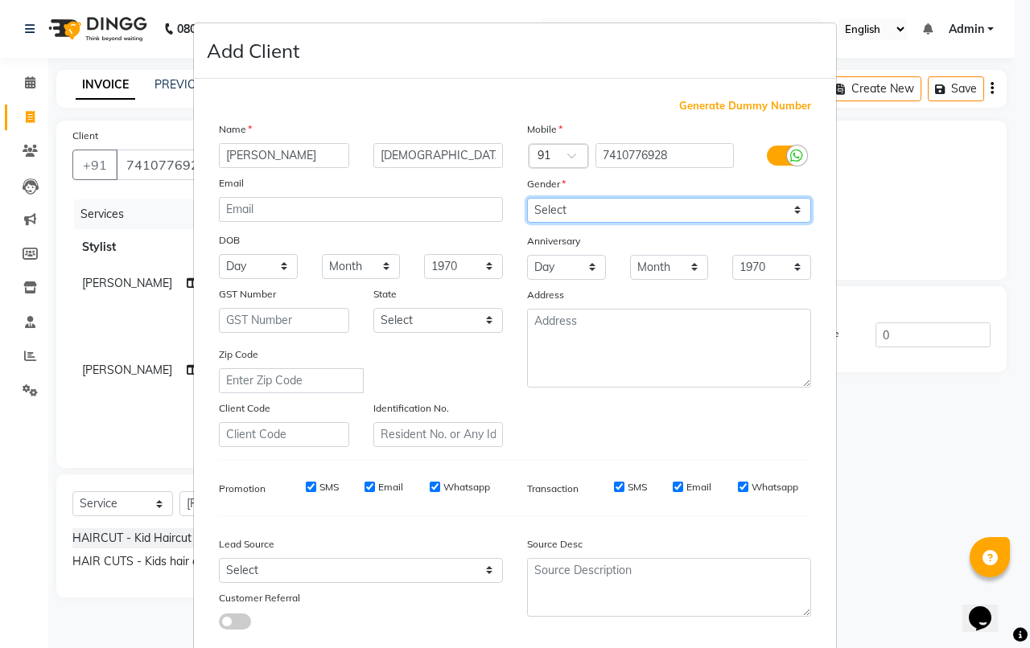
click at [527, 198] on select "Select [DEMOGRAPHIC_DATA] [DEMOGRAPHIC_DATA] Other Prefer Not To Say" at bounding box center [669, 210] width 284 height 25
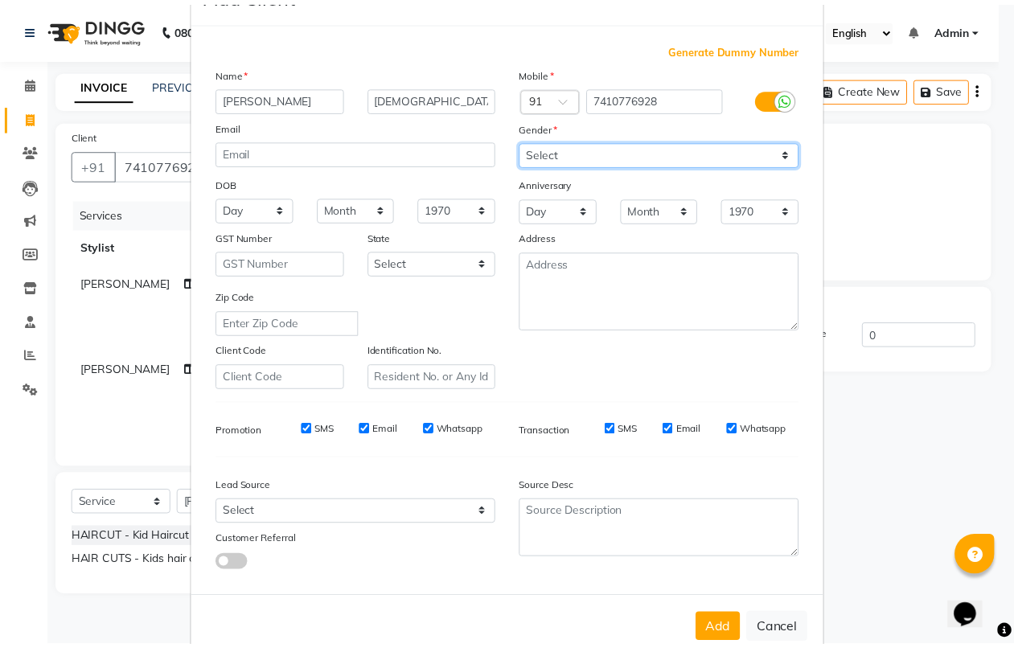
scroll to position [88, 0]
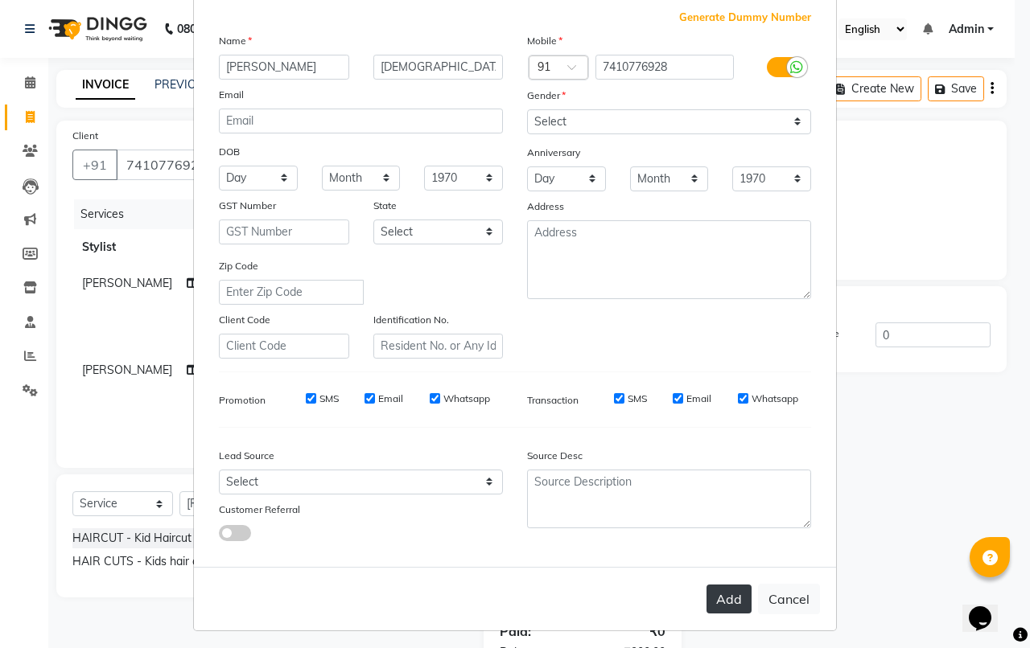
click at [722, 591] on button "Add" at bounding box center [728, 599] width 45 height 29
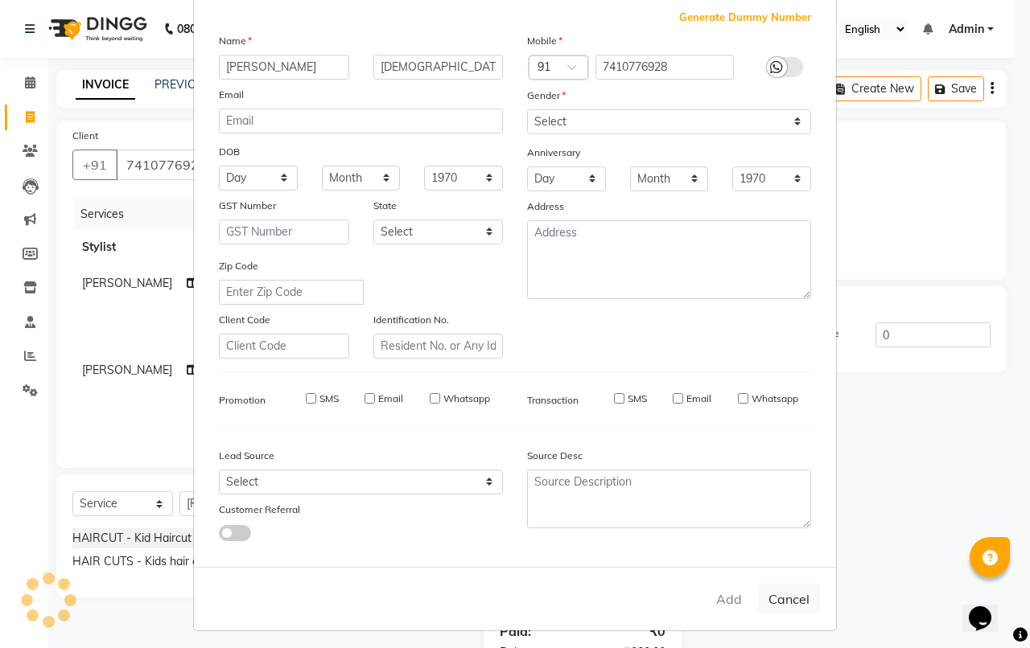
select select
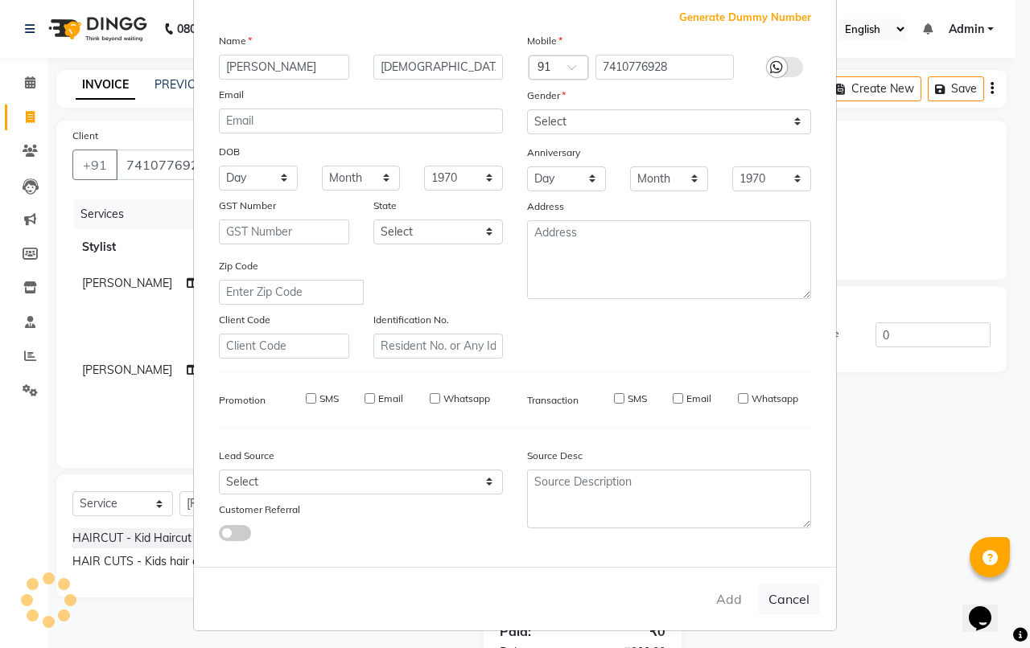
select select
checkbox input "false"
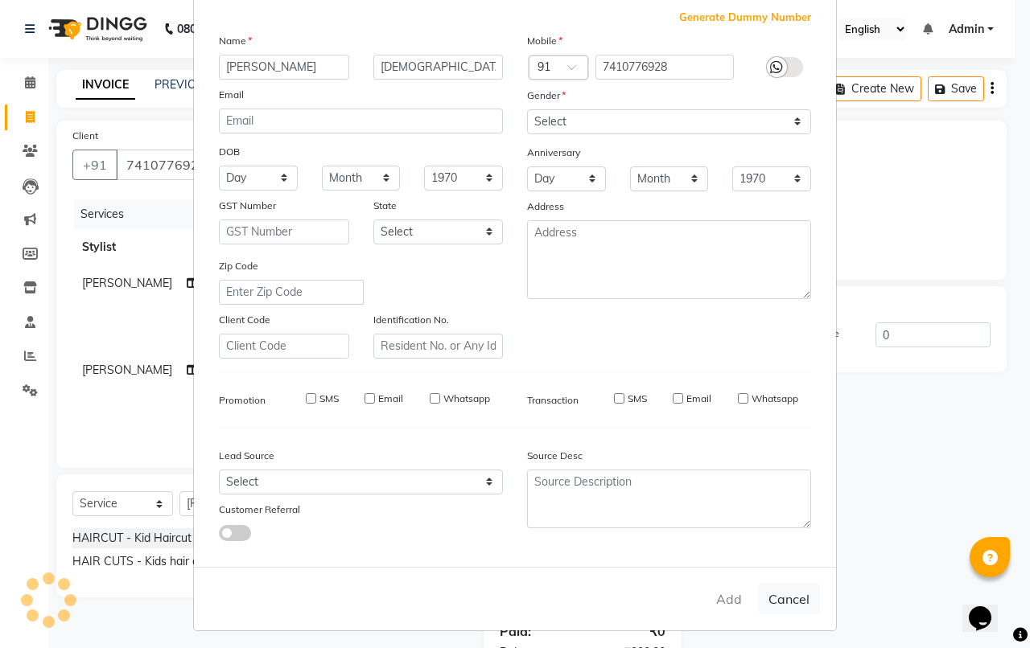
checkbox input "false"
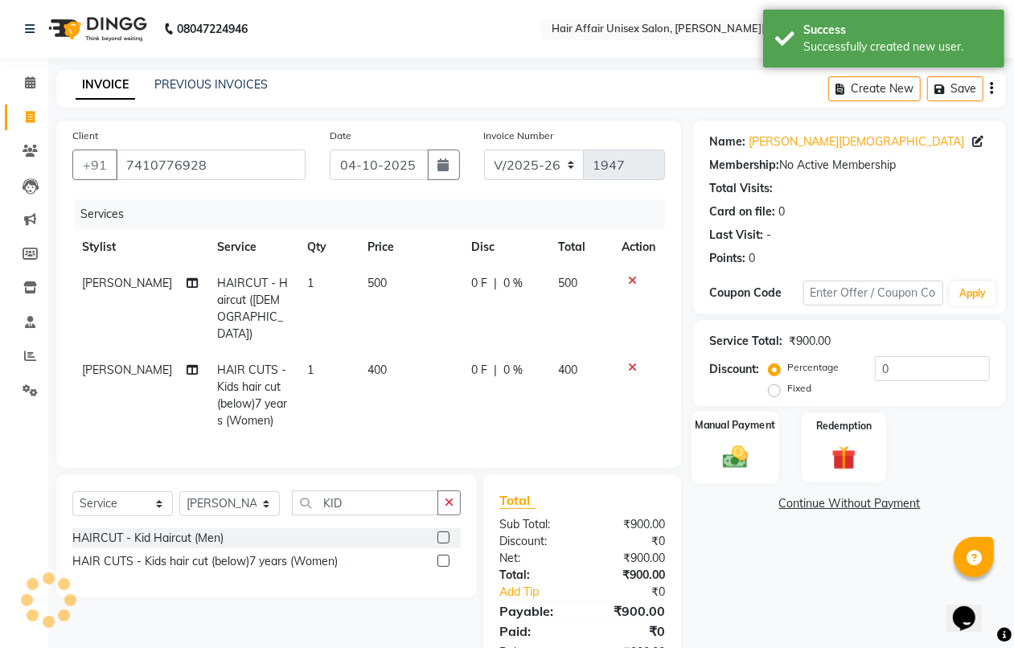
click at [754, 472] on div "Manual Payment" at bounding box center [736, 447] width 88 height 73
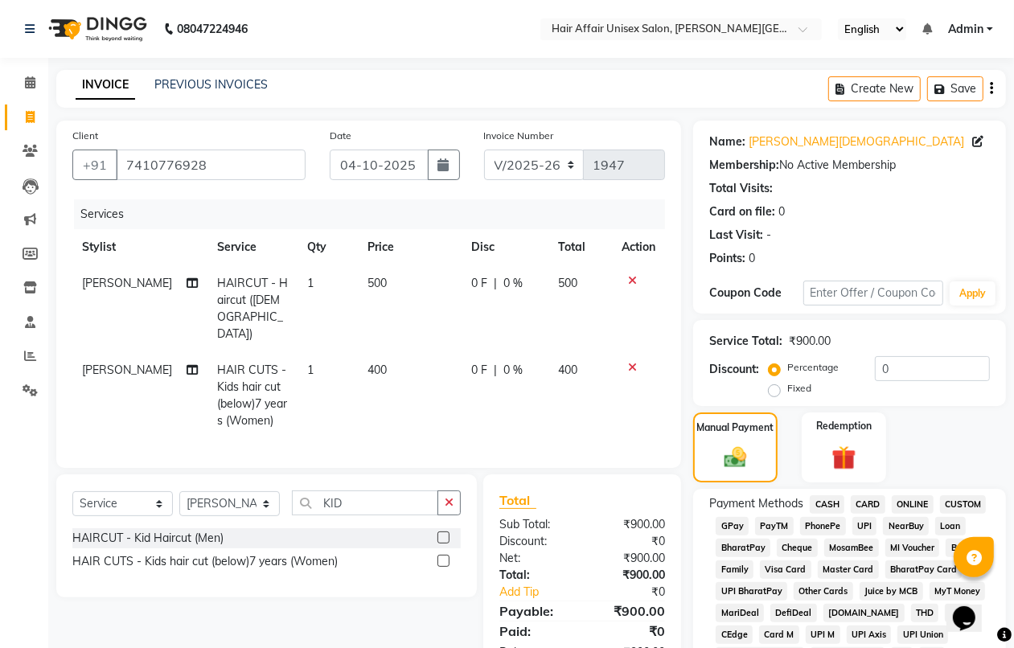
click at [821, 523] on span "PhonePe" at bounding box center [823, 526] width 46 height 19
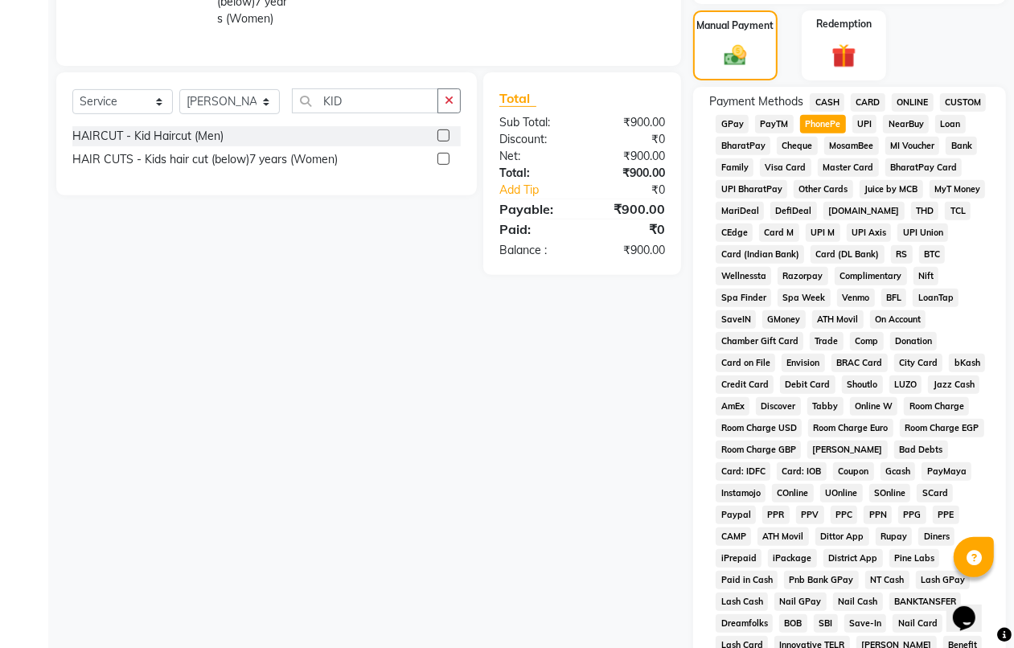
scroll to position [619, 0]
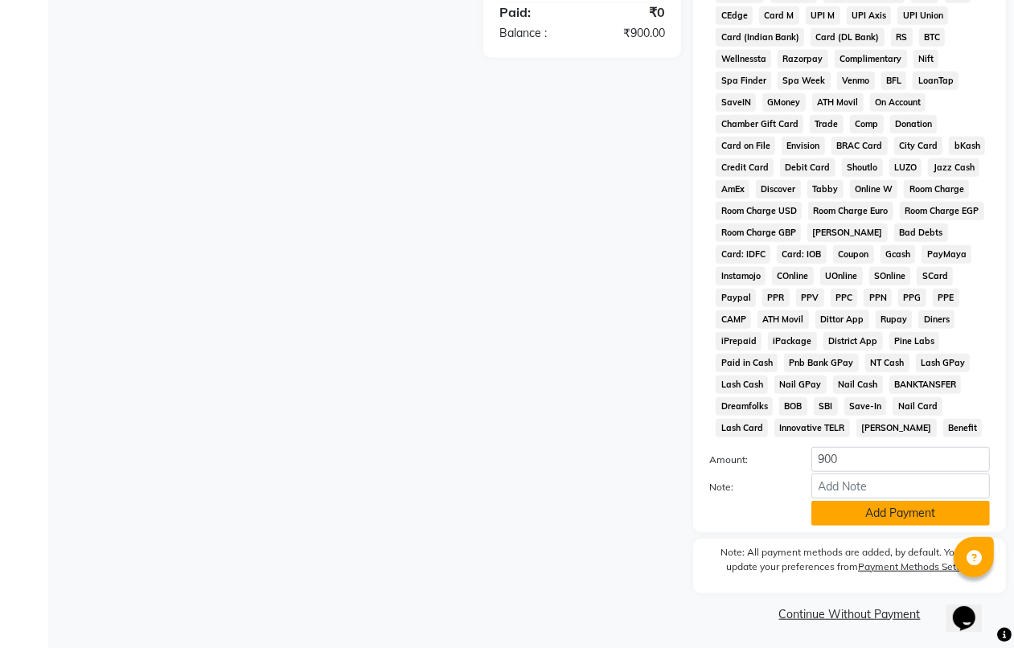
click at [834, 509] on button "Add Payment" at bounding box center [901, 513] width 179 height 25
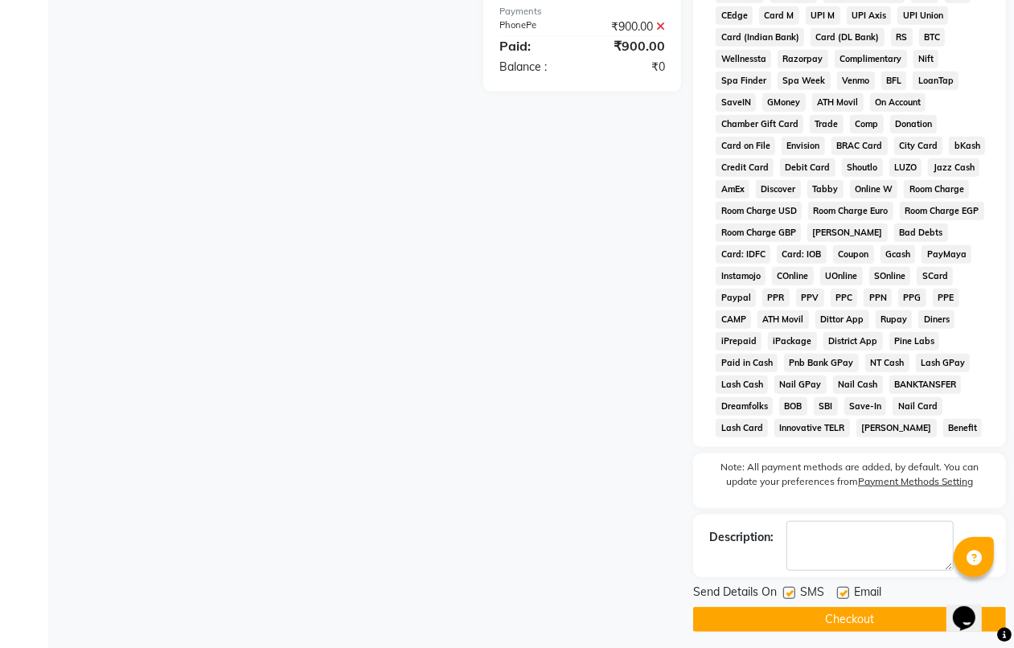
click at [833, 624] on button "Checkout" at bounding box center [849, 619] width 313 height 25
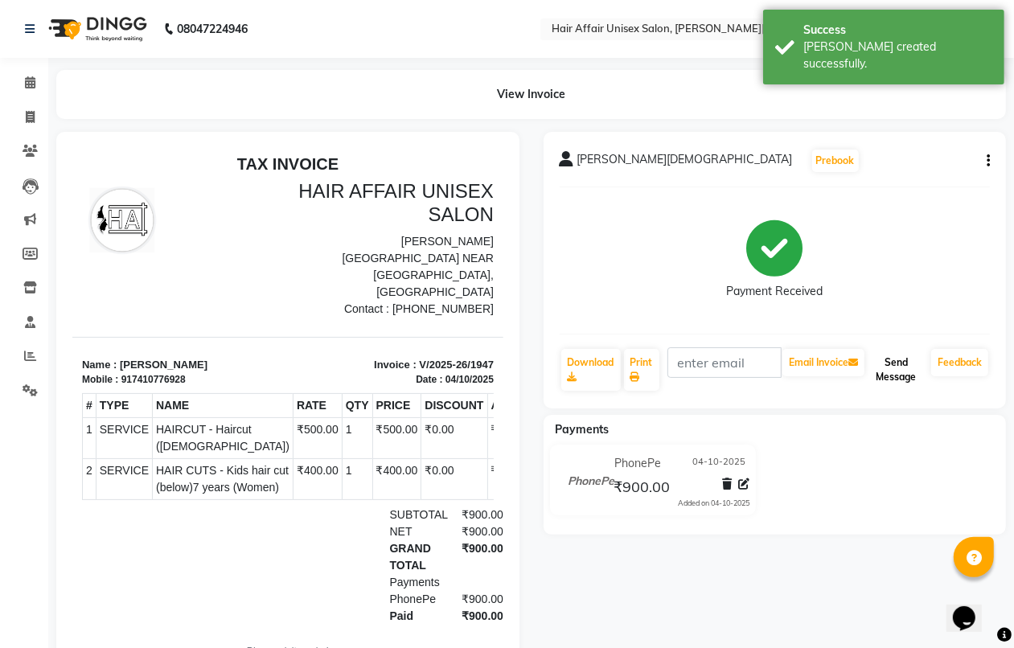
click at [887, 374] on button "Send Message" at bounding box center [896, 370] width 57 height 42
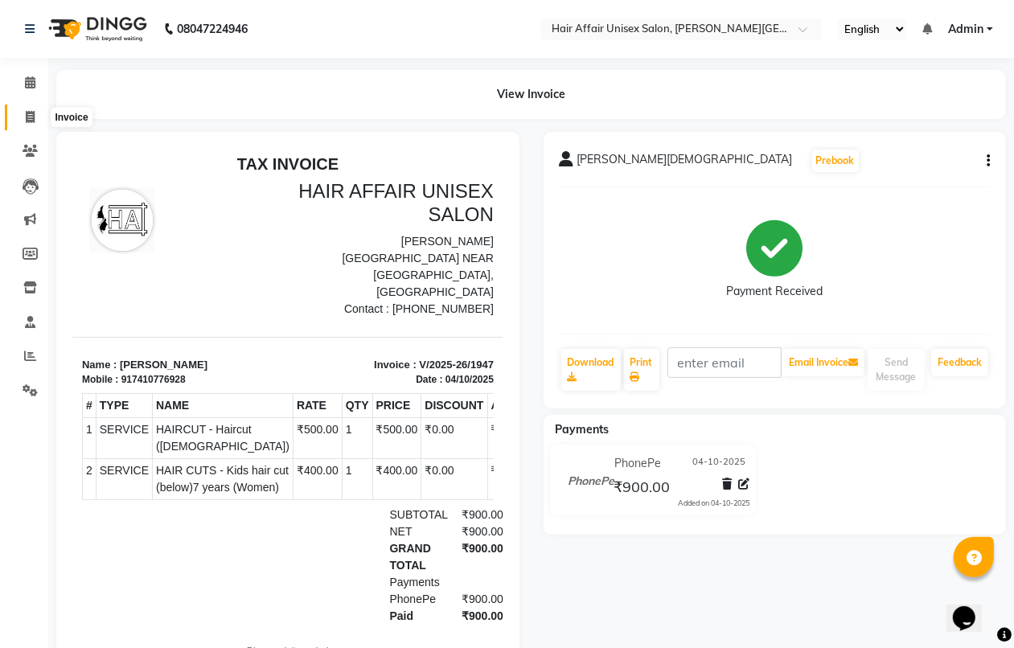
click at [20, 118] on span at bounding box center [30, 118] width 28 height 19
select select "6225"
select select "service"
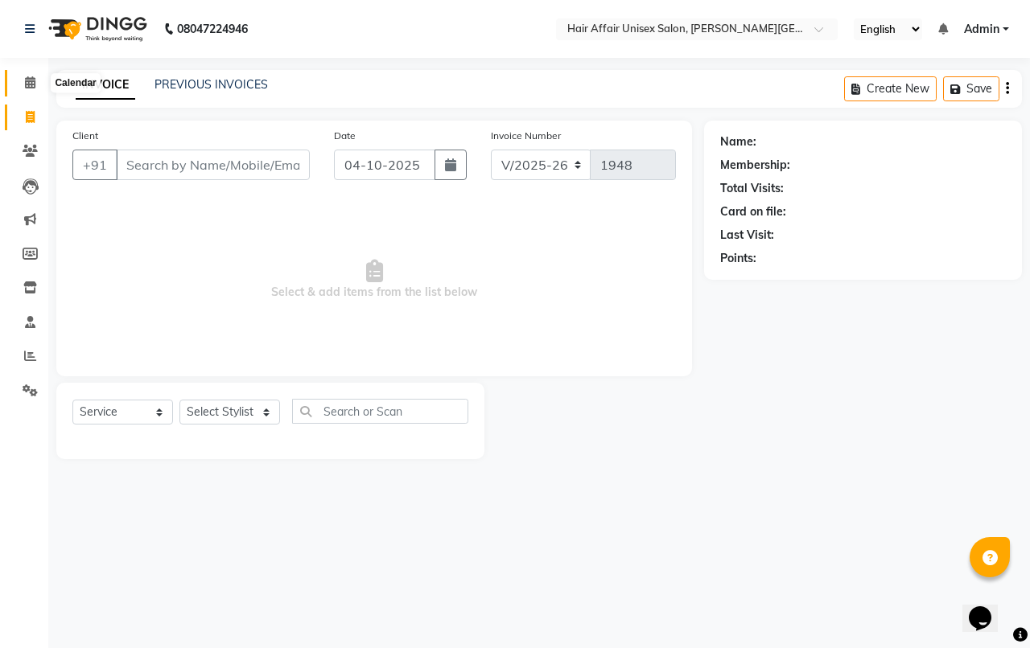
drag, startPoint x: 29, startPoint y: 82, endPoint x: 39, endPoint y: 82, distance: 9.7
click at [29, 84] on icon at bounding box center [30, 82] width 10 height 12
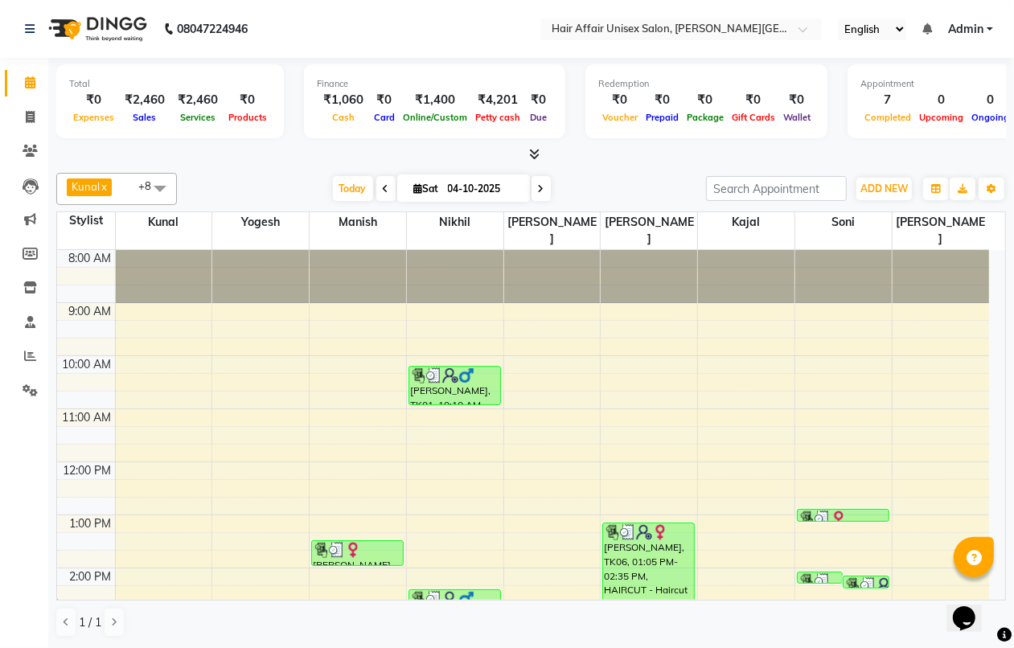
drag, startPoint x: 194, startPoint y: 162, endPoint x: 44, endPoint y: 135, distance: 152.1
click at [194, 165] on div "Total ₹0 Expenses ₹2,460 Sales ₹2,460 Services ₹0 Products Finance ₹1,060 Cash …" at bounding box center [531, 353] width 966 height 590
click at [239, 185] on div "[DATE] [DATE]" at bounding box center [441, 189] width 513 height 24
click at [240, 185] on div "[DATE] [DATE]" at bounding box center [441, 189] width 513 height 24
click at [26, 115] on icon at bounding box center [30, 117] width 9 height 12
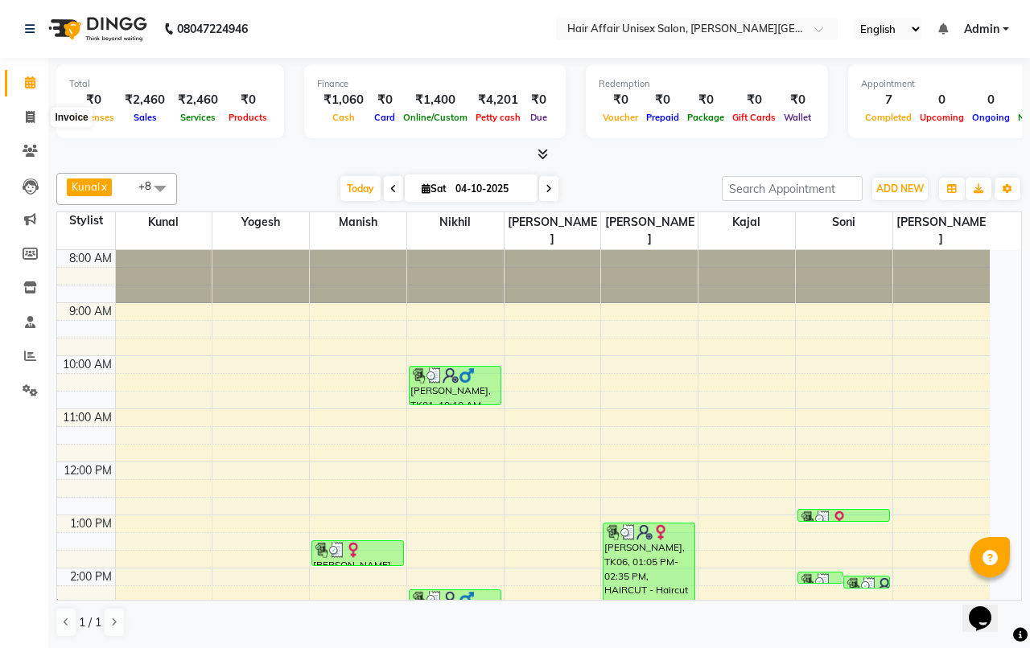
select select "6225"
select select "service"
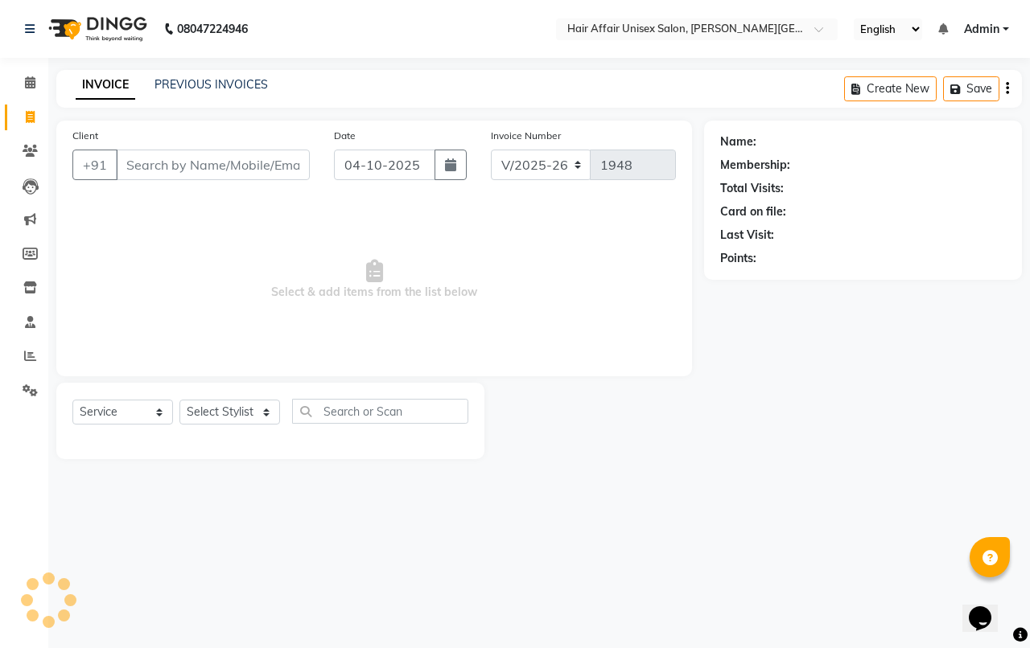
click at [336, 183] on div "Date [DATE]" at bounding box center [400, 160] width 157 height 66
click at [203, 159] on input "Client" at bounding box center [213, 165] width 194 height 31
click at [220, 85] on link "PREVIOUS INVOICES" at bounding box center [210, 84] width 113 height 14
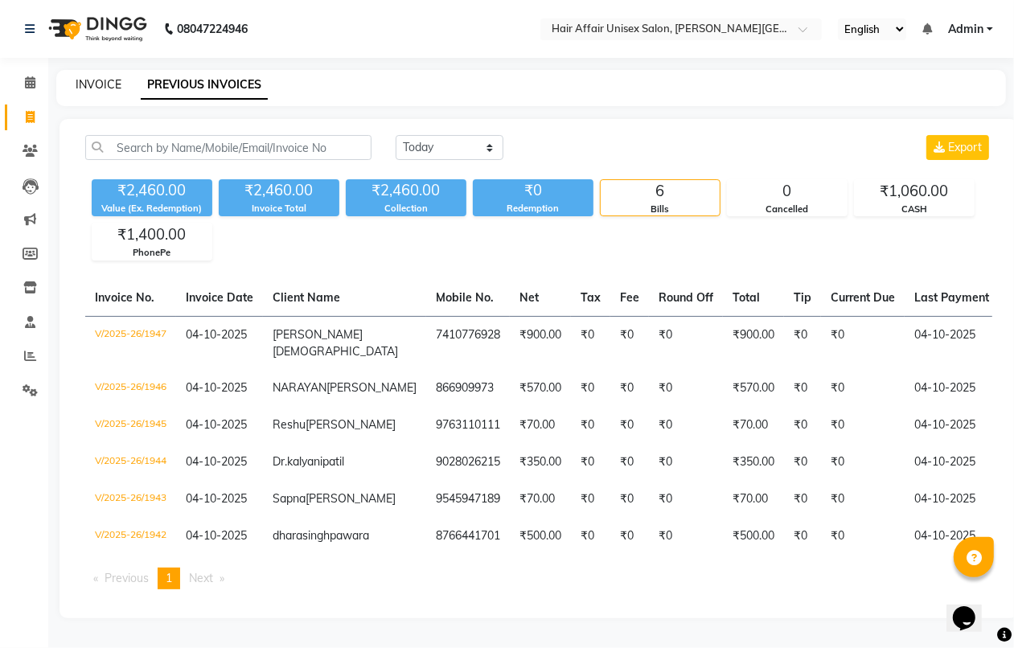
click at [101, 77] on link "INVOICE" at bounding box center [99, 84] width 46 height 14
select select "service"
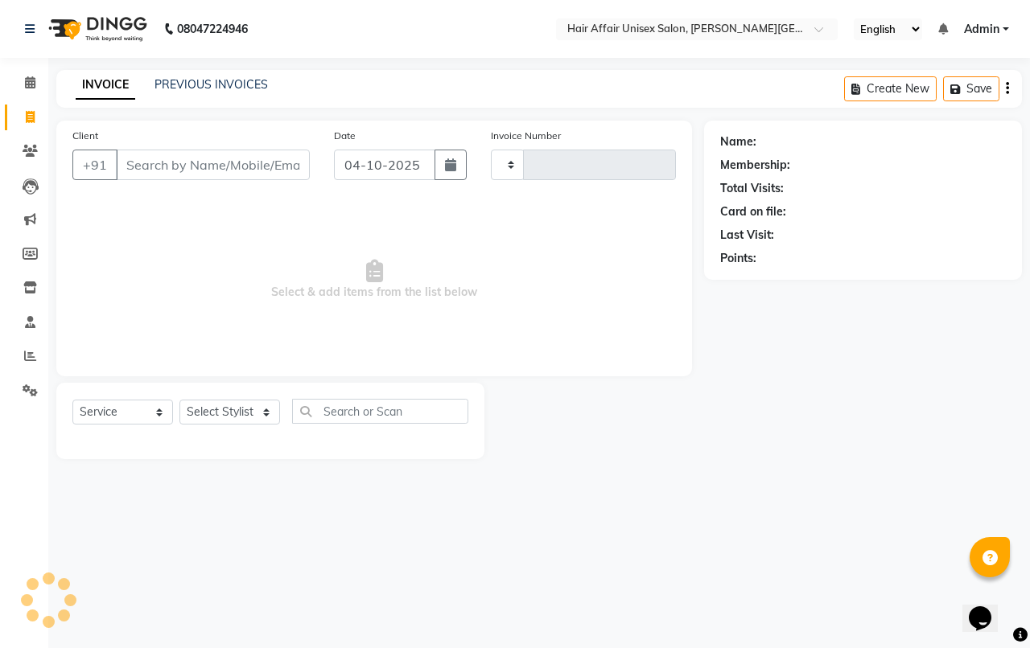
type input "1948"
select select "6225"
click at [179, 153] on input "Client" at bounding box center [213, 165] width 194 height 31
click at [185, 159] on input "Client" at bounding box center [213, 165] width 194 height 31
click at [161, 162] on input "Client" at bounding box center [213, 165] width 194 height 31
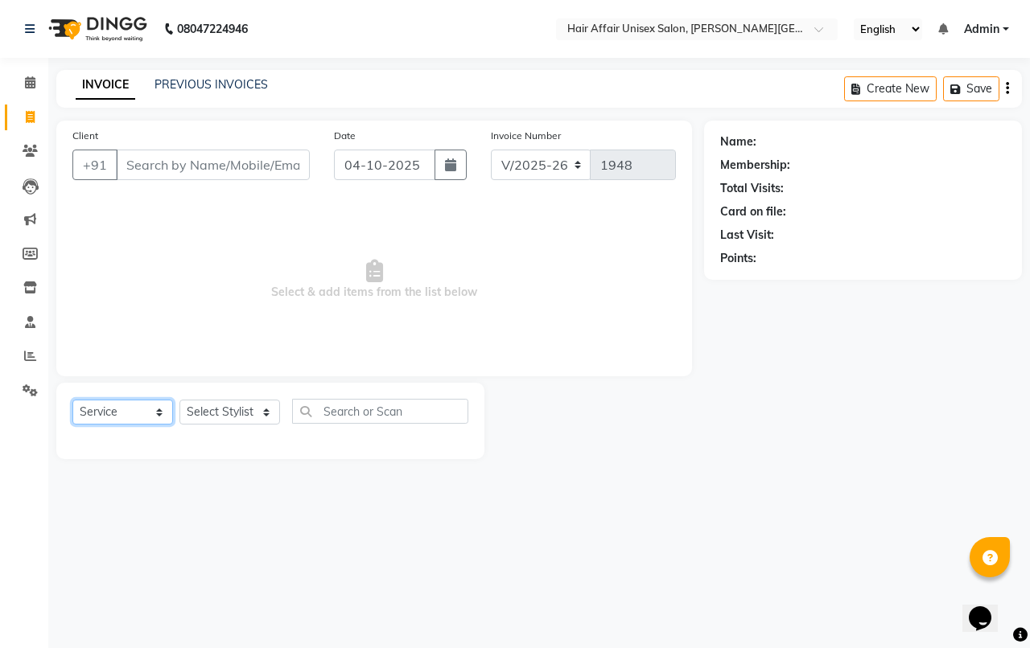
click at [101, 414] on select "Select Service Product Membership Package Voucher Prepaid Gift Card" at bounding box center [122, 412] width 101 height 25
click at [72, 400] on select "Select Service Product Membership Package Voucher Prepaid Gift Card" at bounding box center [122, 412] width 101 height 25
click at [227, 415] on select "Select Stylist [PERSON_NAME] kajal Kunal [PERSON_NAME] [PERSON_NAME] [PERSON_NA…" at bounding box center [229, 412] width 101 height 25
select select "46004"
click at [179, 400] on select "Select Stylist [PERSON_NAME] kajal Kunal [PERSON_NAME] [PERSON_NAME] [PERSON_NA…" at bounding box center [229, 412] width 101 height 25
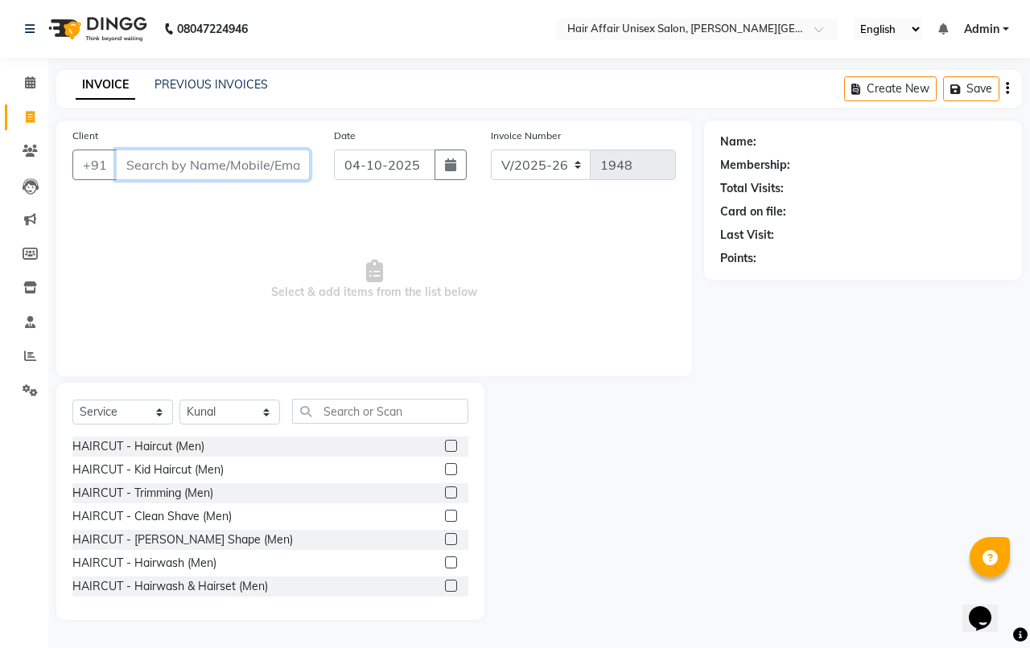
drag, startPoint x: 146, startPoint y: 150, endPoint x: 147, endPoint y: 165, distance: 14.6
click at [147, 165] on input "Client" at bounding box center [213, 165] width 194 height 31
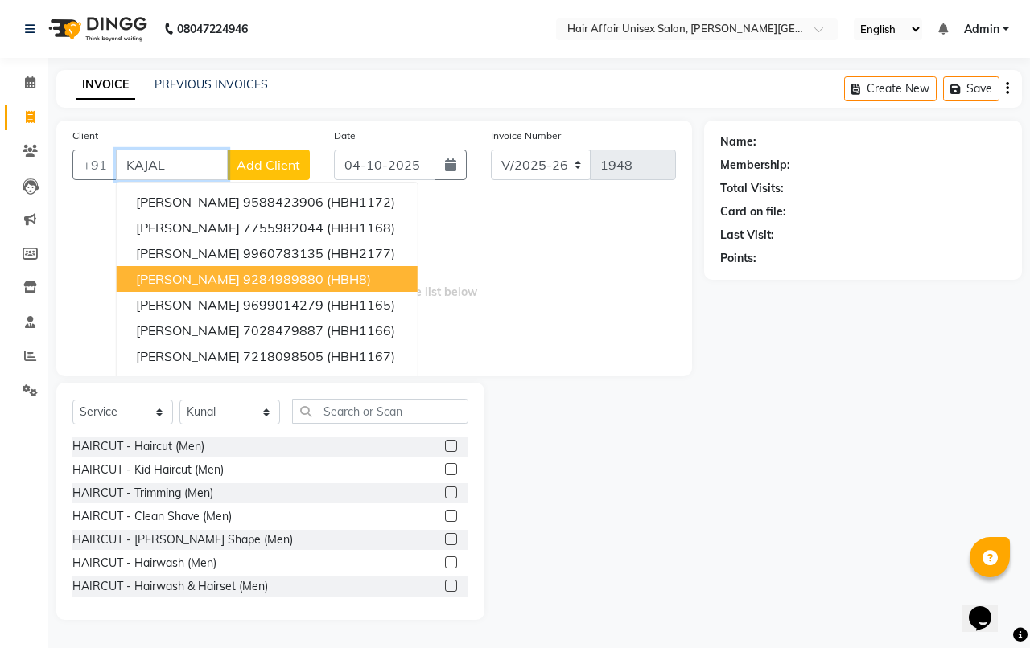
click at [240, 271] on span "[PERSON_NAME]" at bounding box center [188, 279] width 104 height 16
type input "9284989880"
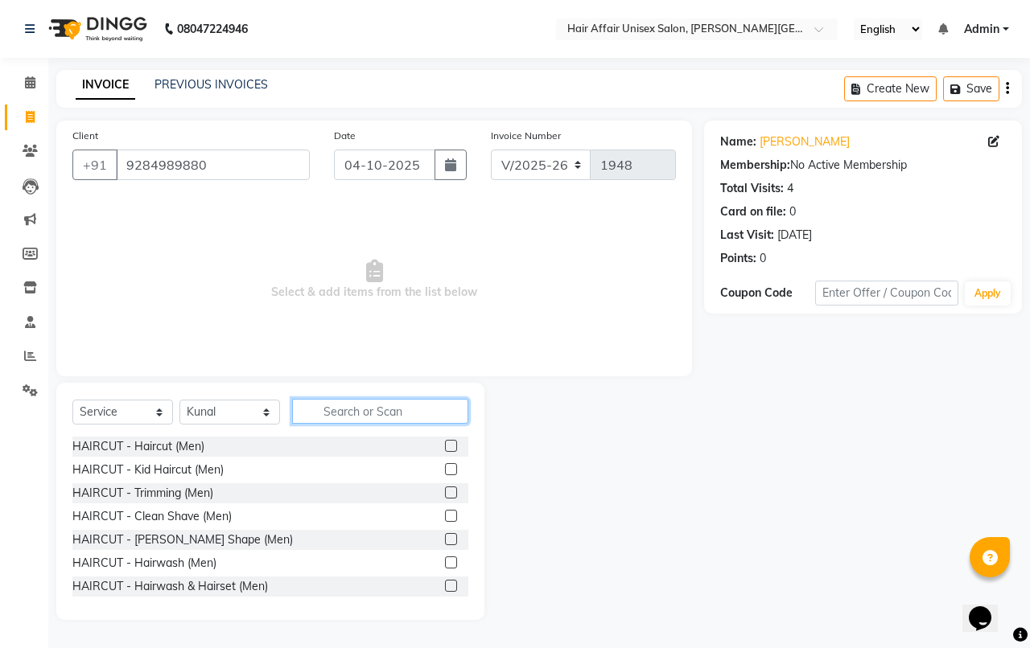
click at [395, 416] on input "text" at bounding box center [380, 411] width 176 height 25
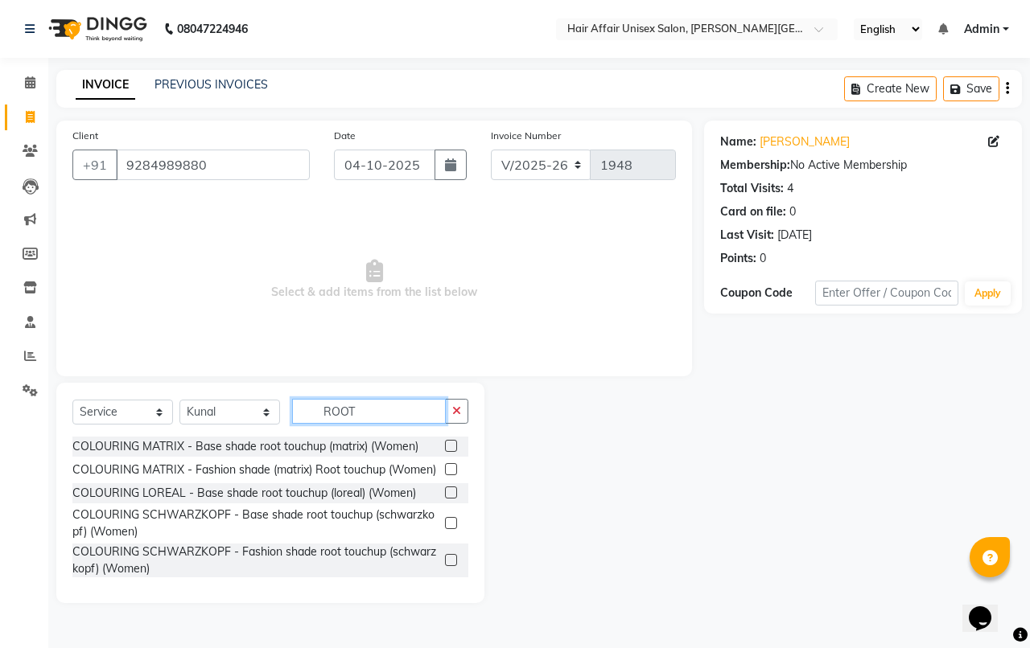
type input "ROOT"
click at [452, 445] on label at bounding box center [451, 446] width 12 height 12
click at [452, 445] on input "checkbox" at bounding box center [450, 447] width 10 height 10
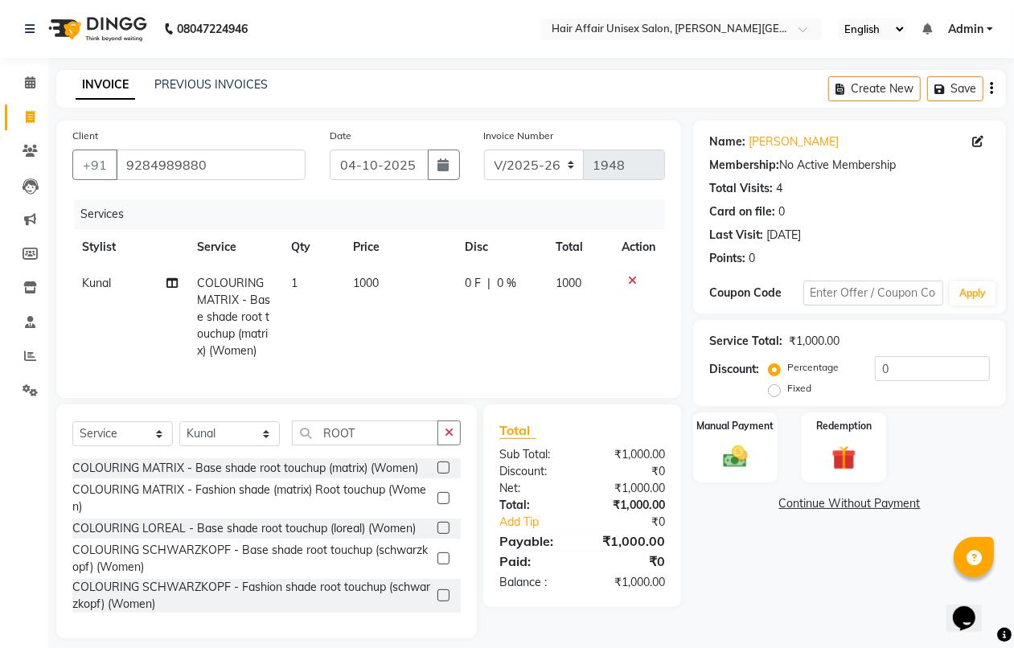
click at [441, 474] on label at bounding box center [444, 468] width 12 height 12
click at [441, 474] on input "checkbox" at bounding box center [443, 468] width 10 height 10
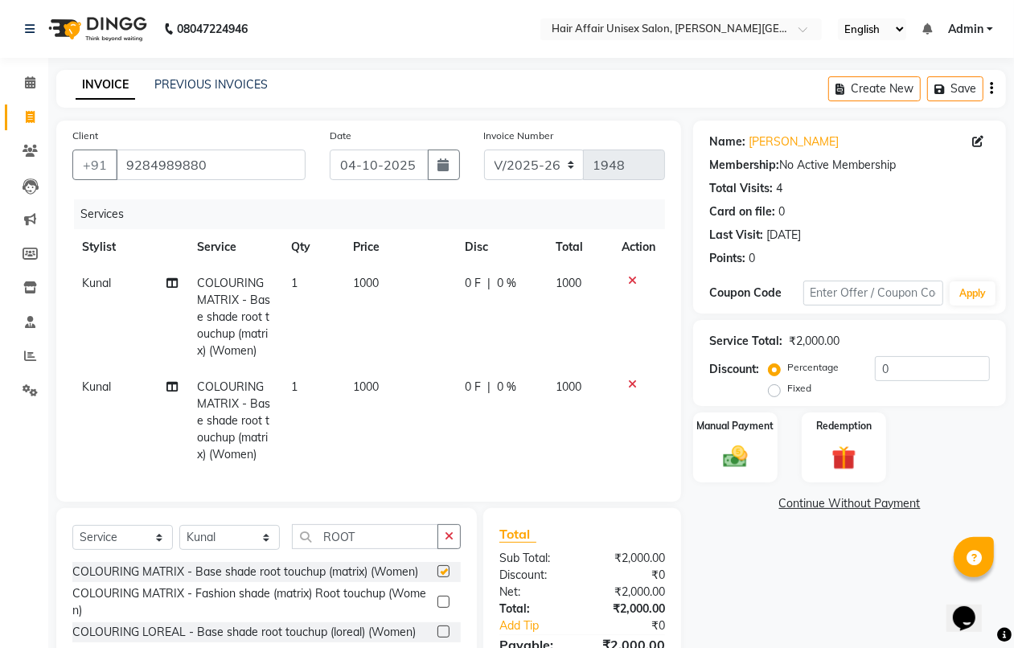
checkbox input "false"
click at [401, 549] on input "ROOT" at bounding box center [365, 536] width 146 height 25
type input "R"
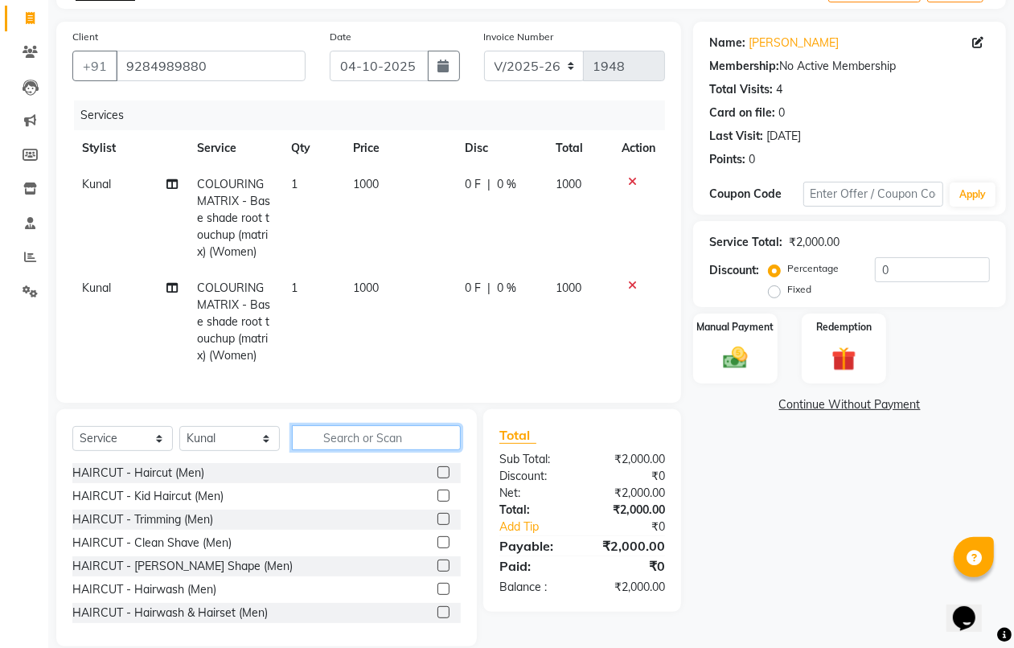
scroll to position [101, 0]
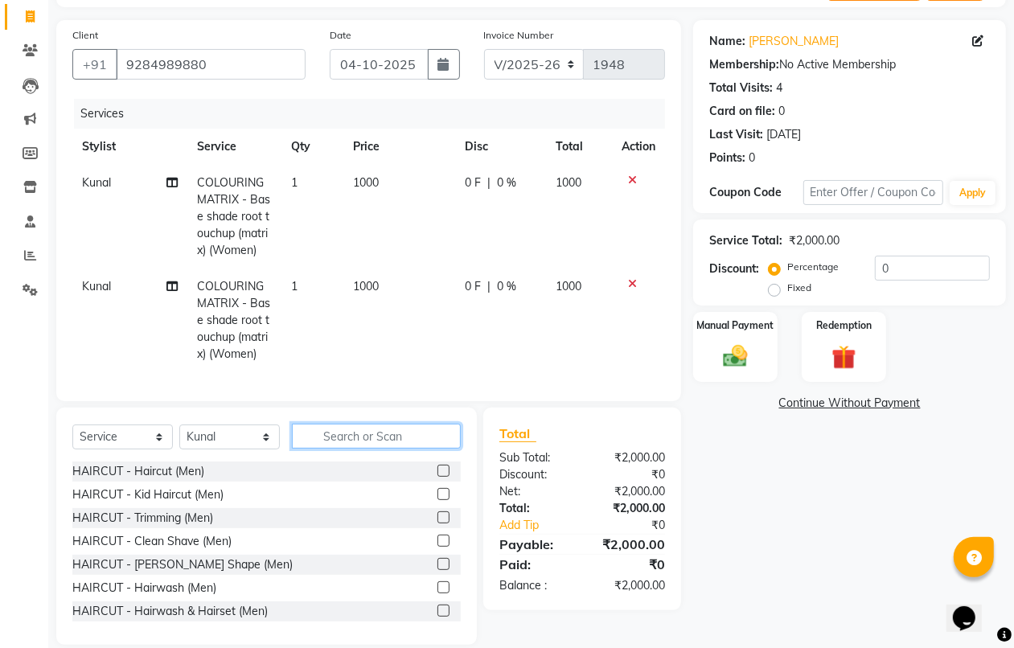
click at [402, 449] on input "text" at bounding box center [376, 436] width 169 height 25
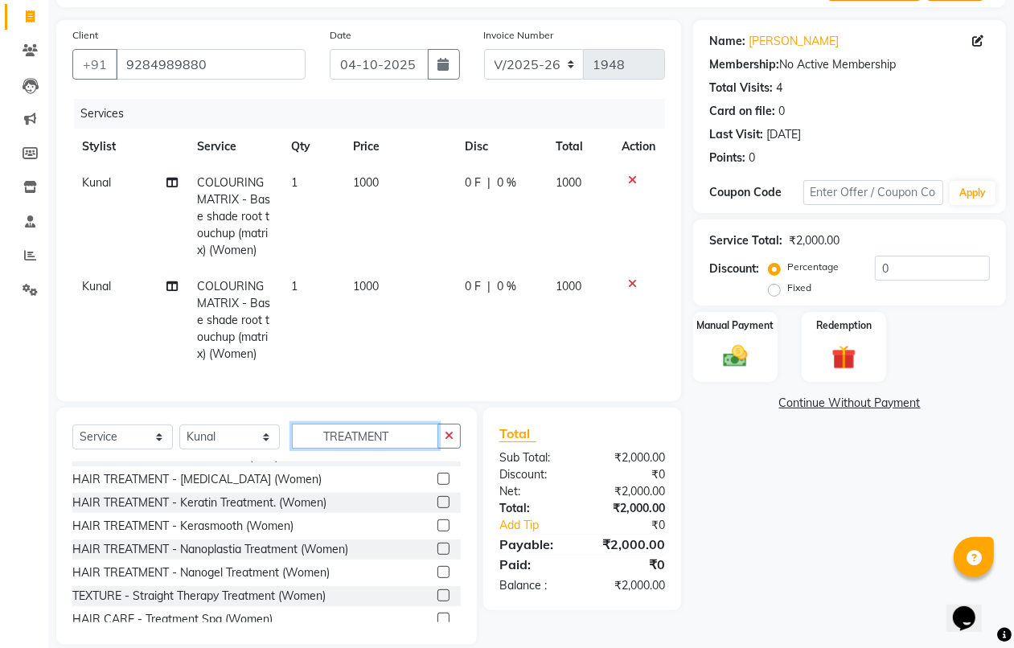
scroll to position [201, 0]
type input "TREATMENT"
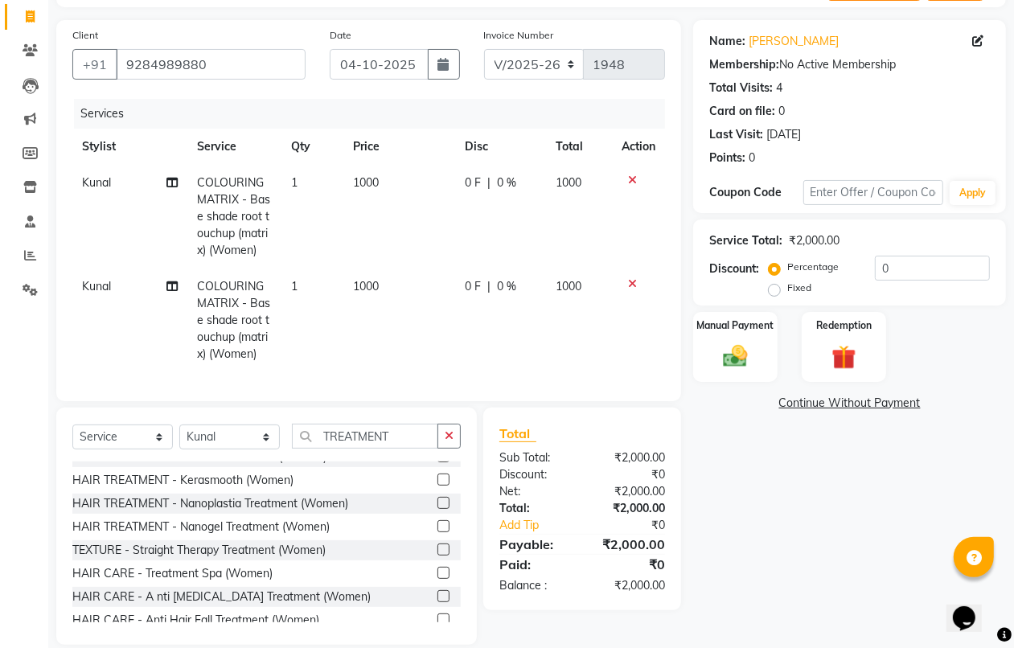
click at [438, 579] on label at bounding box center [444, 573] width 12 height 12
click at [438, 579] on input "checkbox" at bounding box center [443, 574] width 10 height 10
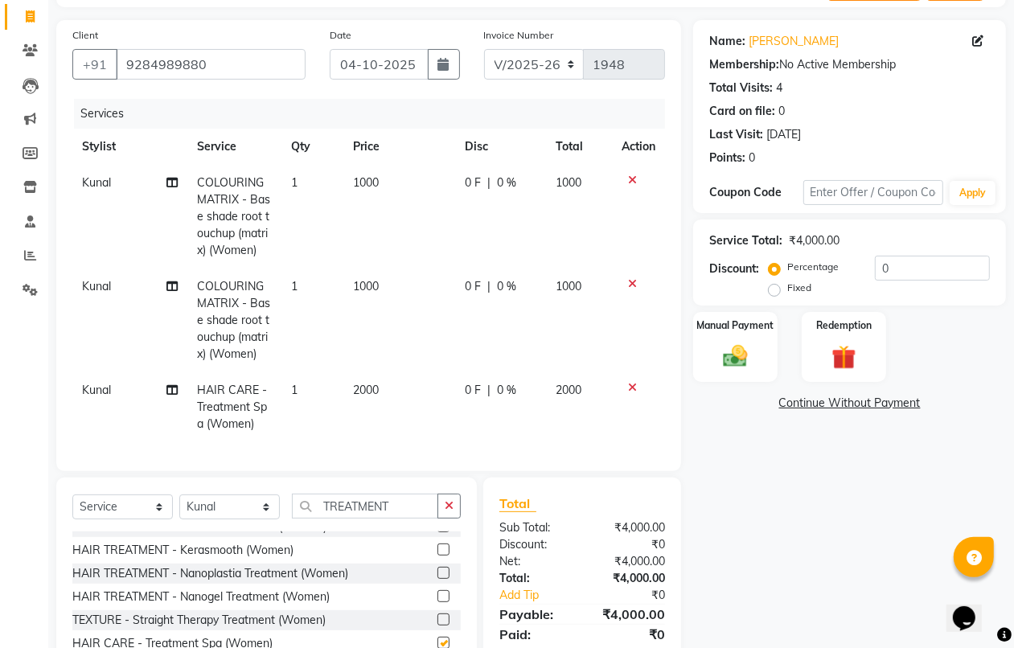
checkbox input "false"
click at [402, 392] on td "2000" at bounding box center [399, 407] width 112 height 70
select select "46004"
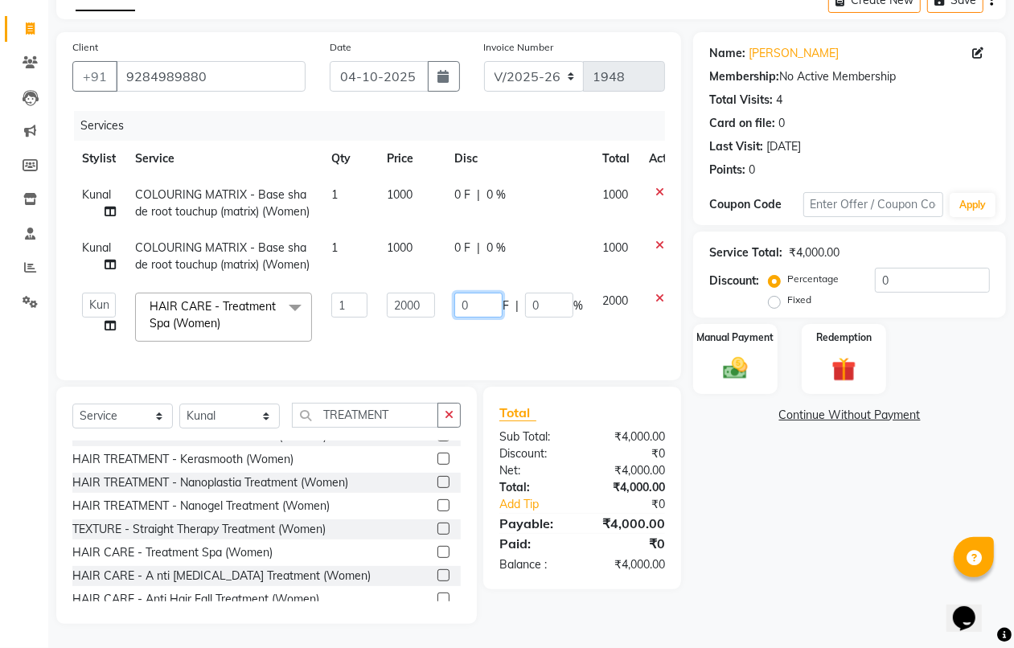
click at [487, 293] on input "0" at bounding box center [478, 305] width 48 height 25
type input "300"
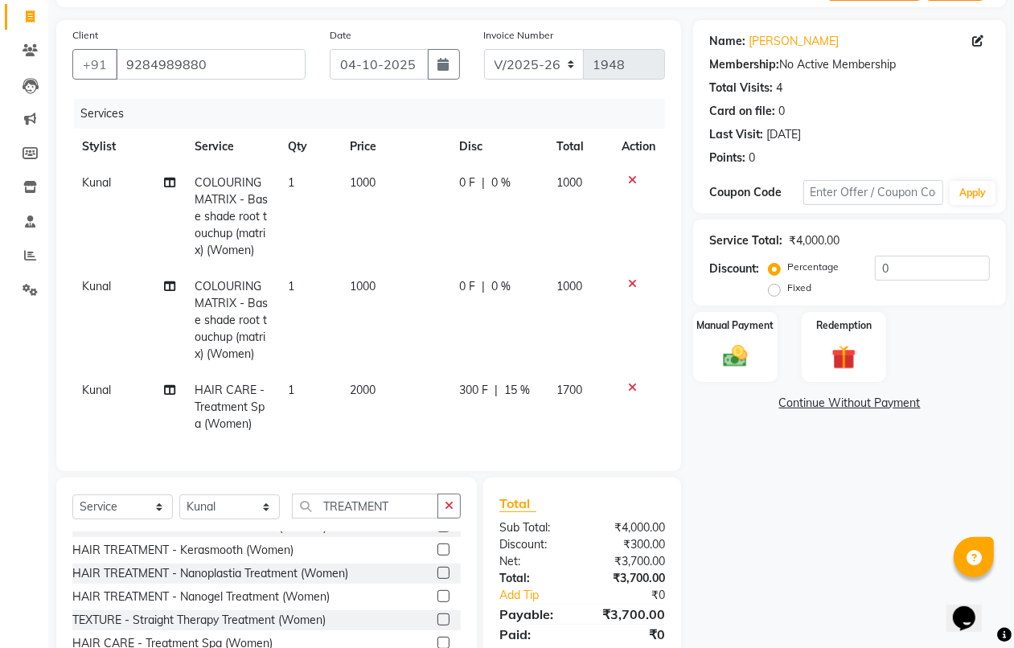
click at [480, 331] on tbody "Kunal COLOURING MATRIX - Base shade root touchup (matrix) (Women) 1 1000 0 F | …" at bounding box center [368, 304] width 593 height 278
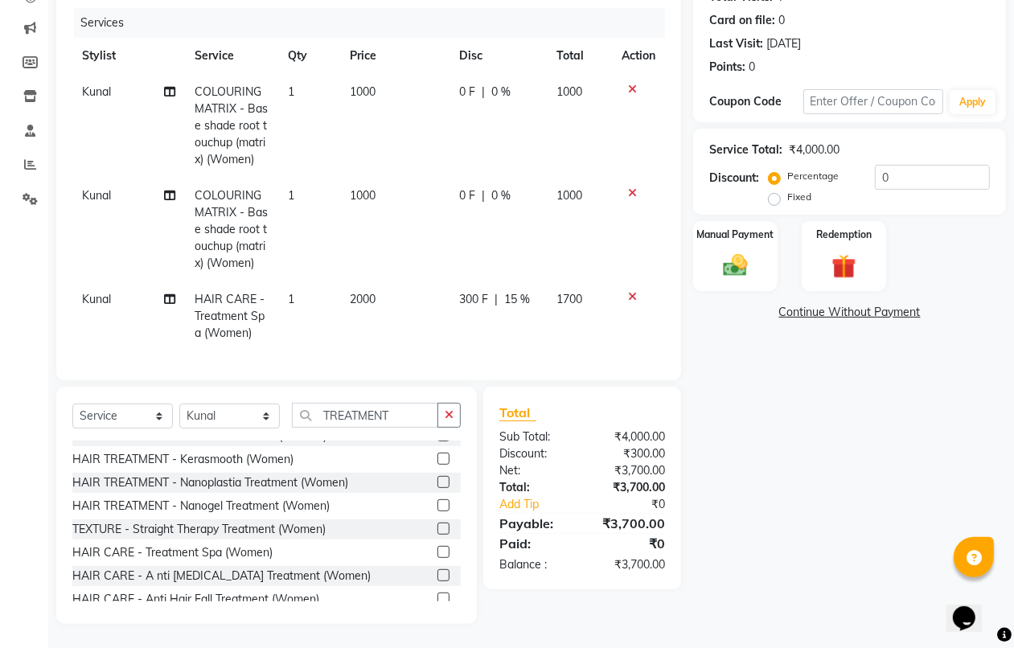
scroll to position [5, 0]
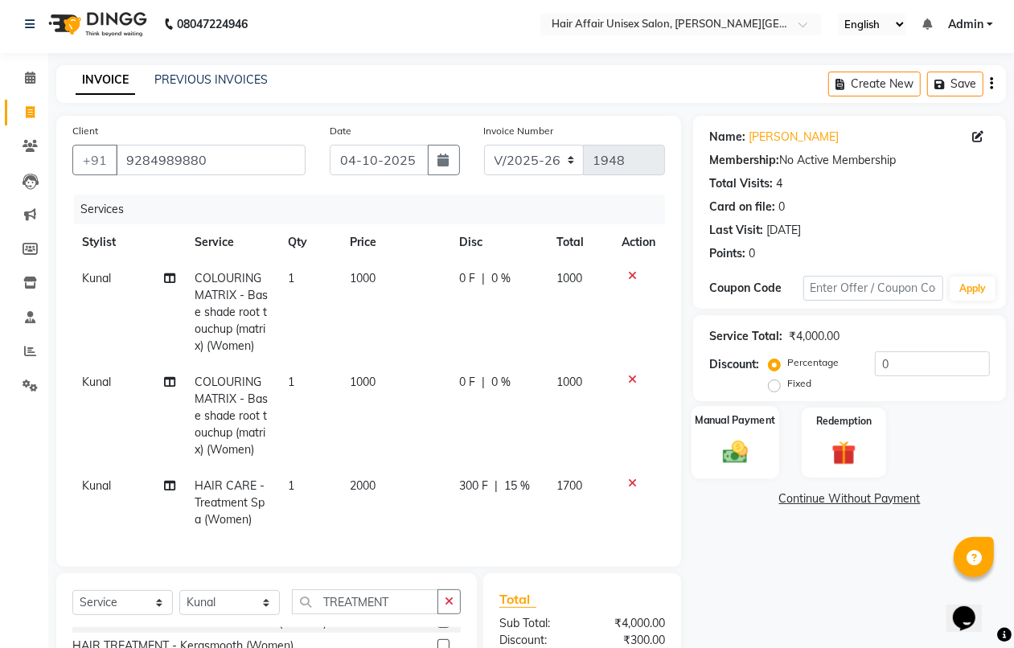
click at [729, 427] on label "Manual Payment" at bounding box center [736, 420] width 80 height 15
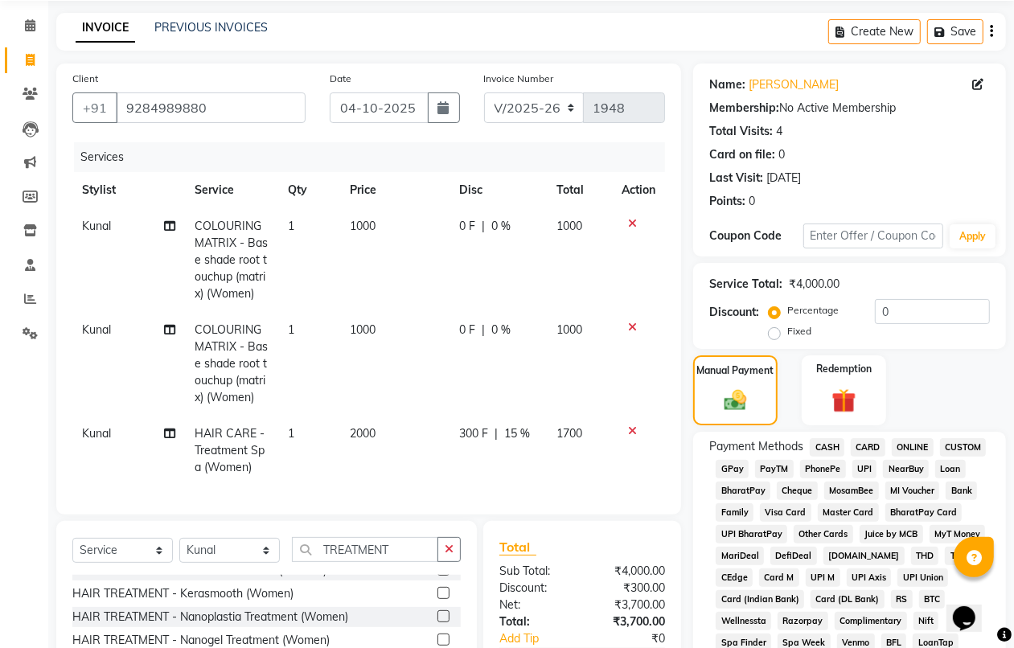
scroll to position [105, 0]
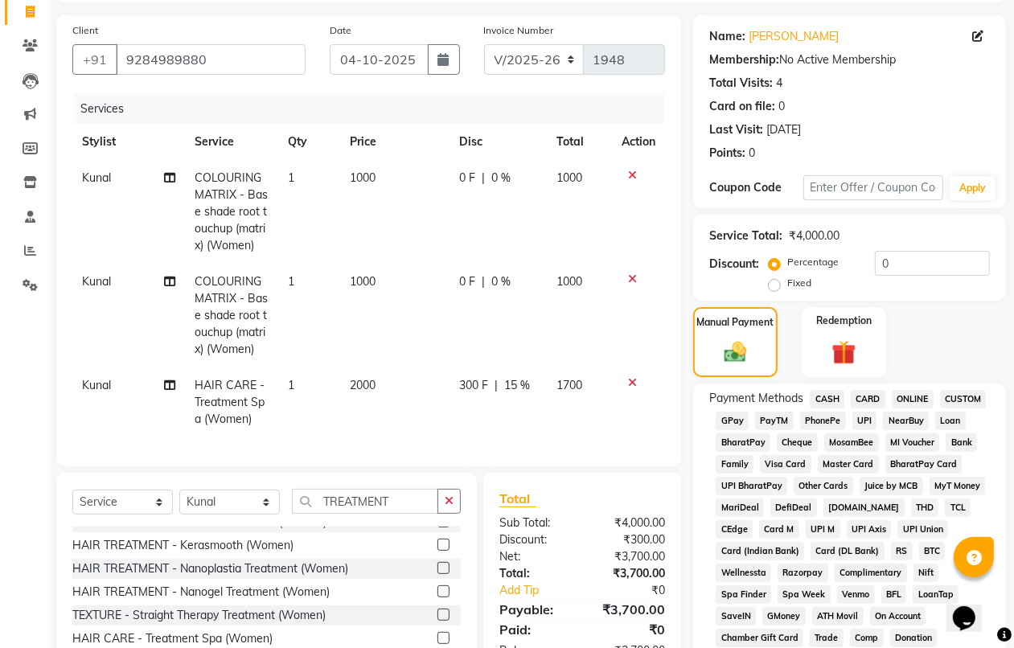
click at [833, 399] on span "CASH" at bounding box center [827, 399] width 35 height 19
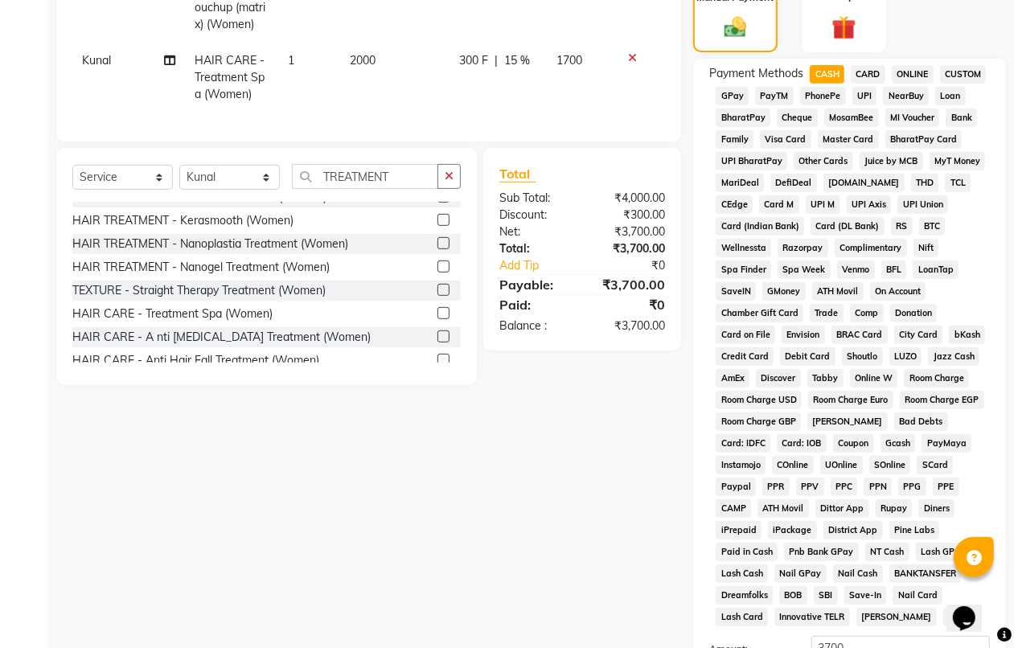
scroll to position [608, 0]
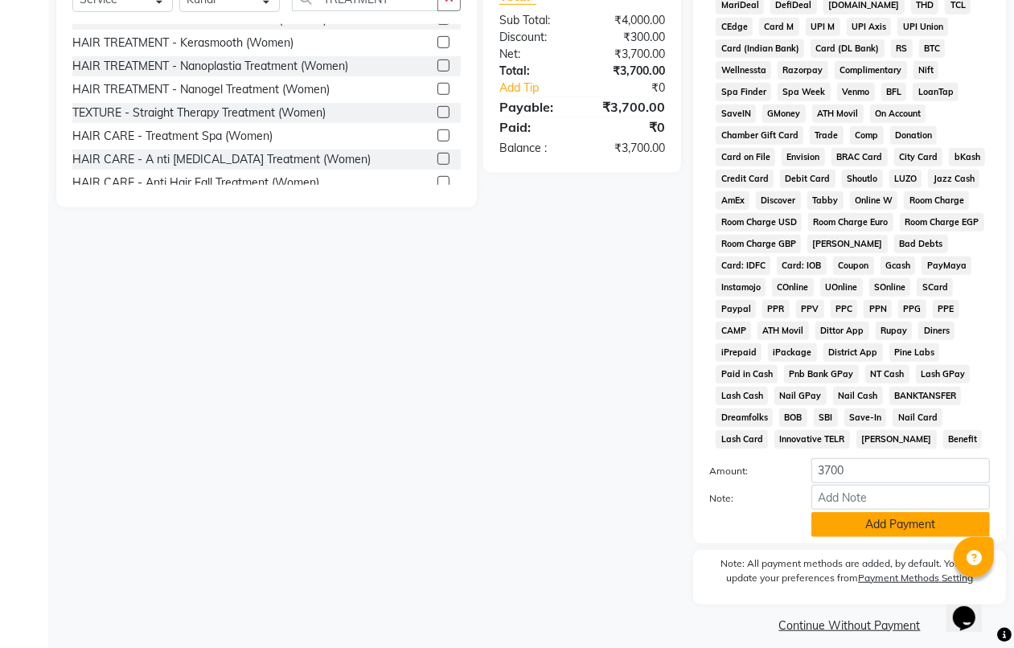
click at [875, 516] on button "Add Payment" at bounding box center [901, 524] width 179 height 25
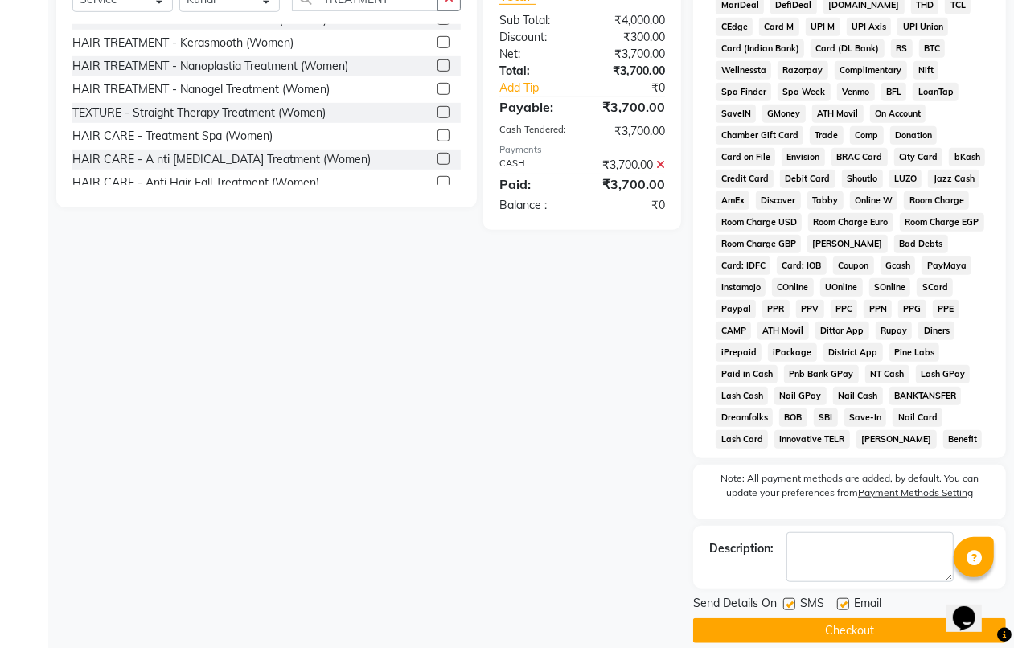
click at [849, 622] on button "Checkout" at bounding box center [849, 631] width 313 height 25
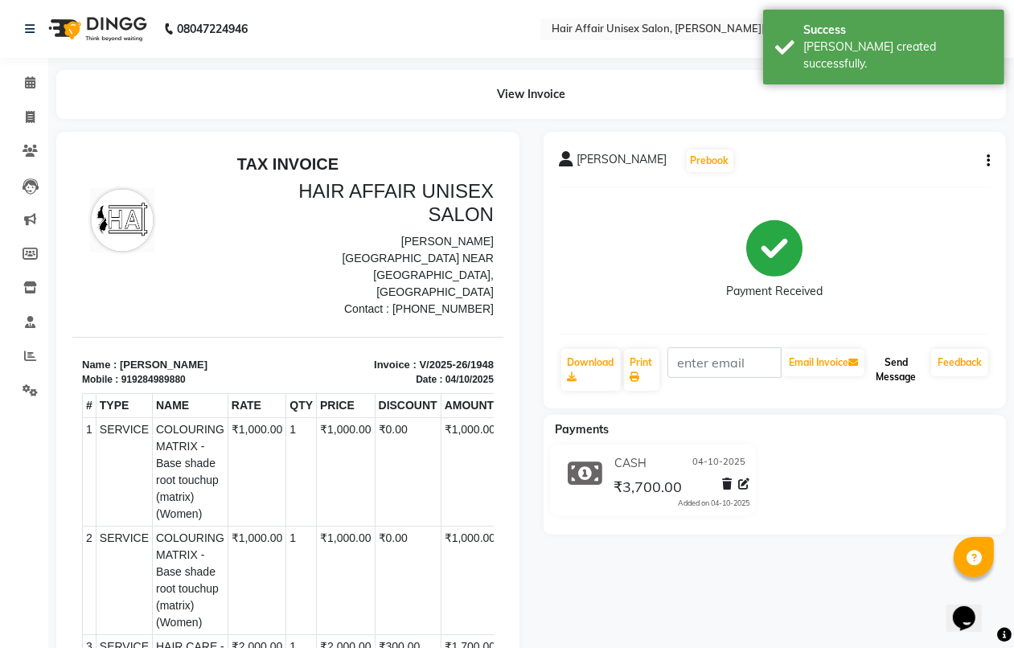
click at [886, 372] on button "Send Message" at bounding box center [896, 370] width 57 height 42
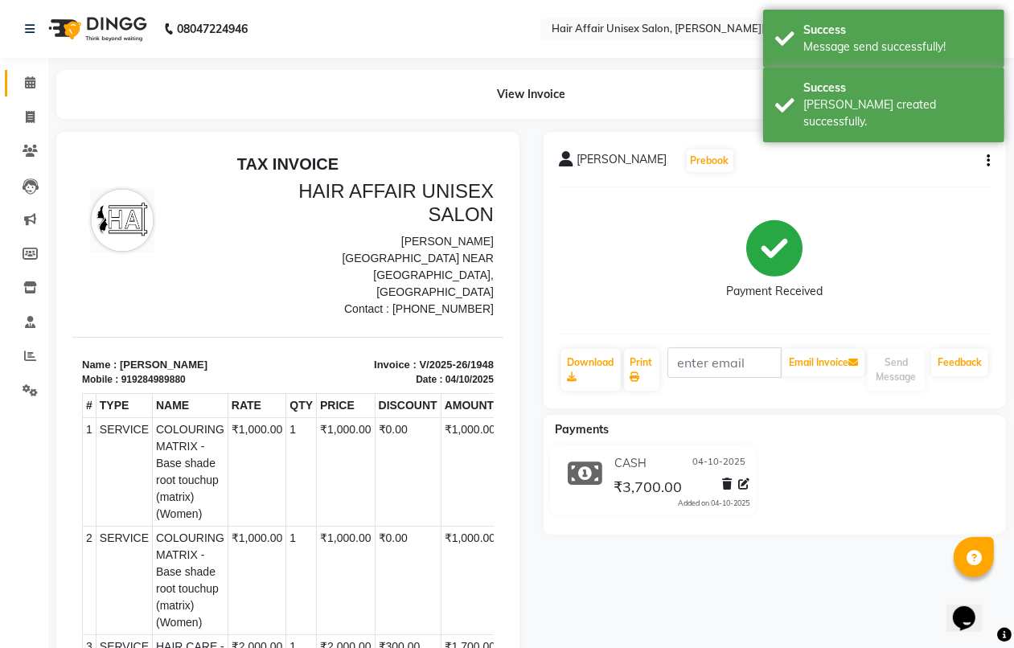
click at [35, 79] on li "Calendar" at bounding box center [24, 83] width 48 height 35
click at [34, 85] on icon at bounding box center [30, 82] width 10 height 12
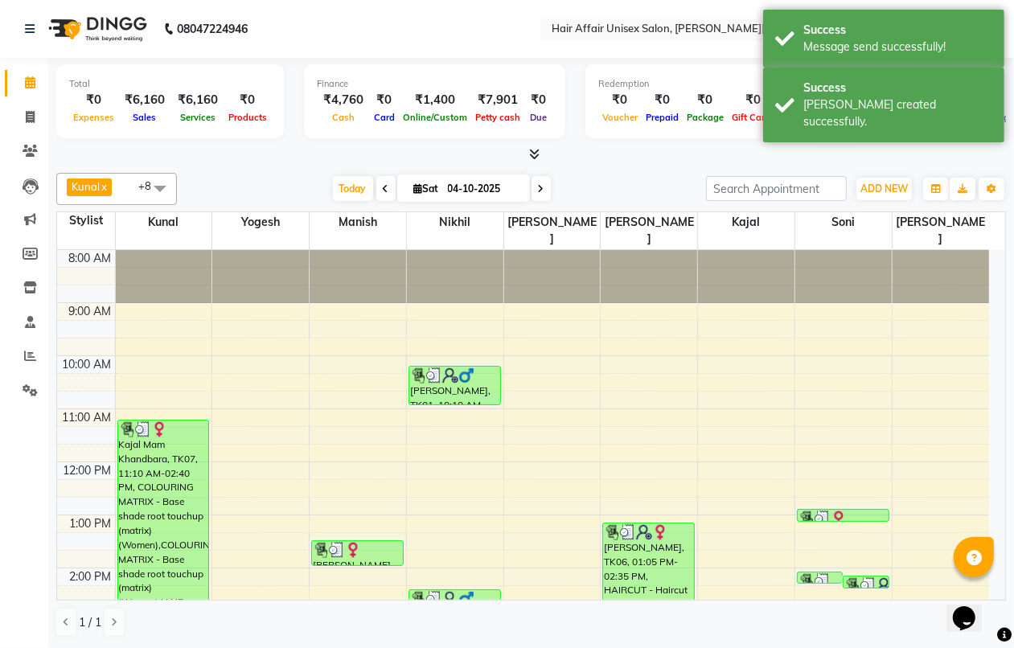
click at [532, 149] on icon at bounding box center [534, 154] width 10 height 12
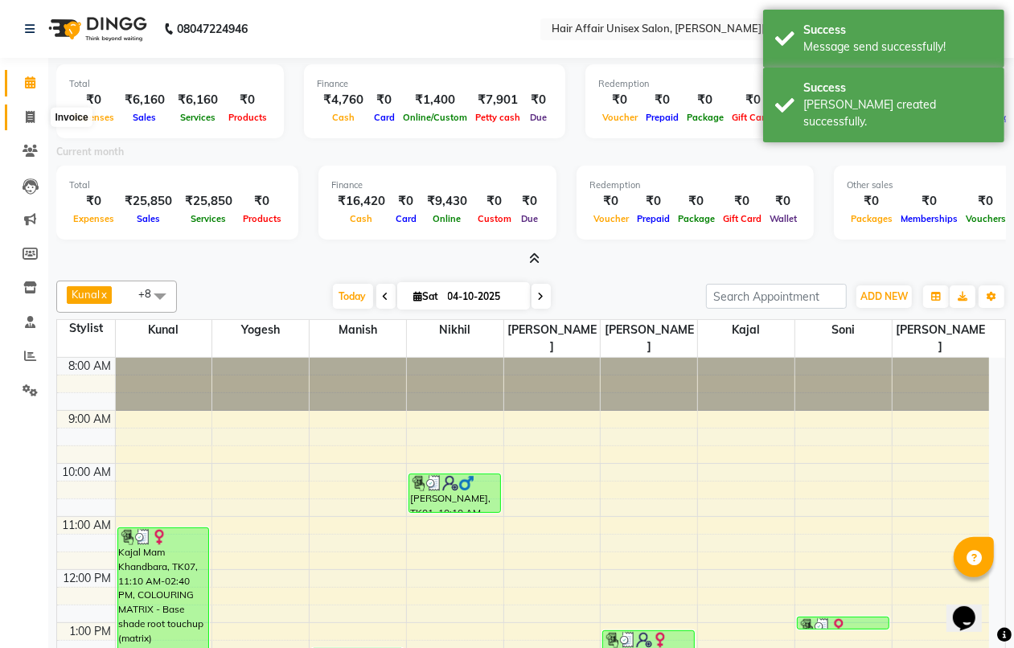
click at [28, 115] on icon at bounding box center [30, 117] width 9 height 12
select select "6225"
select select "service"
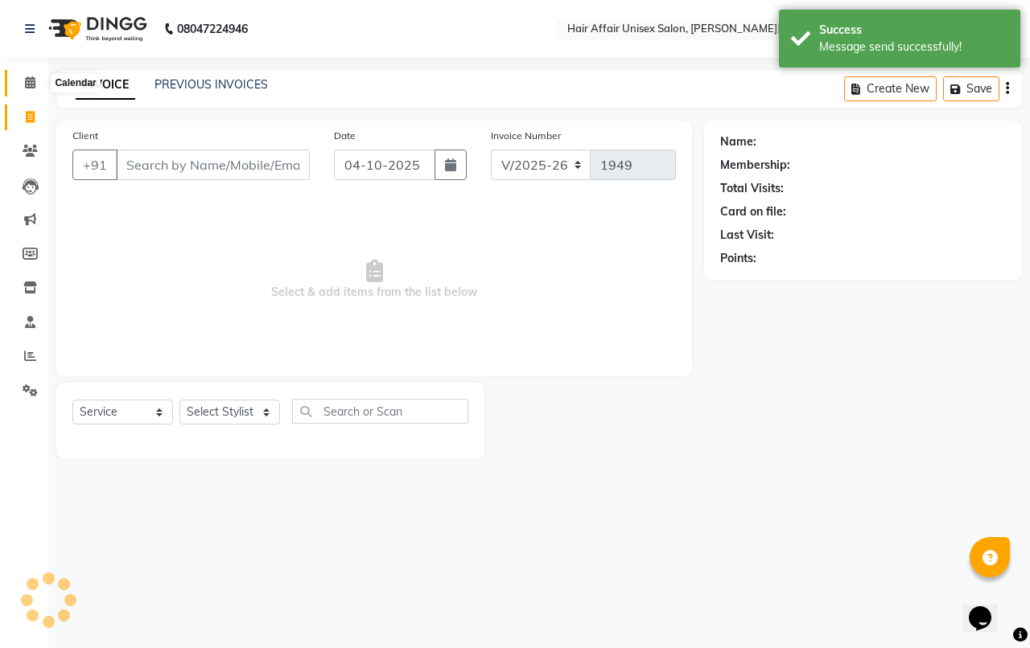
click at [30, 84] on icon at bounding box center [30, 82] width 10 height 12
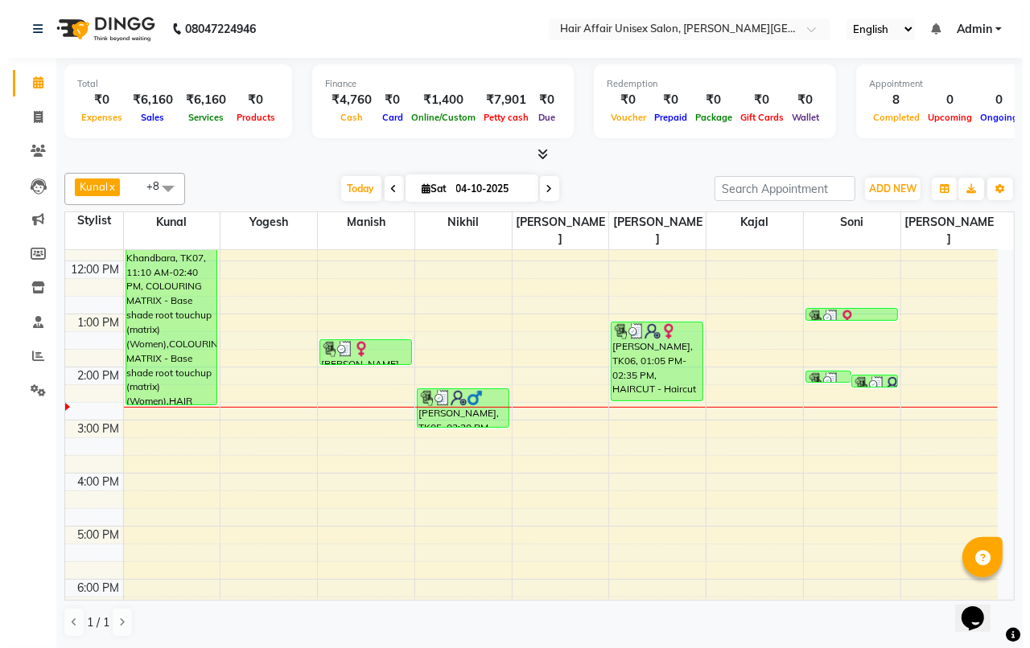
scroll to position [101, 0]
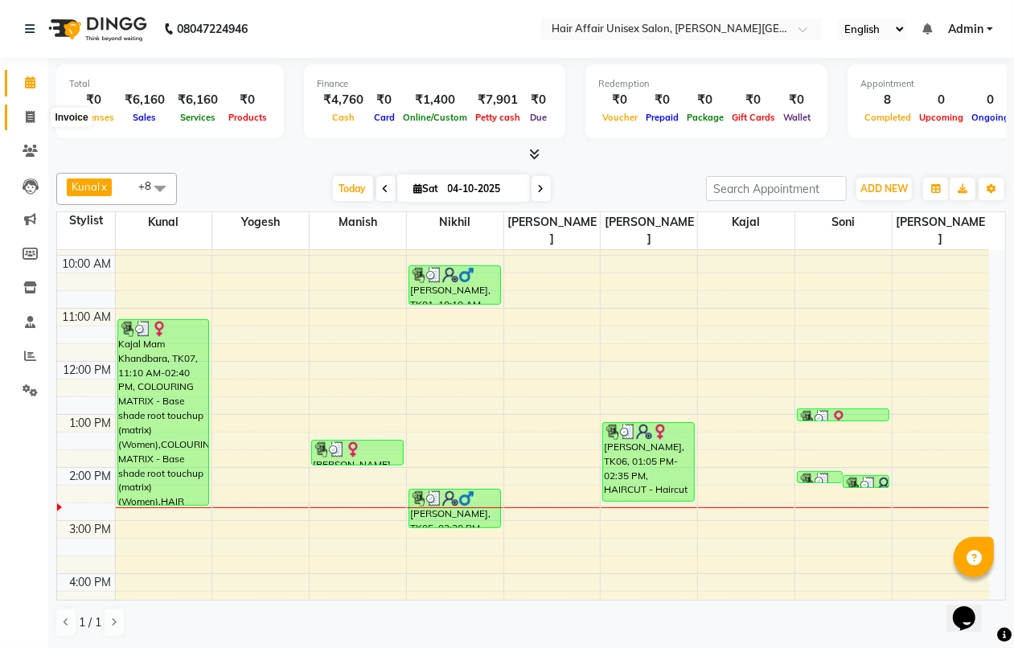
click at [28, 119] on icon at bounding box center [30, 117] width 9 height 12
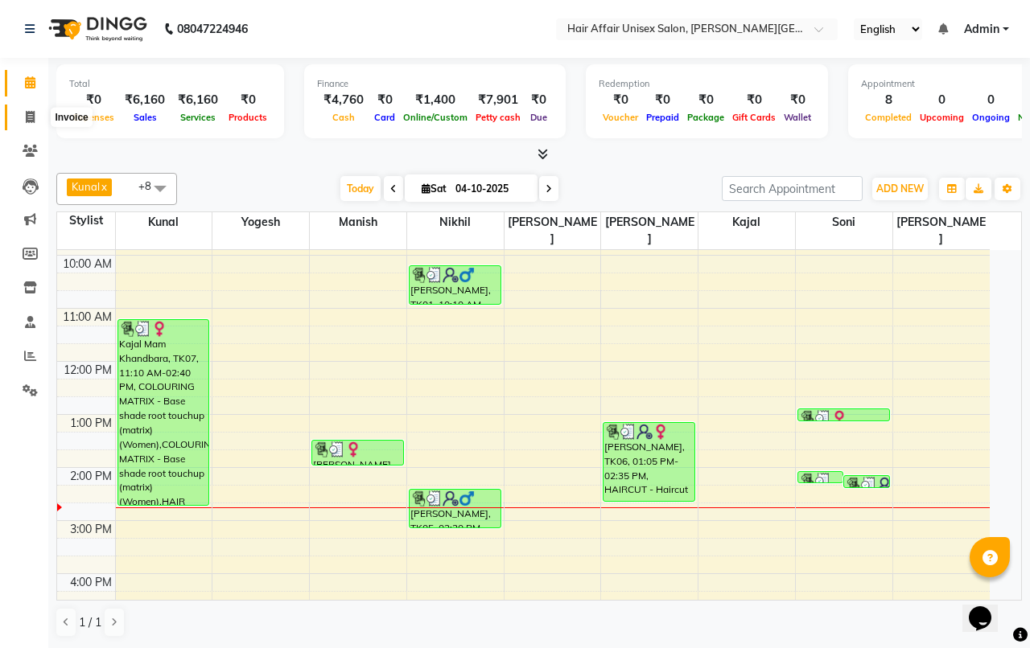
select select "6225"
select select "service"
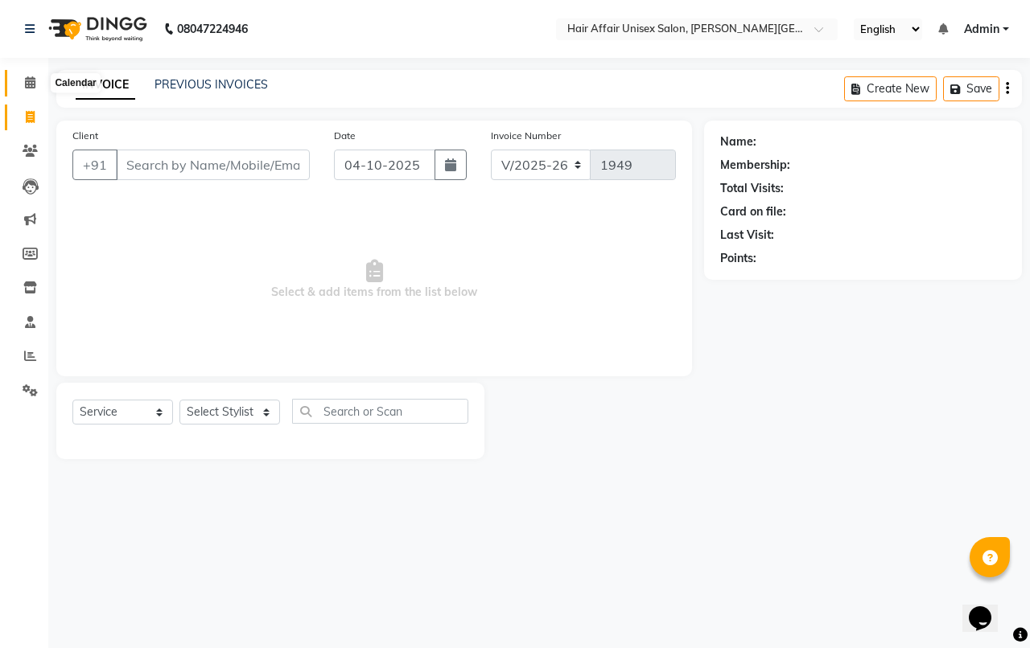
drag, startPoint x: 23, startPoint y: 78, endPoint x: 32, endPoint y: 80, distance: 9.9
click at [24, 78] on span at bounding box center [30, 83] width 28 height 19
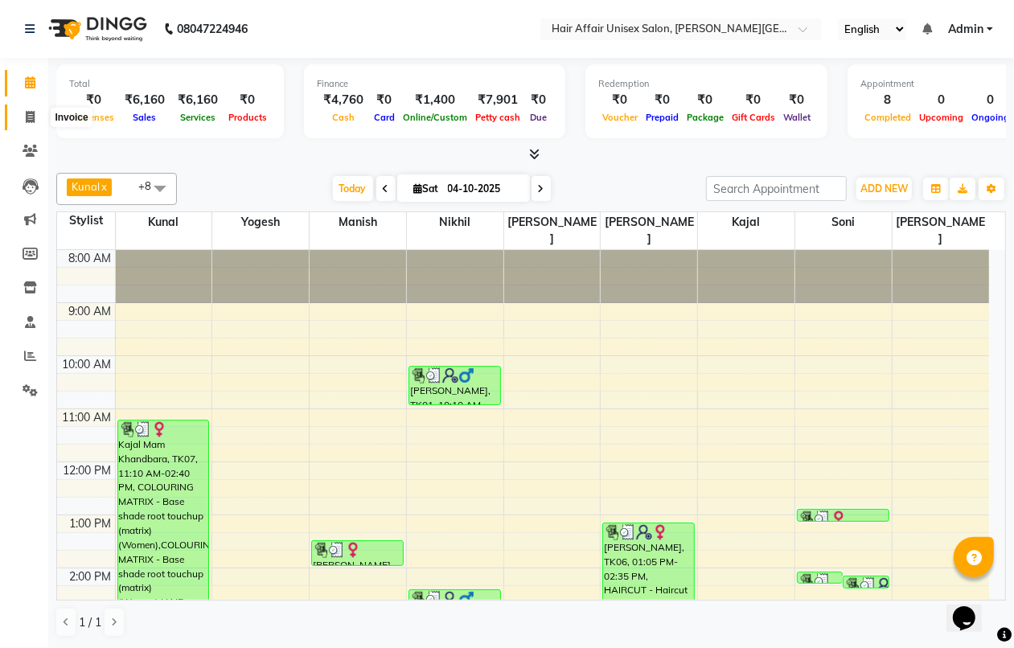
click at [29, 111] on icon at bounding box center [30, 117] width 9 height 12
select select "service"
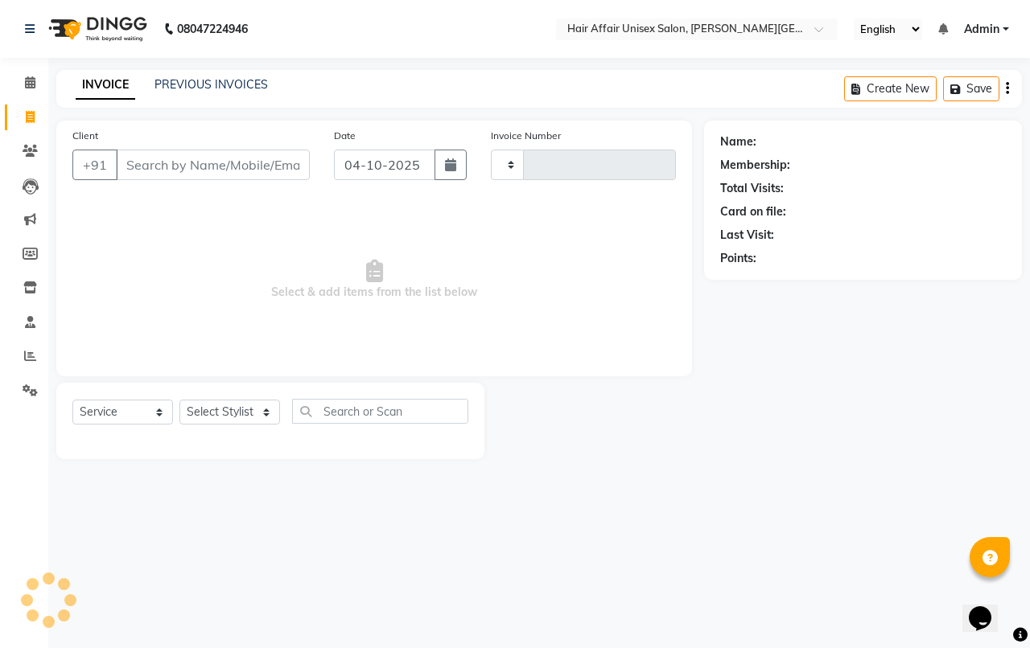
type input "1949"
select select "6225"
drag, startPoint x: 138, startPoint y: 158, endPoint x: 129, endPoint y: 151, distance: 11.6
click at [135, 158] on input "Client" at bounding box center [213, 165] width 194 height 31
click at [157, 149] on div "Client +91" at bounding box center [190, 160] width 261 height 66
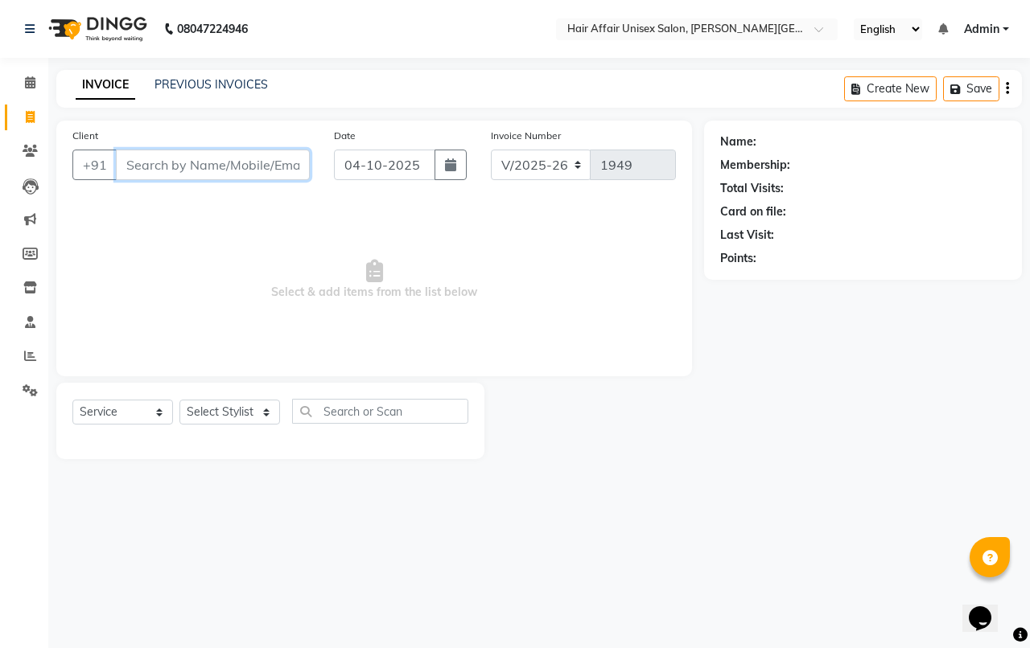
click at [155, 157] on input "Client" at bounding box center [213, 165] width 194 height 31
